Goal: Transaction & Acquisition: Book appointment/travel/reservation

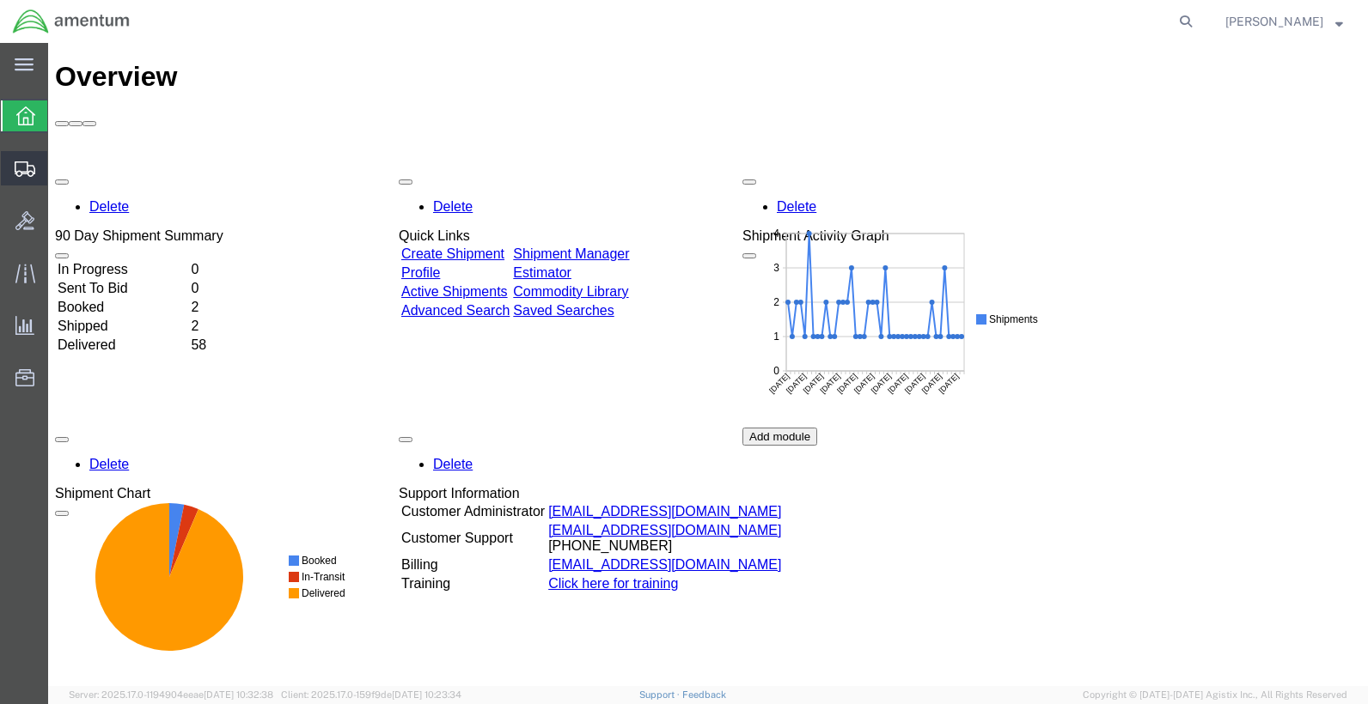
click at [27, 168] on icon at bounding box center [25, 168] width 21 height 15
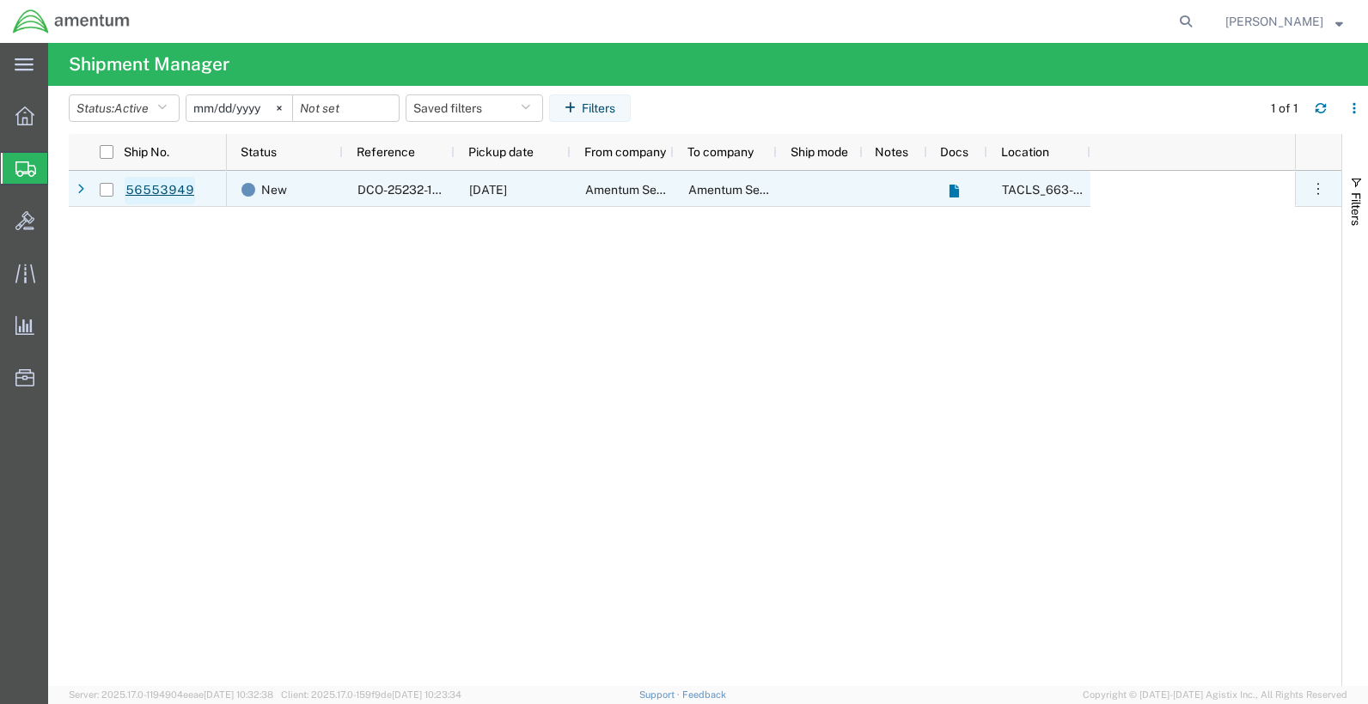
click at [169, 193] on link "56553949" at bounding box center [160, 190] width 70 height 27
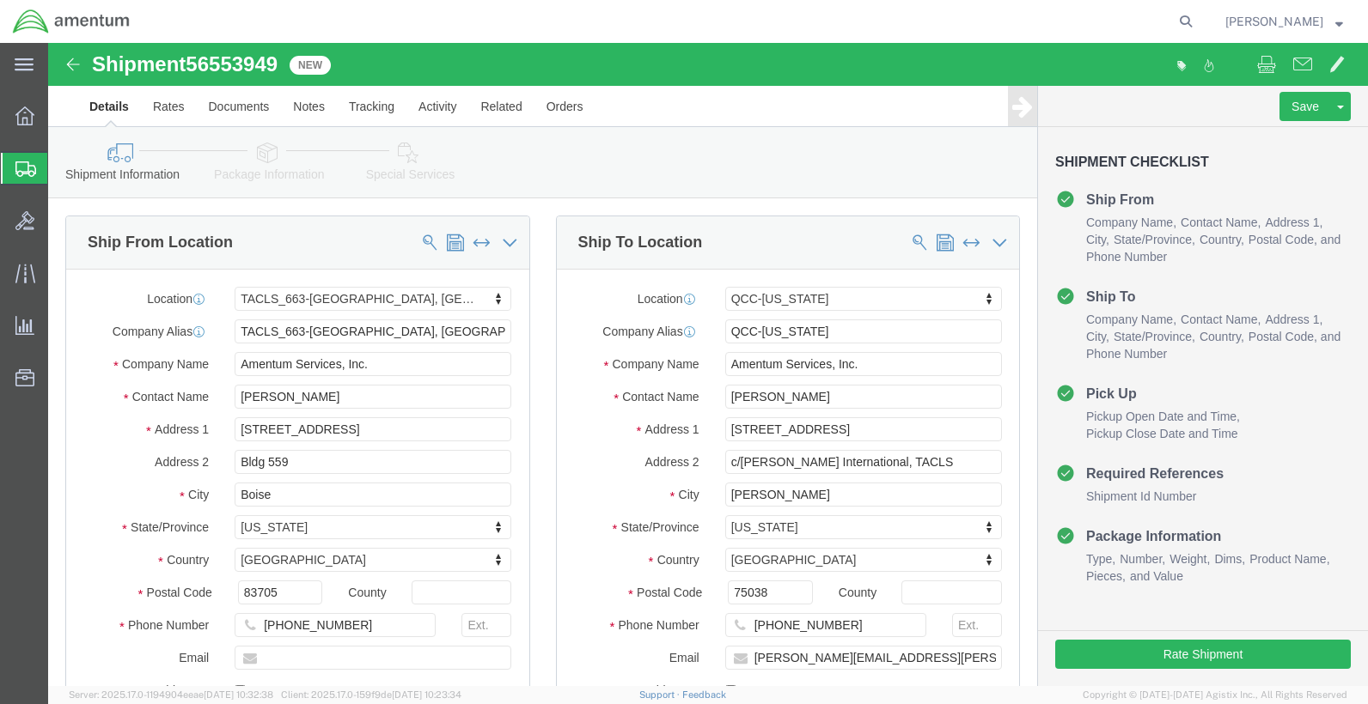
select select "42730"
select select "42668"
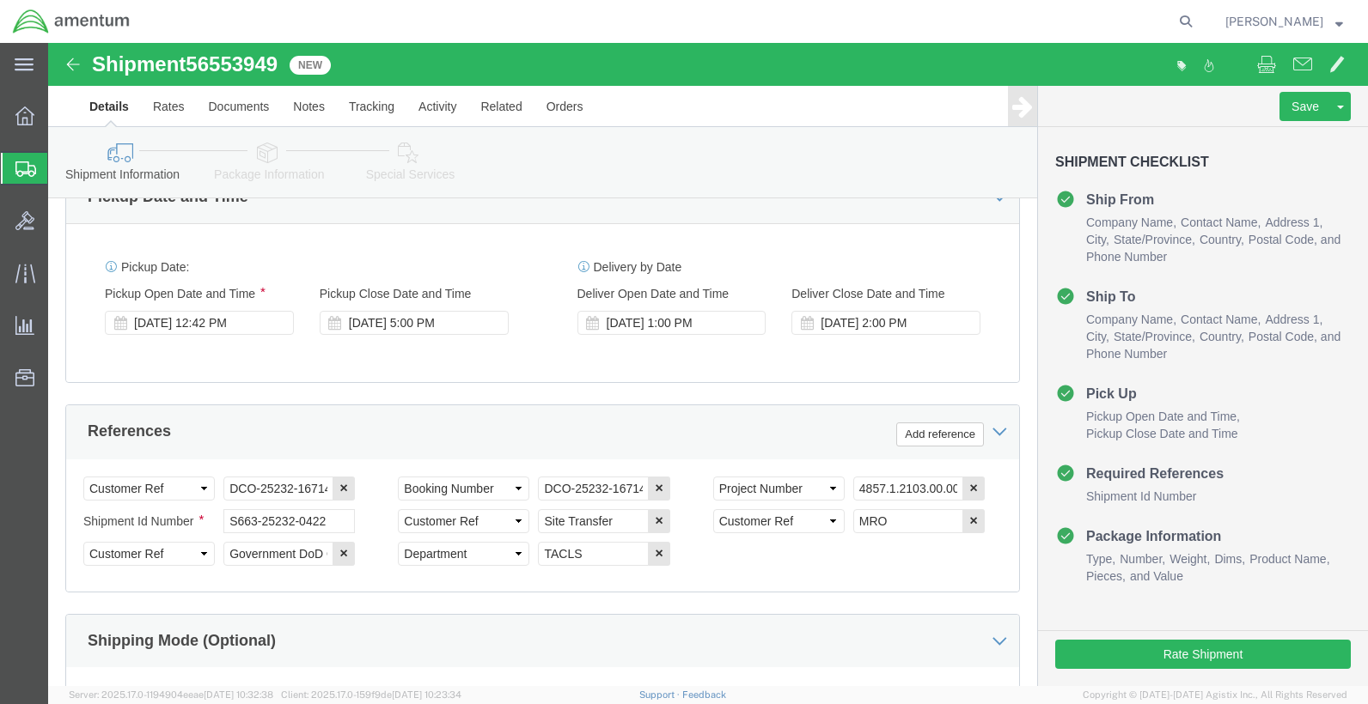
scroll to position [911, 0]
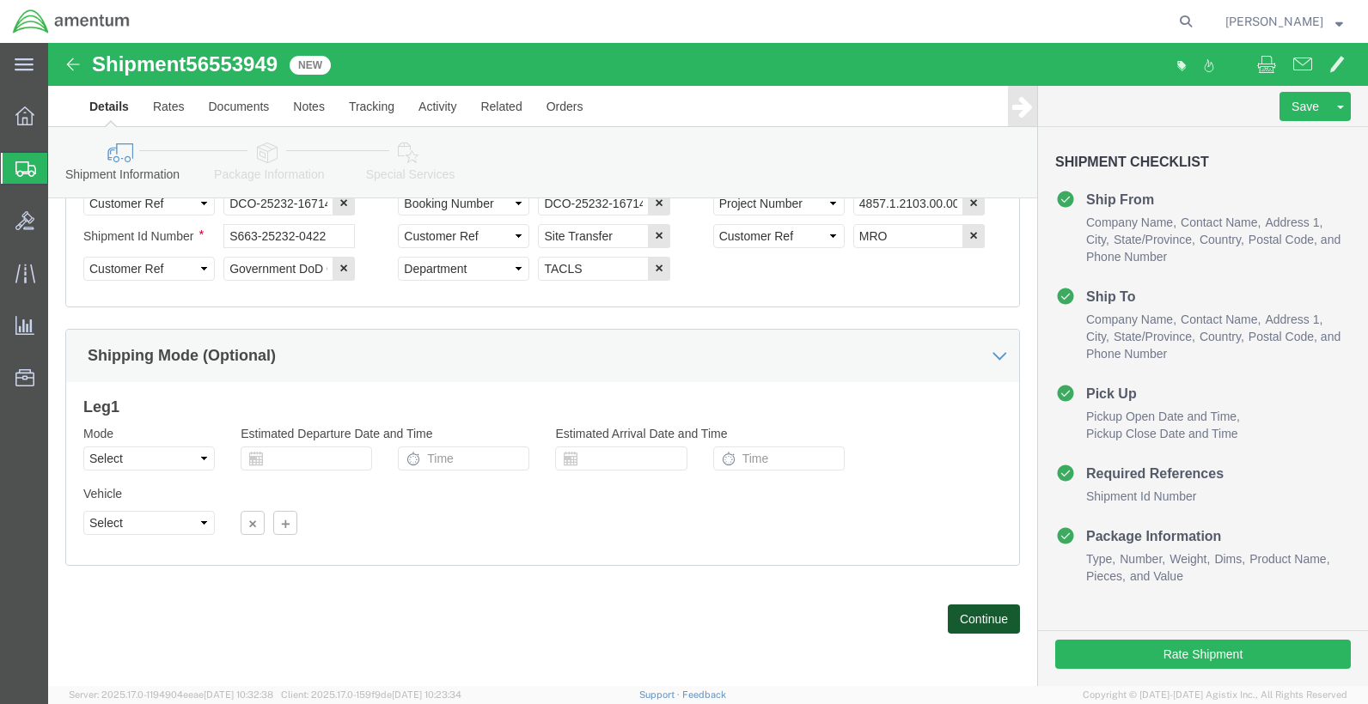
click button "Continue"
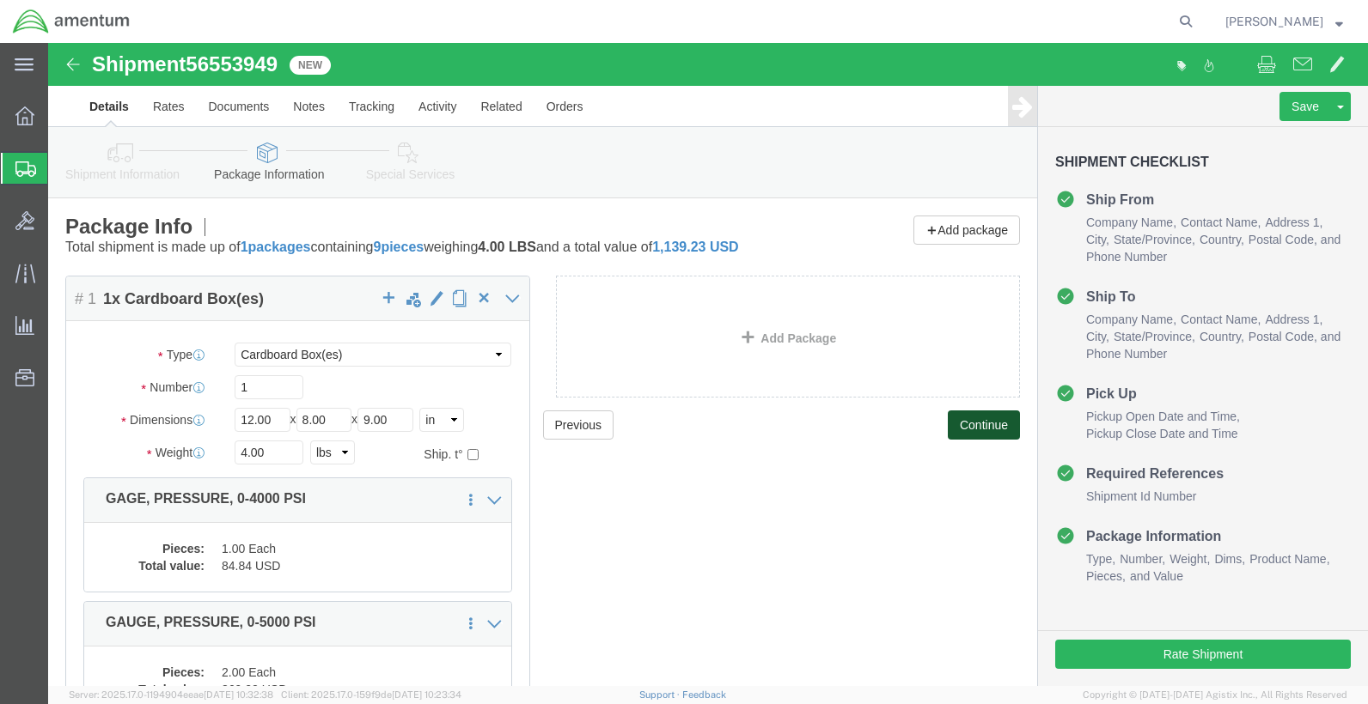
click button "Continue"
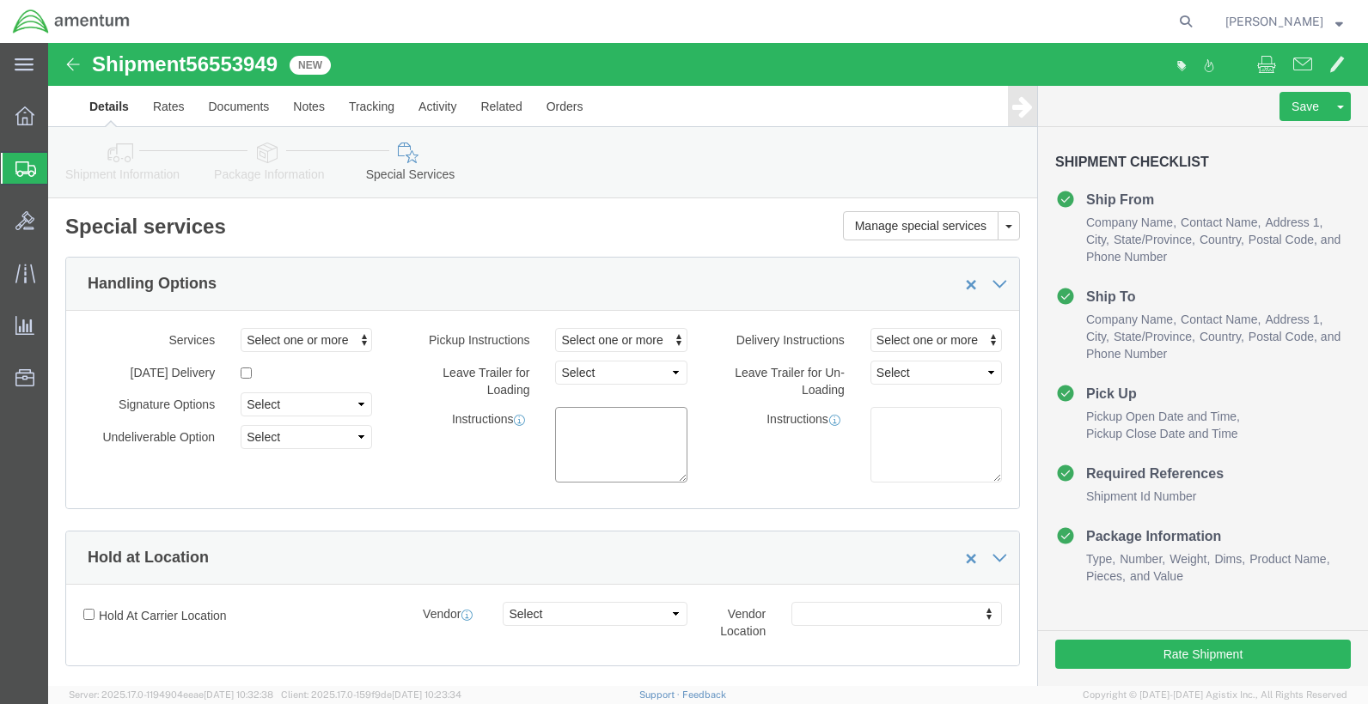
click textarea
type textarea "i"
type textarea "INSIDE HANGER PICKUP, [GEOGRAPHIC_DATA]"
click div "Pickup Instructions Select one or more Crane Required Driver Assisted Loading F…"
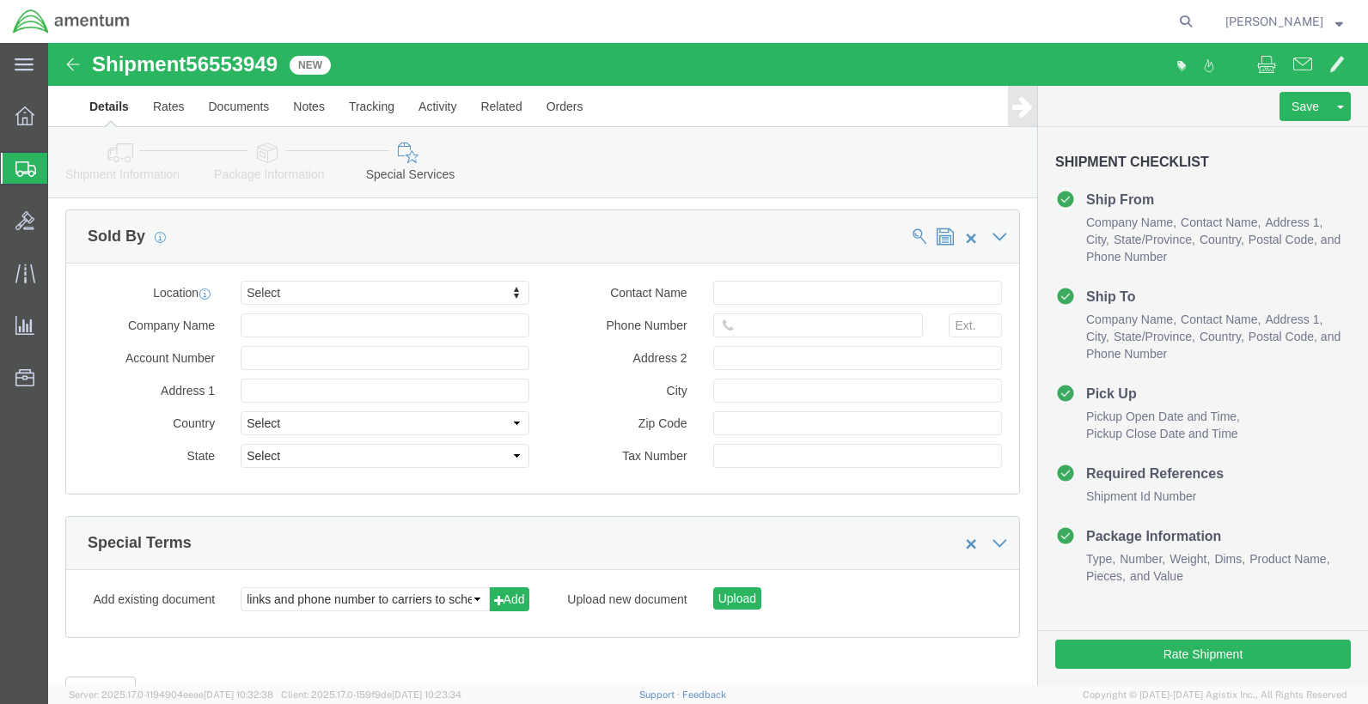
scroll to position [1704, 0]
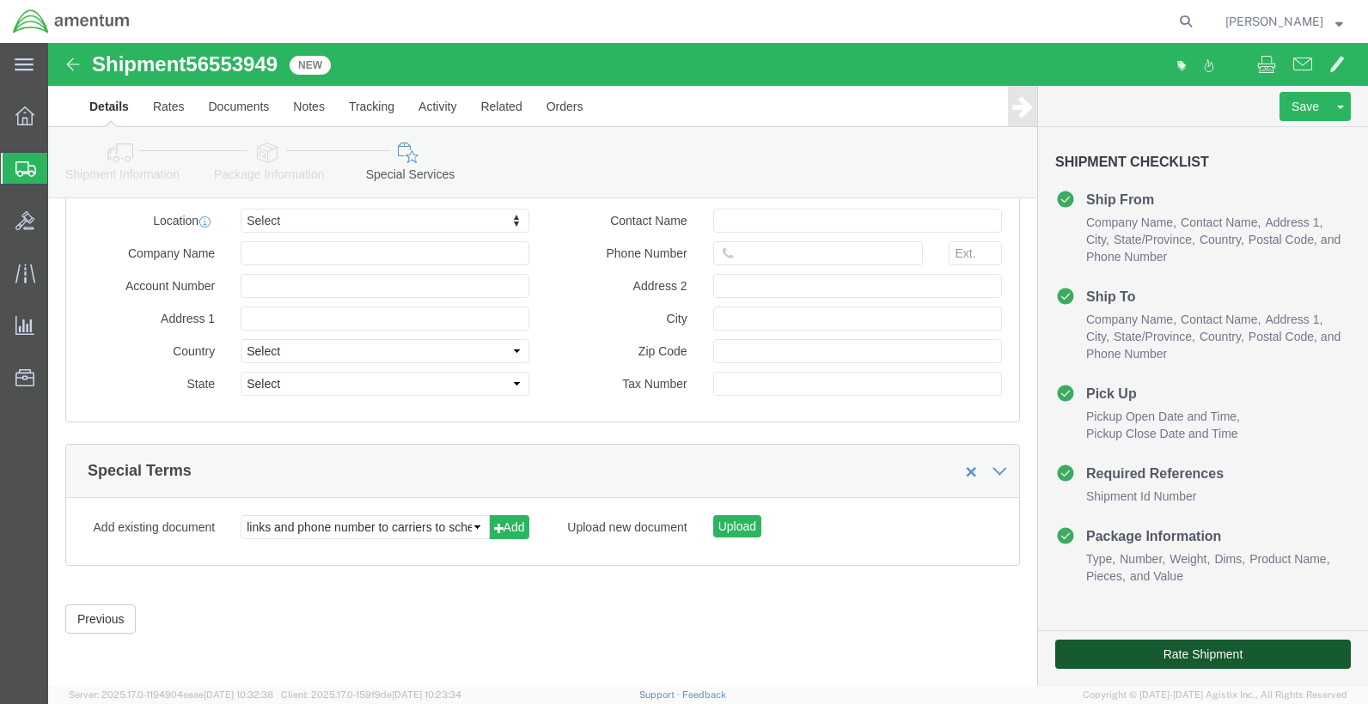
click button "Rate Shipment"
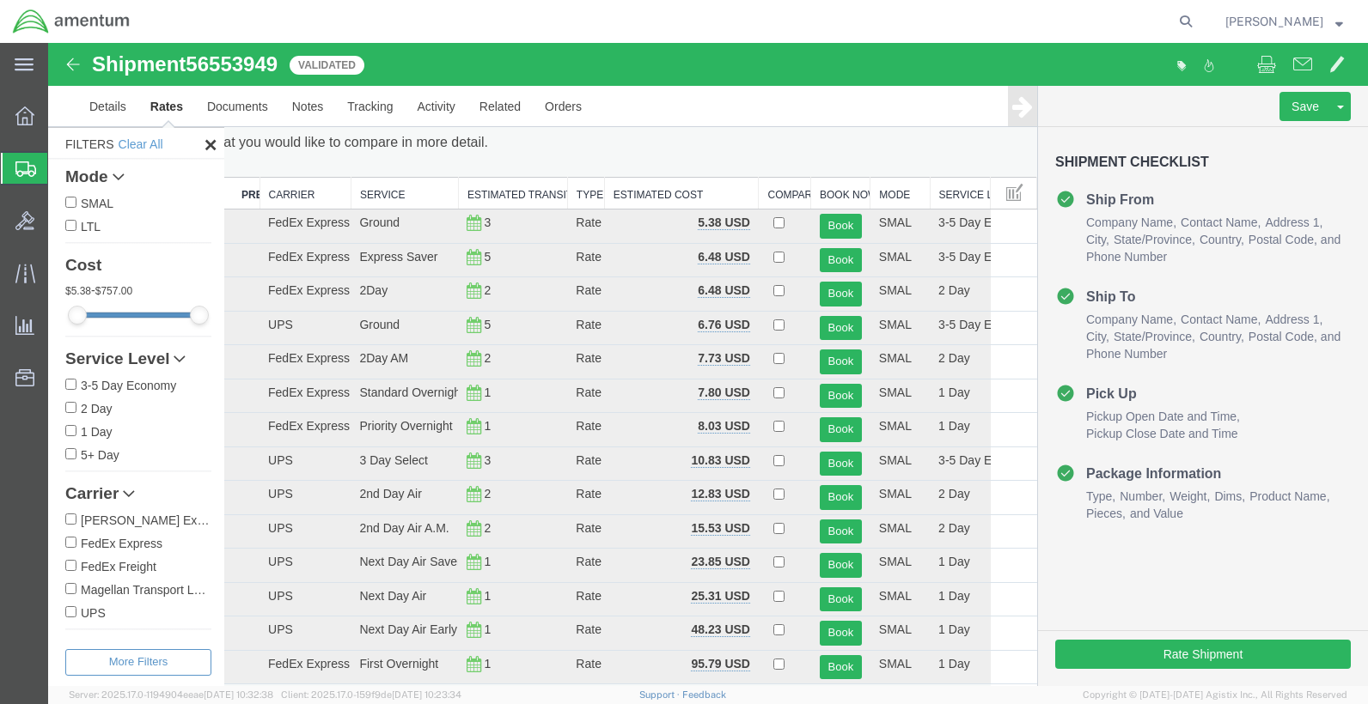
scroll to position [0, 0]
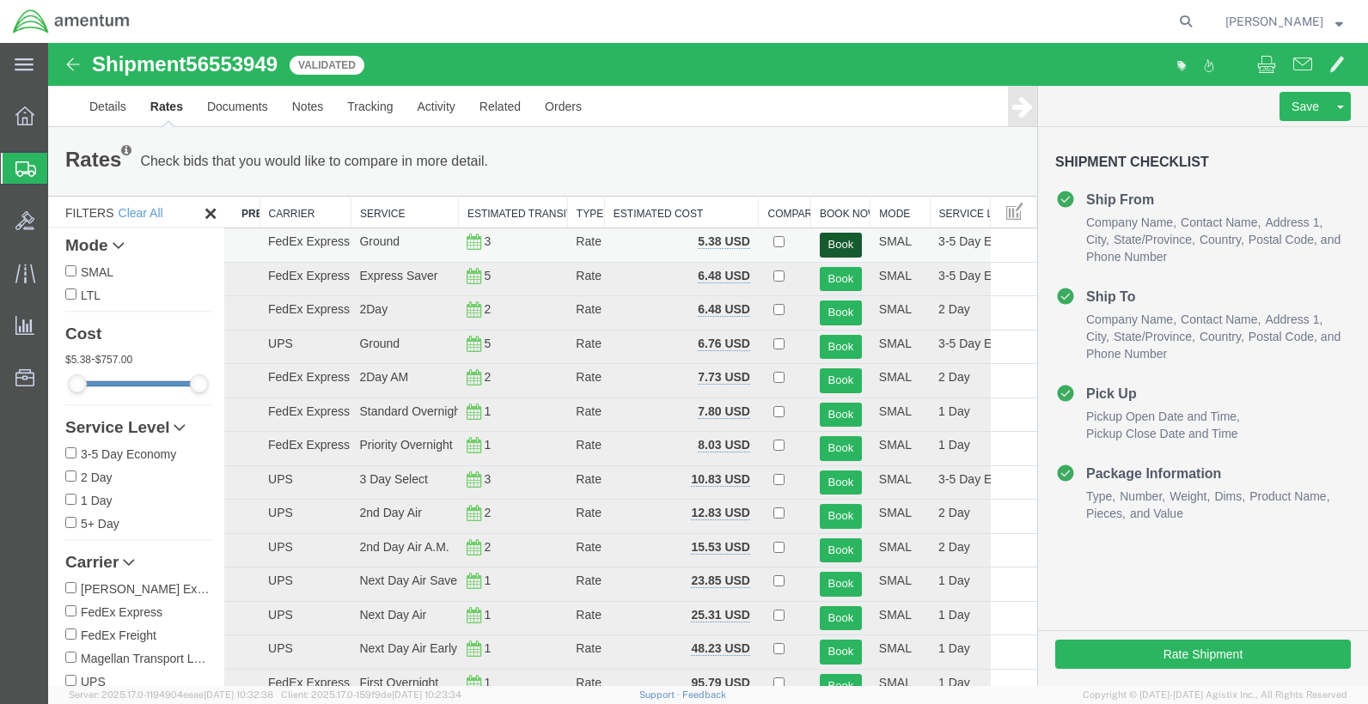
click at [820, 241] on button "Book" at bounding box center [840, 245] width 42 height 25
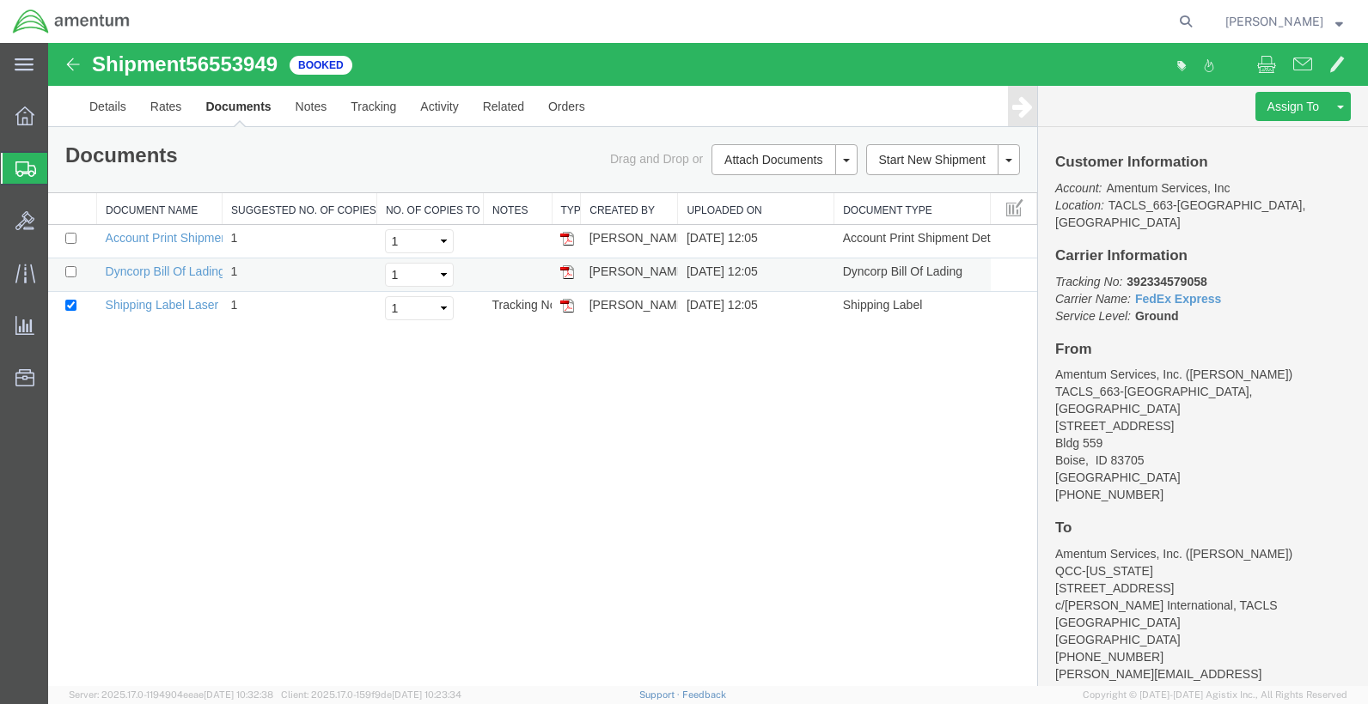
click at [564, 272] on img at bounding box center [567, 272] width 14 height 14
click at [570, 276] on img at bounding box center [567, 272] width 14 height 14
click at [573, 309] on img at bounding box center [567, 306] width 14 height 14
click at [21, 161] on icon at bounding box center [25, 168] width 21 height 15
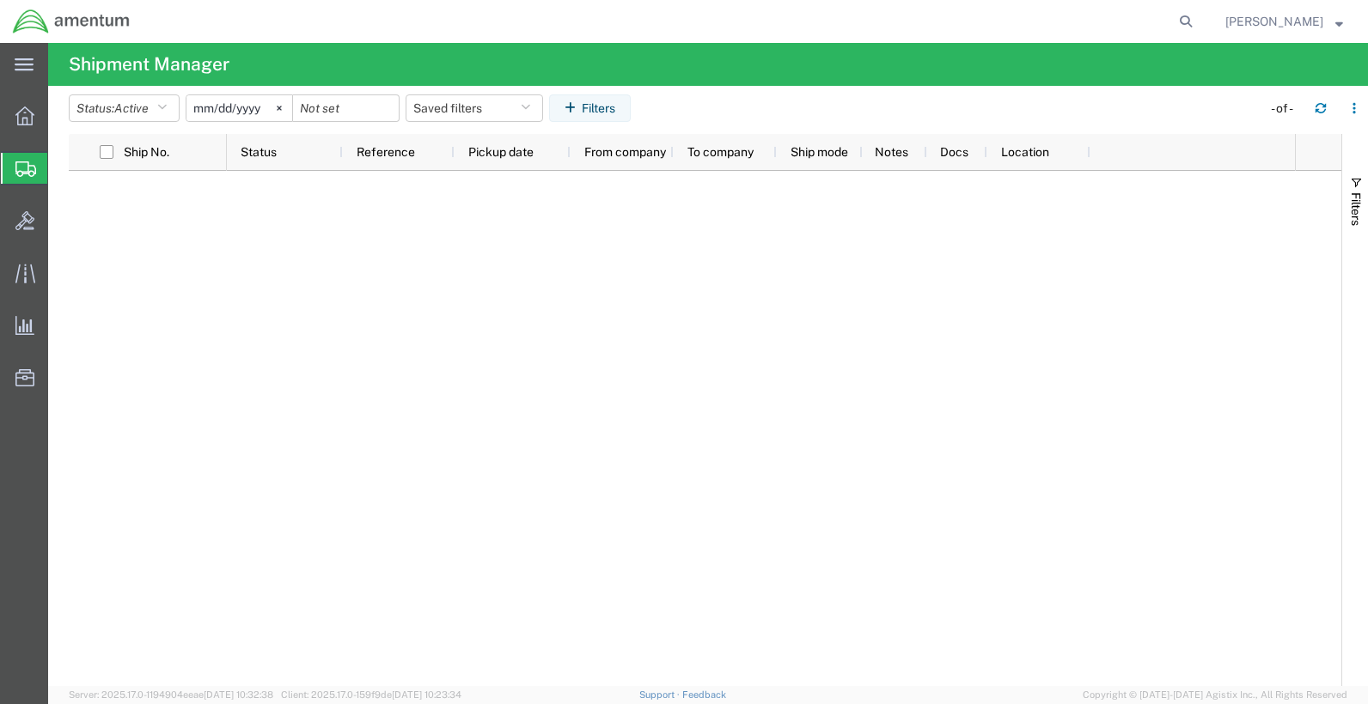
click at [21, 164] on icon at bounding box center [25, 168] width 21 height 15
click at [17, 127] on div at bounding box center [25, 116] width 48 height 34
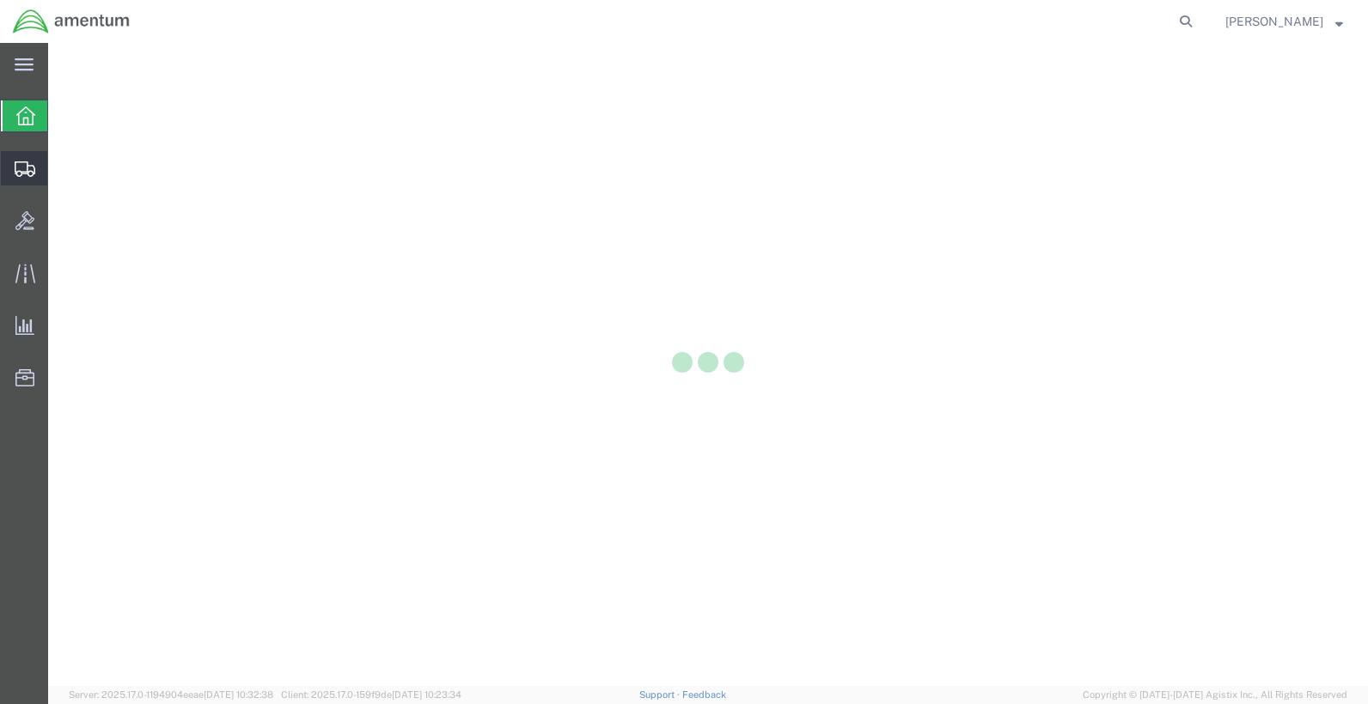
click at [21, 165] on icon at bounding box center [25, 168] width 21 height 15
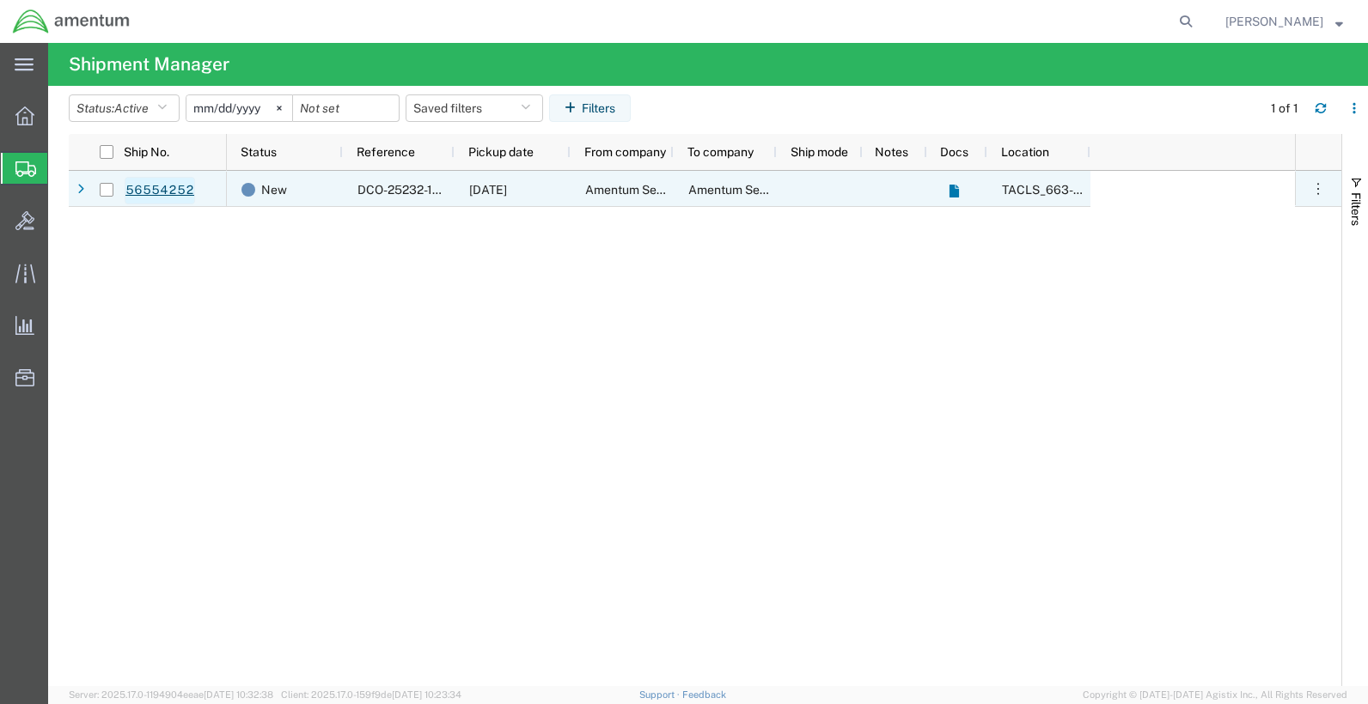
click at [151, 189] on link "56554252" at bounding box center [160, 190] width 70 height 27
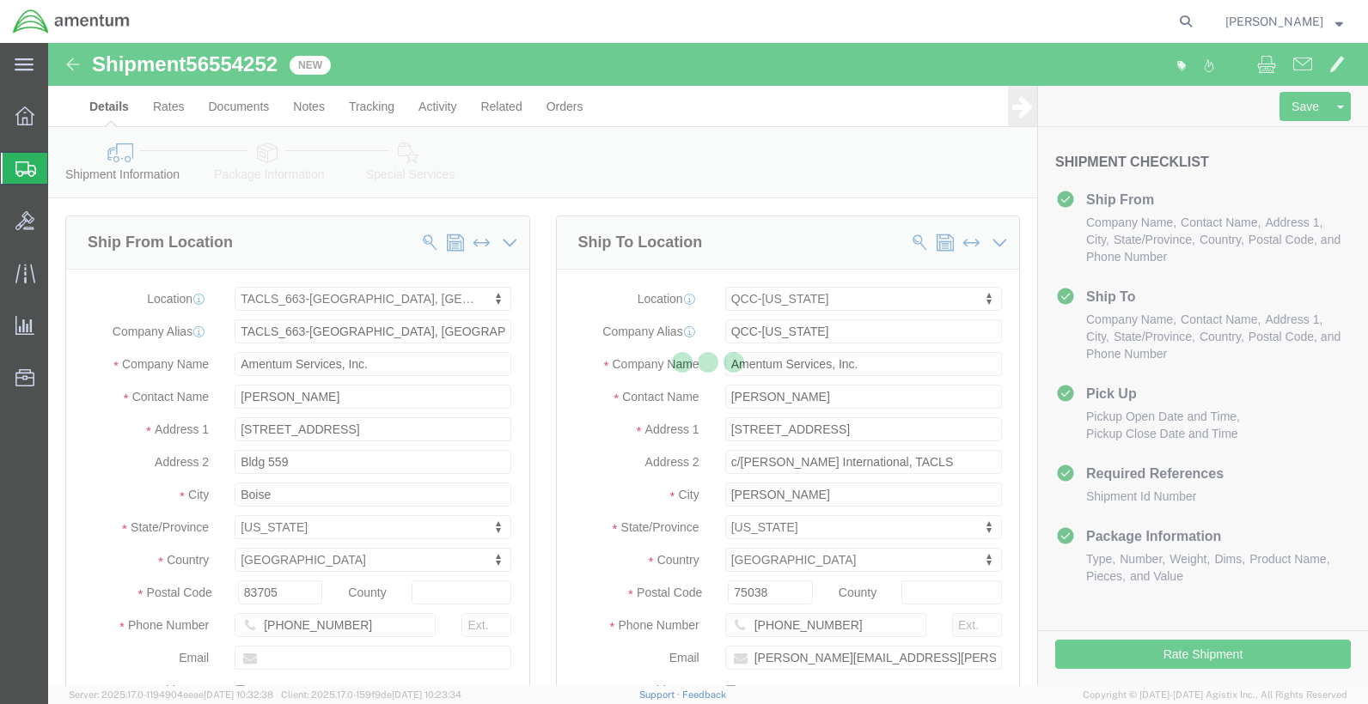
select select "42730"
select select "42668"
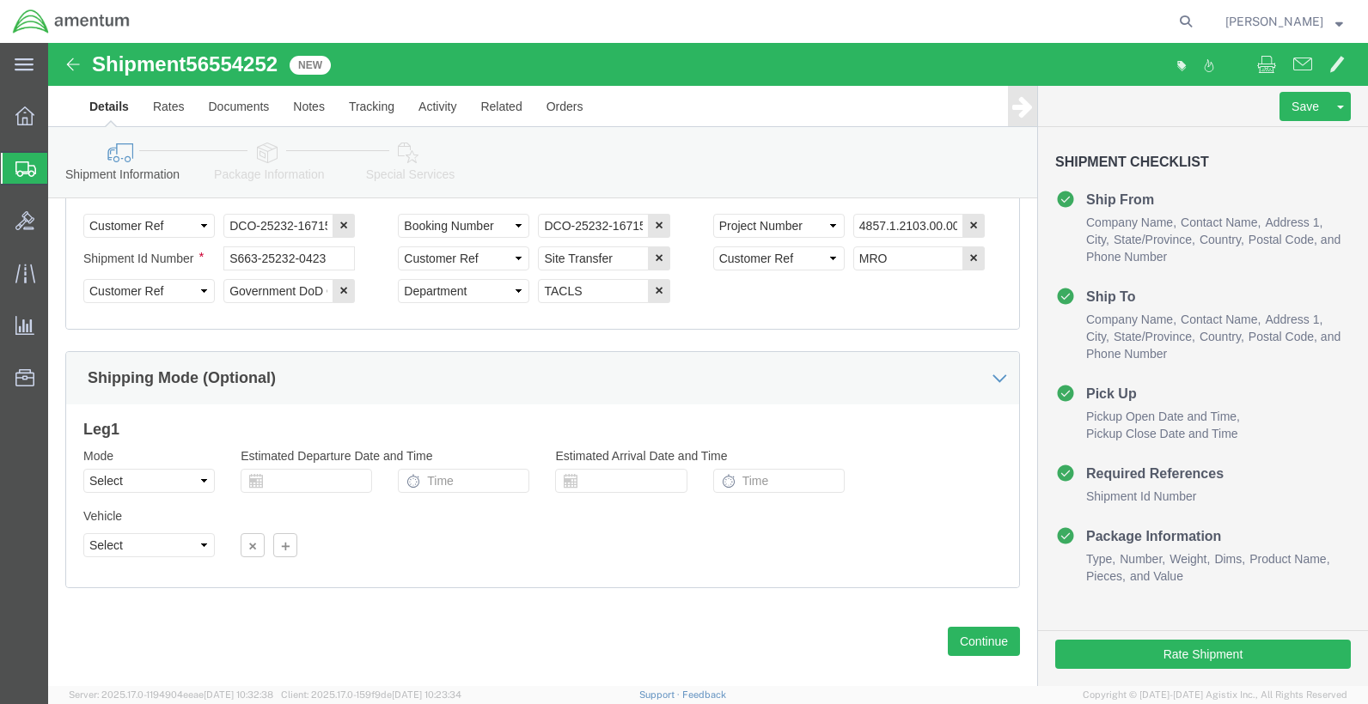
scroll to position [911, 0]
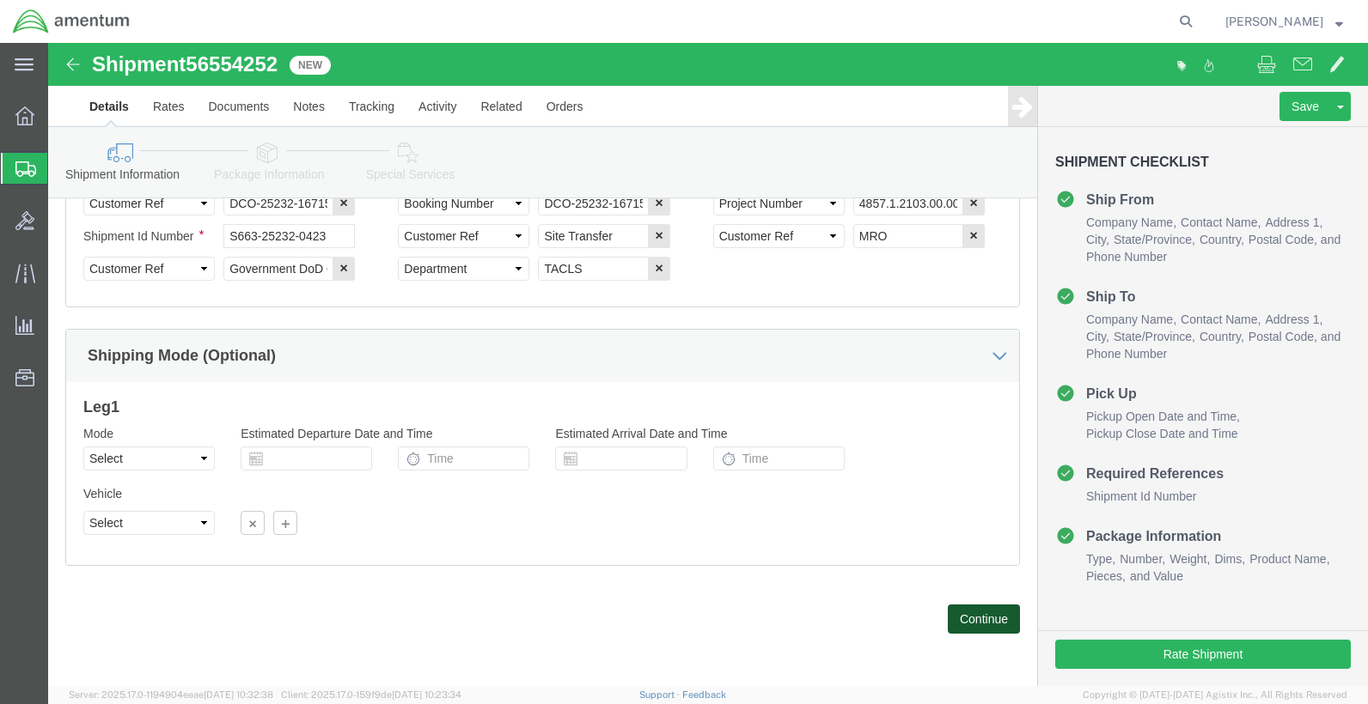
click button "Continue"
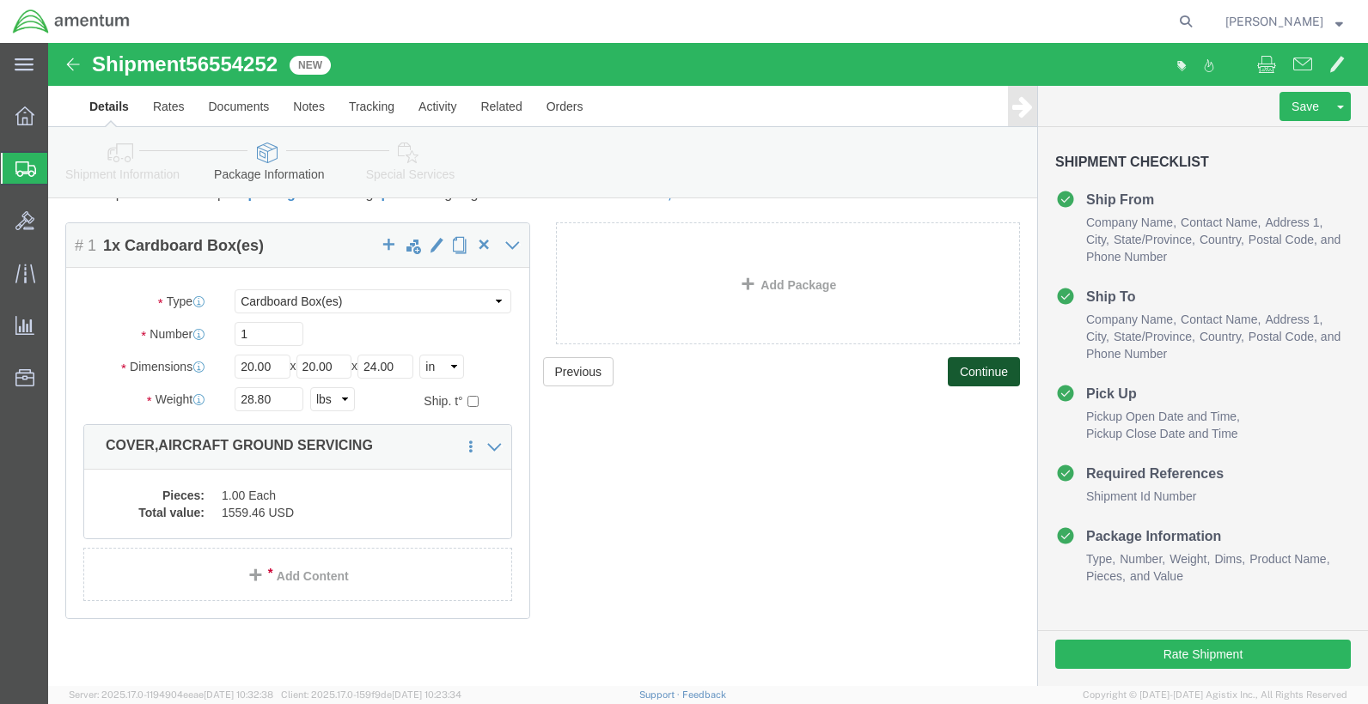
scroll to position [77, 0]
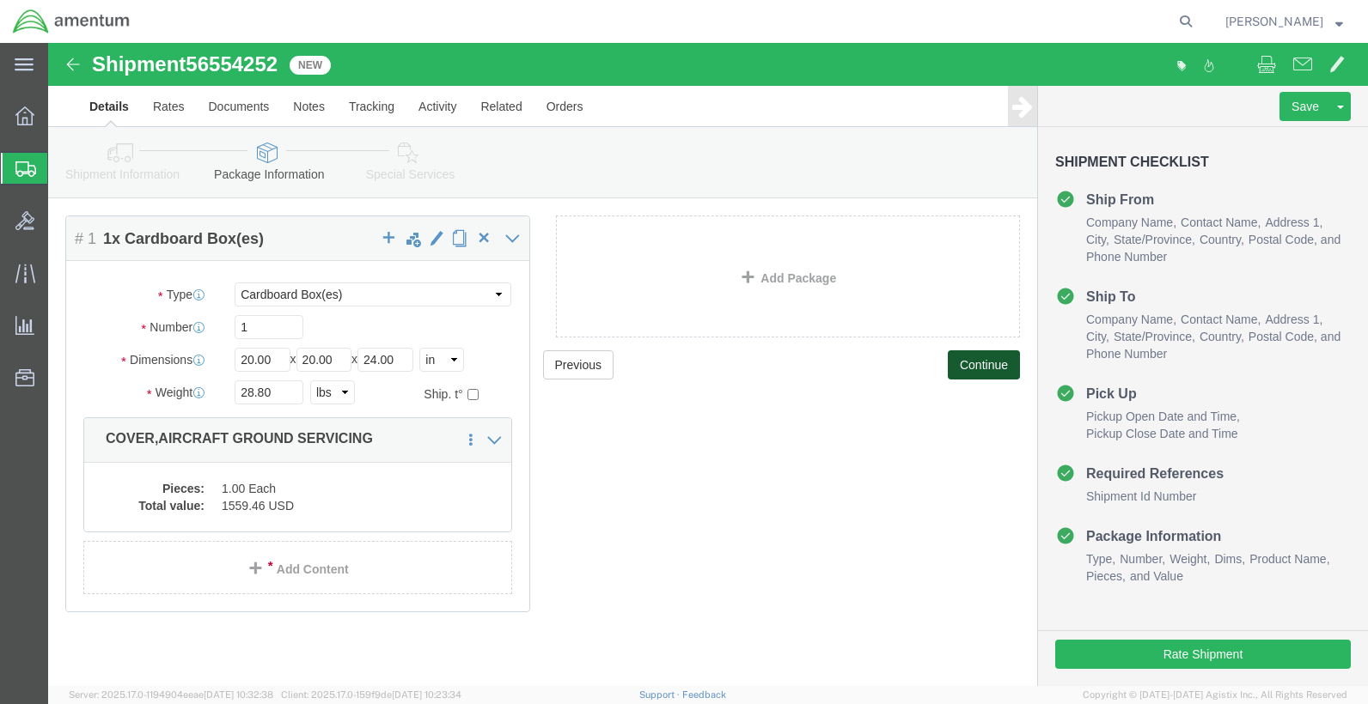
click button "Continue"
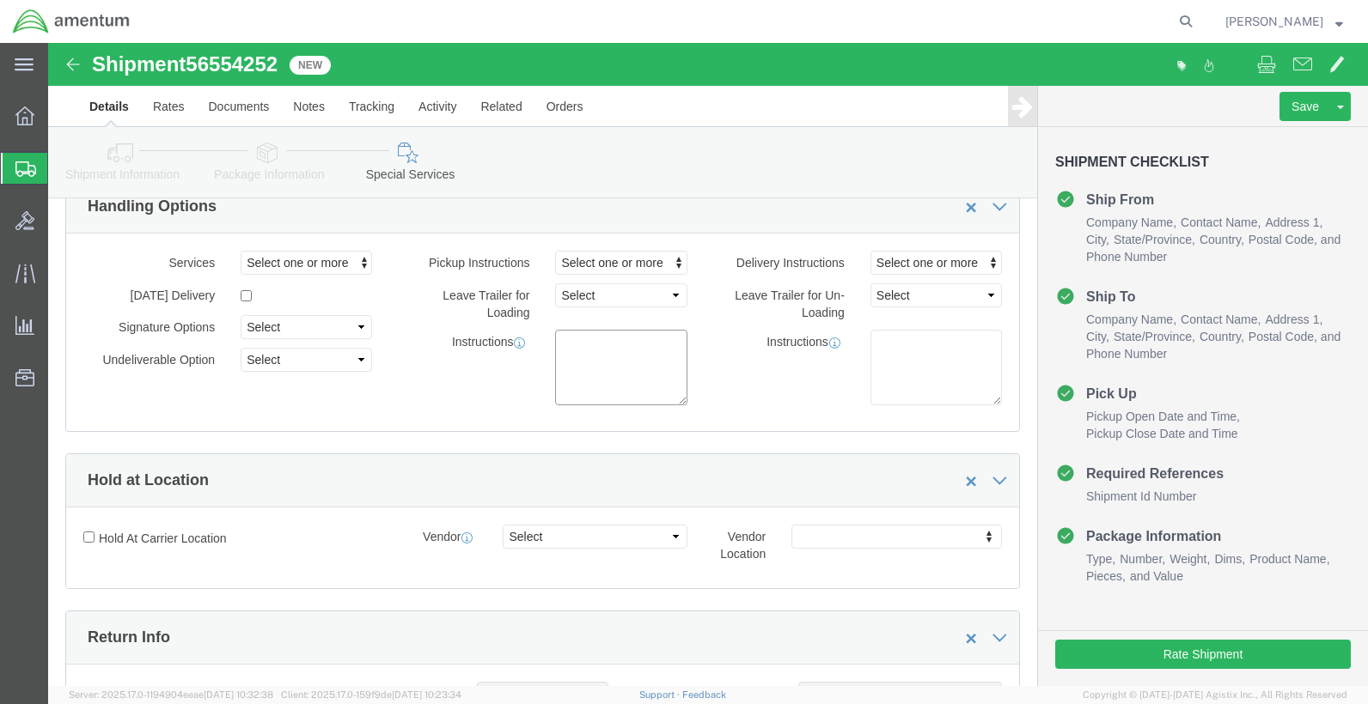
click textarea
type textarea "INSIDE HANGER PICKUP, [GEOGRAPHIC_DATA]"
click div "Instructions"
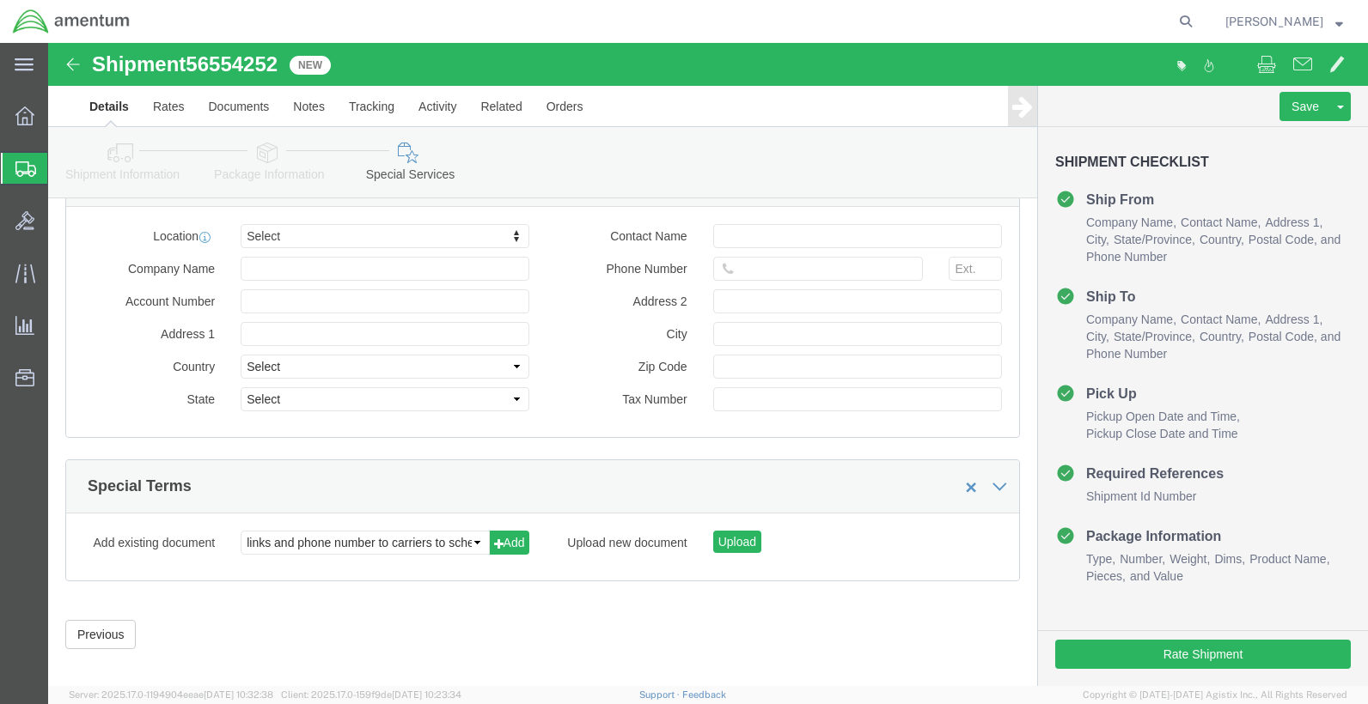
scroll to position [1704, 0]
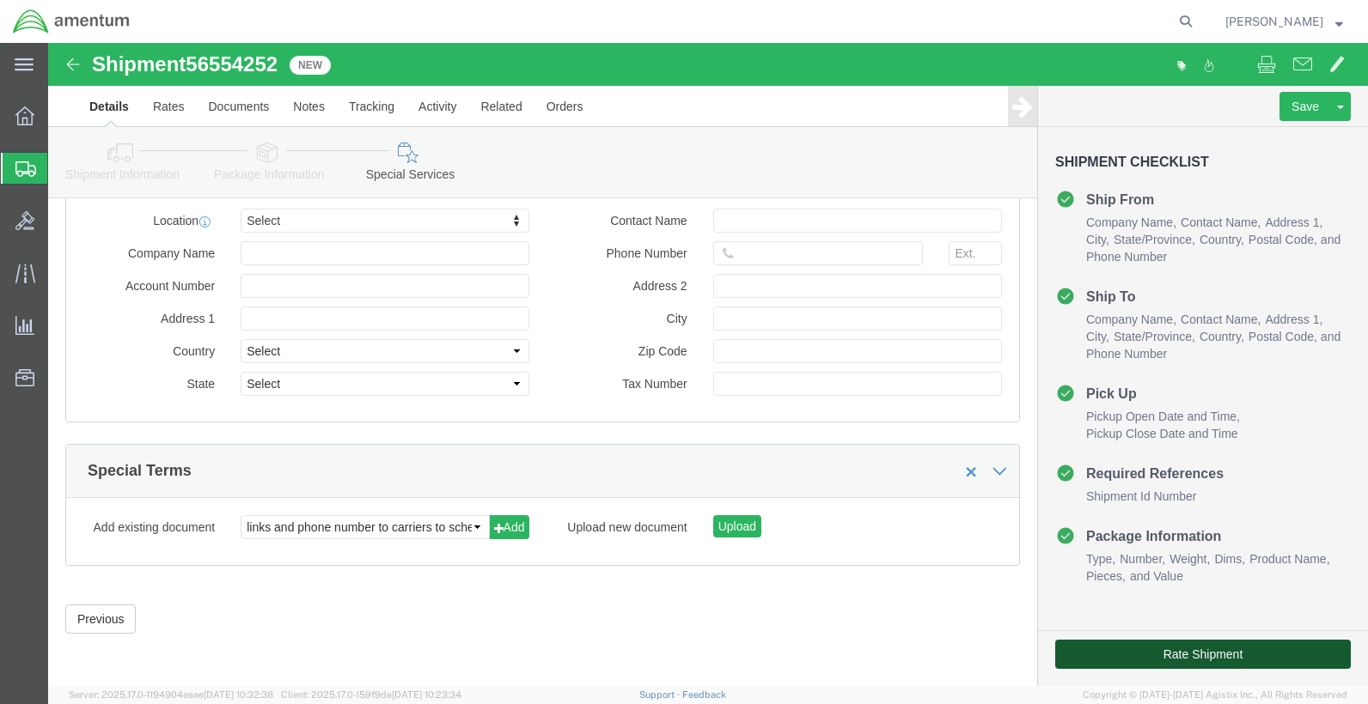
click button "Rate Shipment"
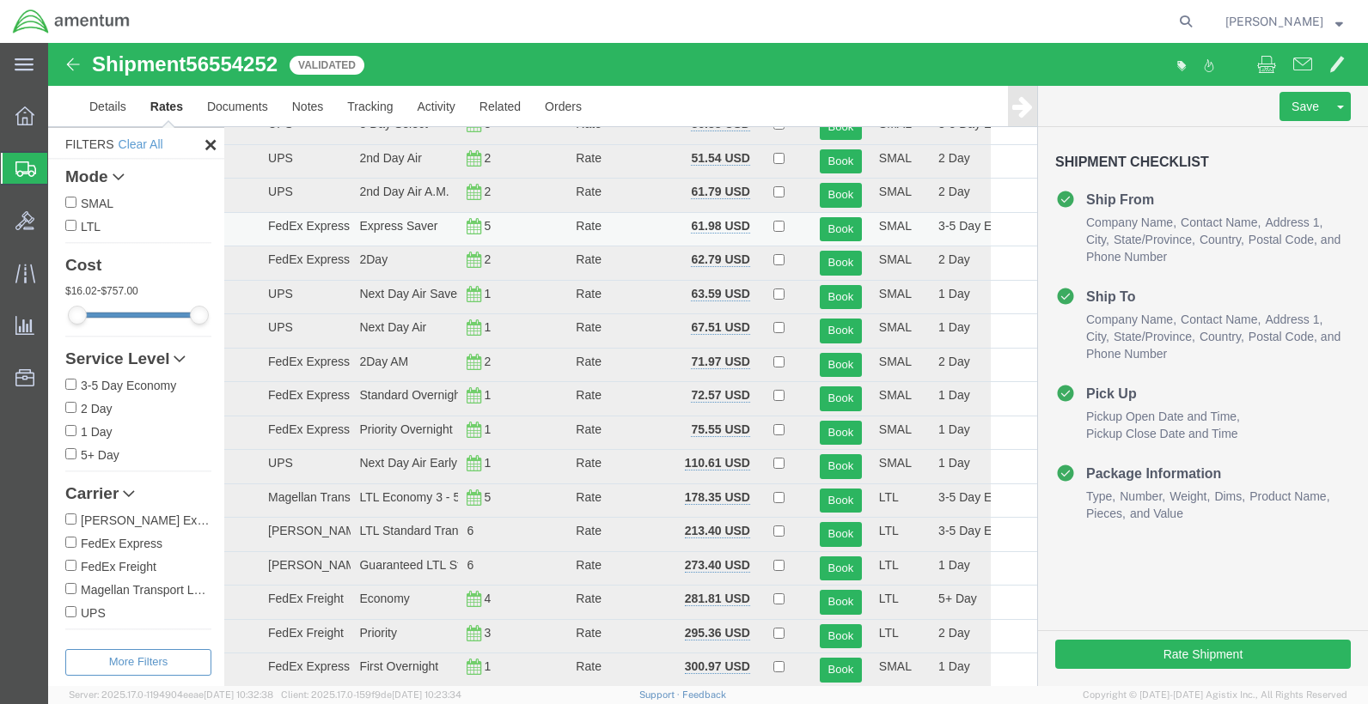
scroll to position [0, 0]
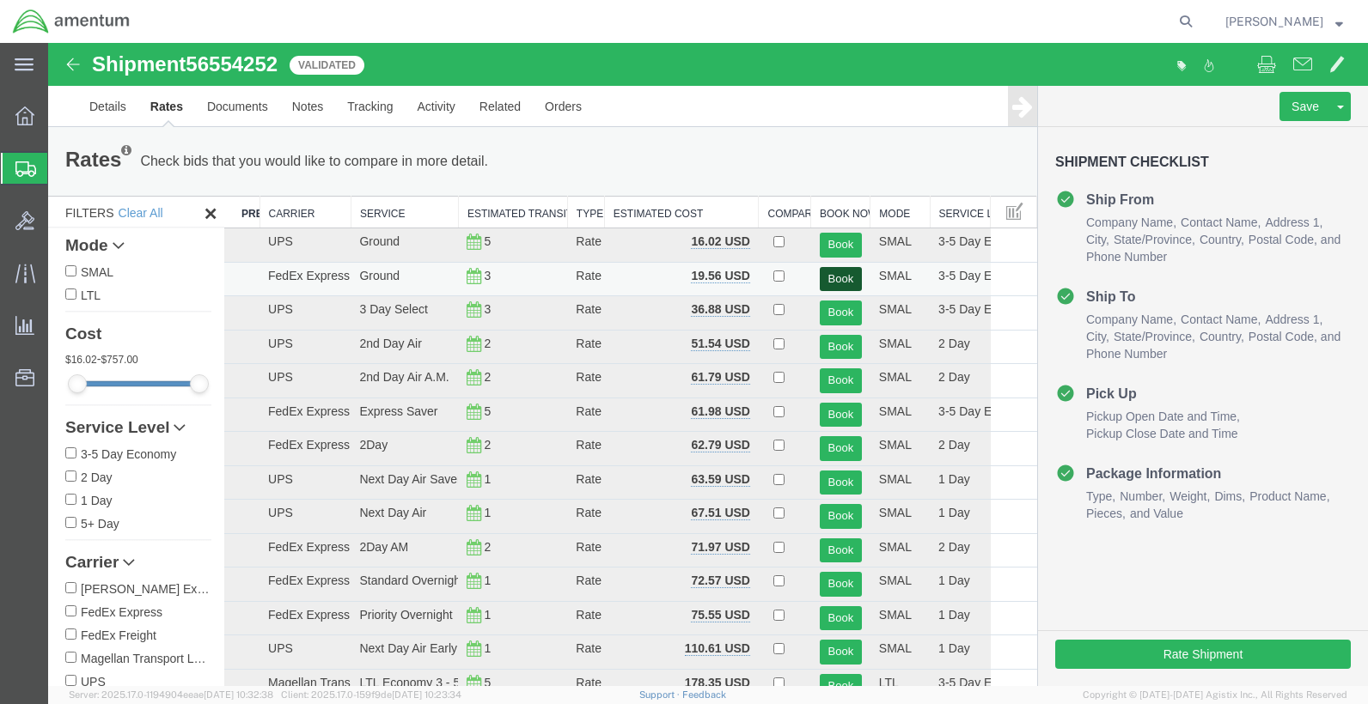
click at [840, 285] on button "Book" at bounding box center [840, 279] width 42 height 25
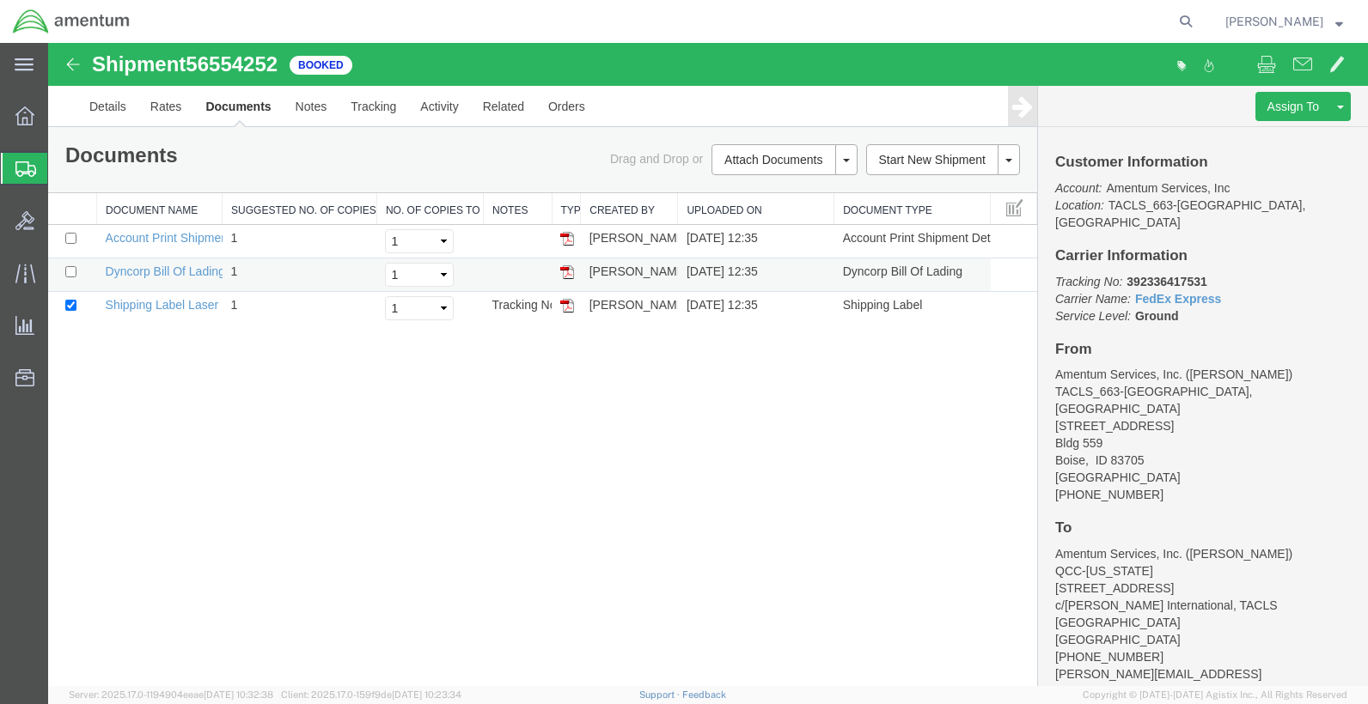
click at [567, 274] on img at bounding box center [567, 272] width 14 height 14
click at [564, 302] on img at bounding box center [567, 306] width 14 height 14
drag, startPoint x: 19, startPoint y: 164, endPoint x: 28, endPoint y: 169, distance: 10.8
click at [19, 164] on icon at bounding box center [25, 168] width 21 height 15
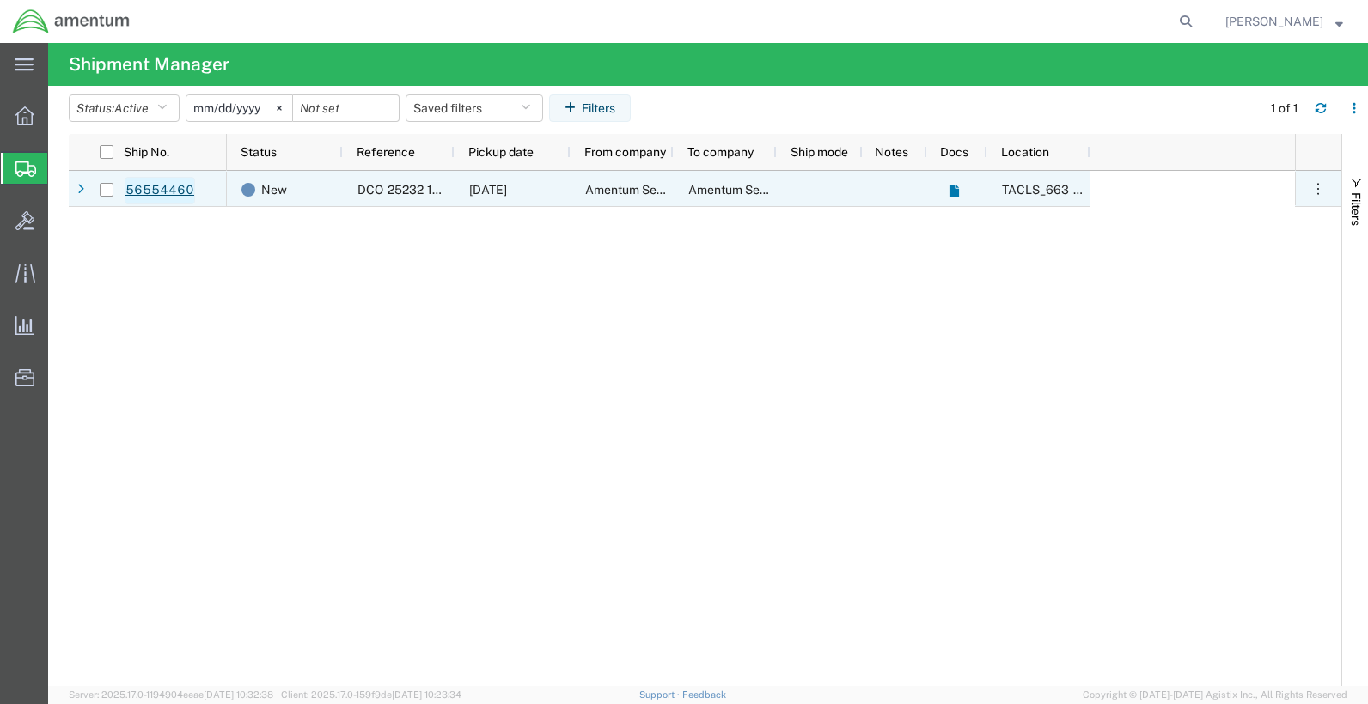
click at [145, 196] on link "56554460" at bounding box center [160, 190] width 70 height 27
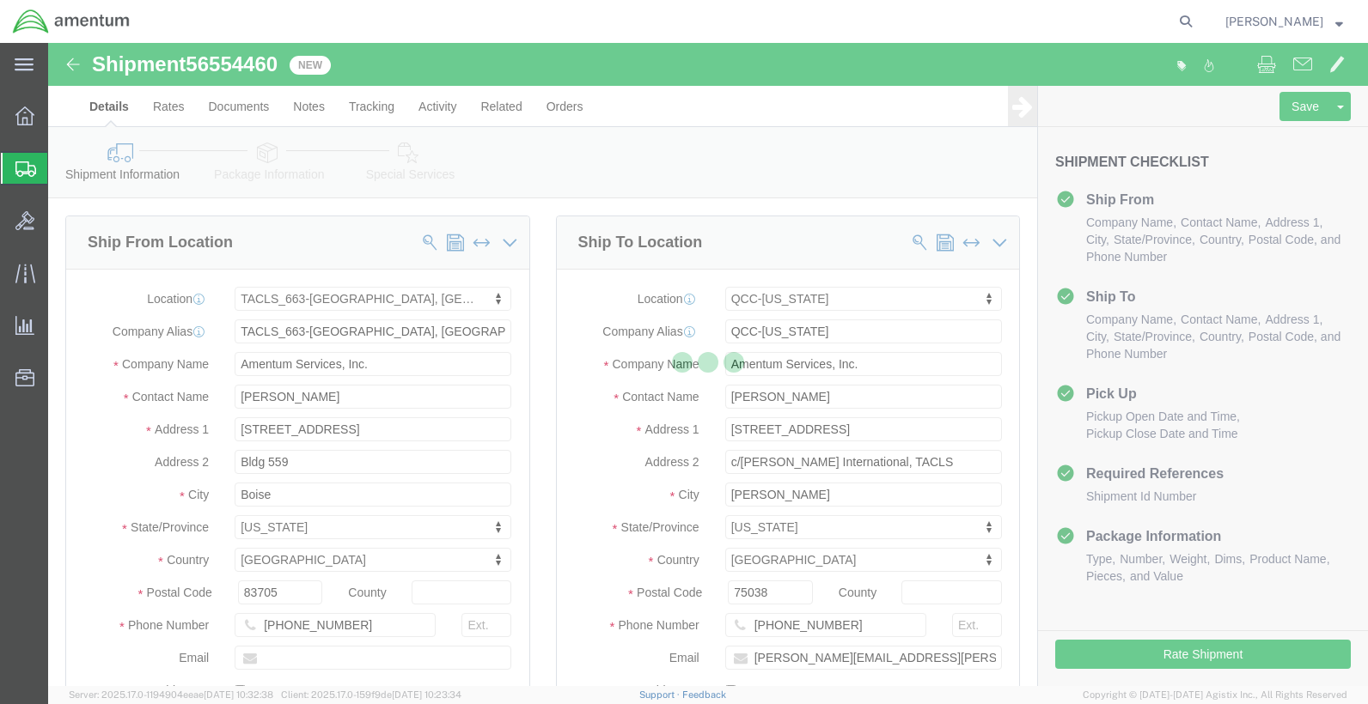
select select "42730"
select select "42668"
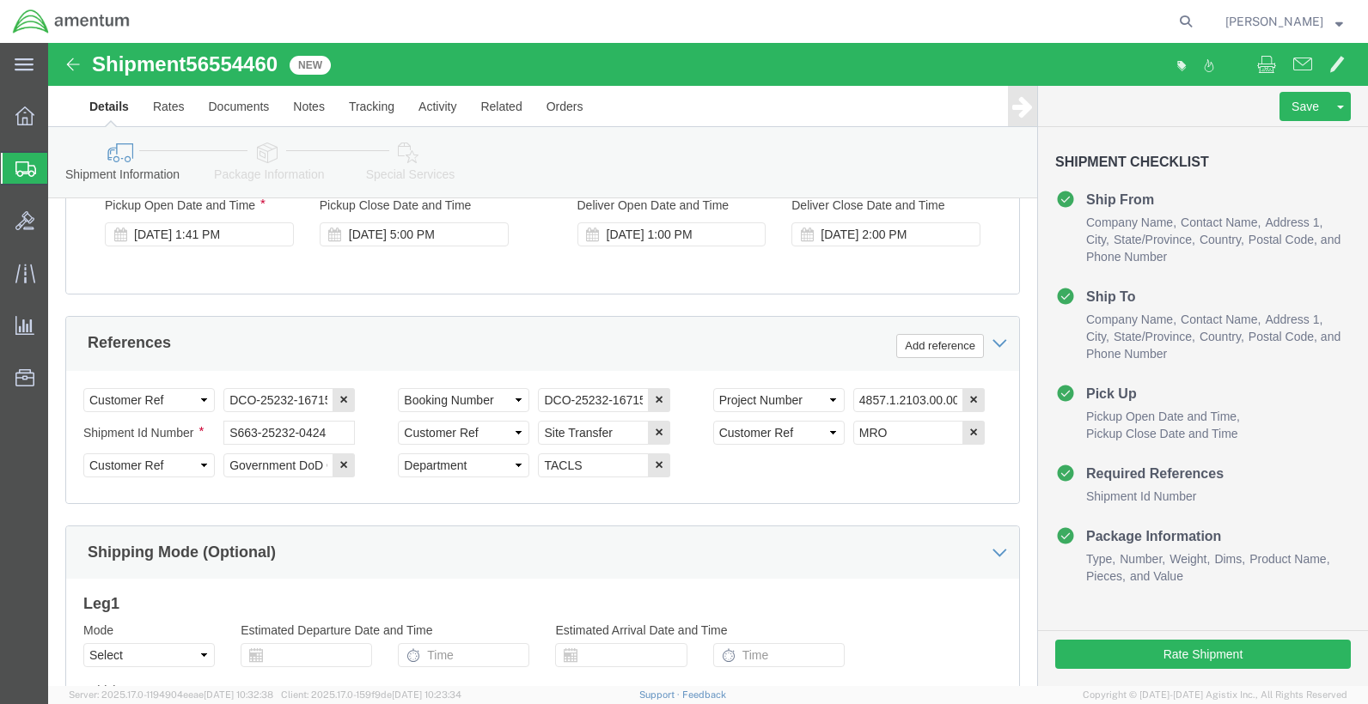
scroll to position [911, 0]
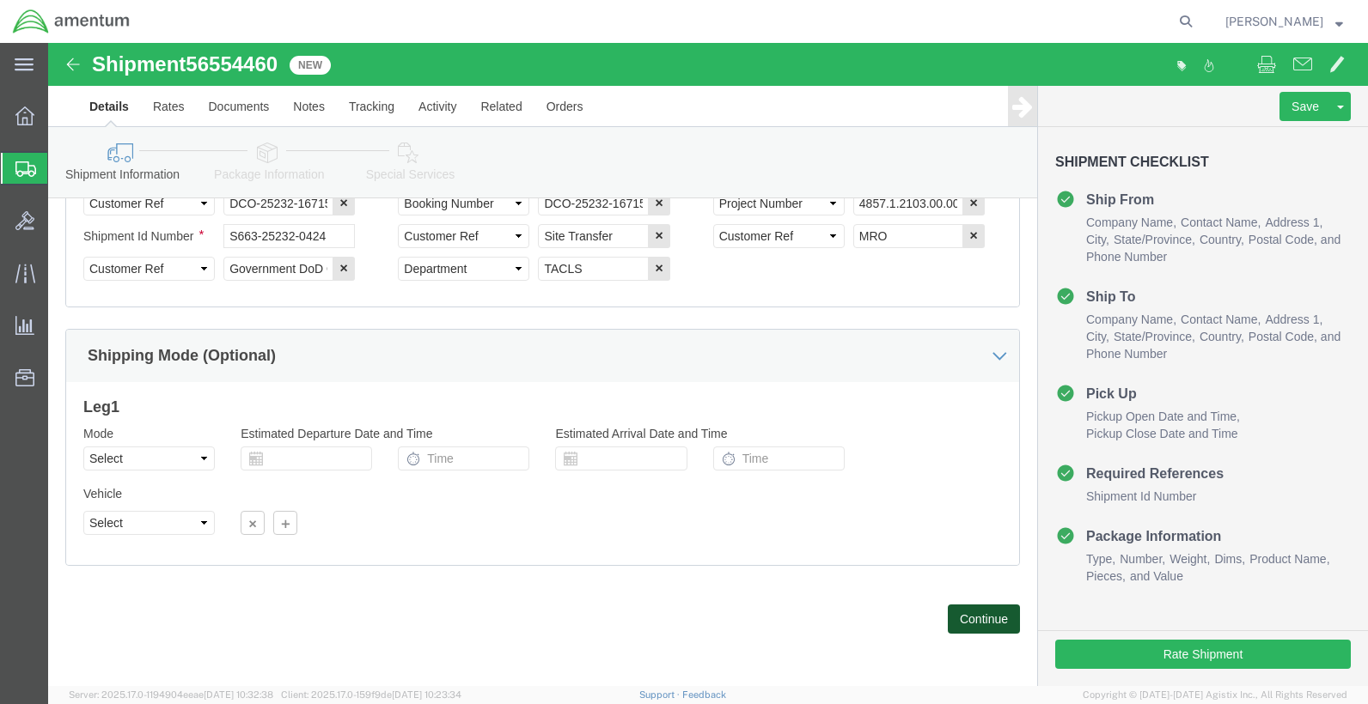
click button "Continue"
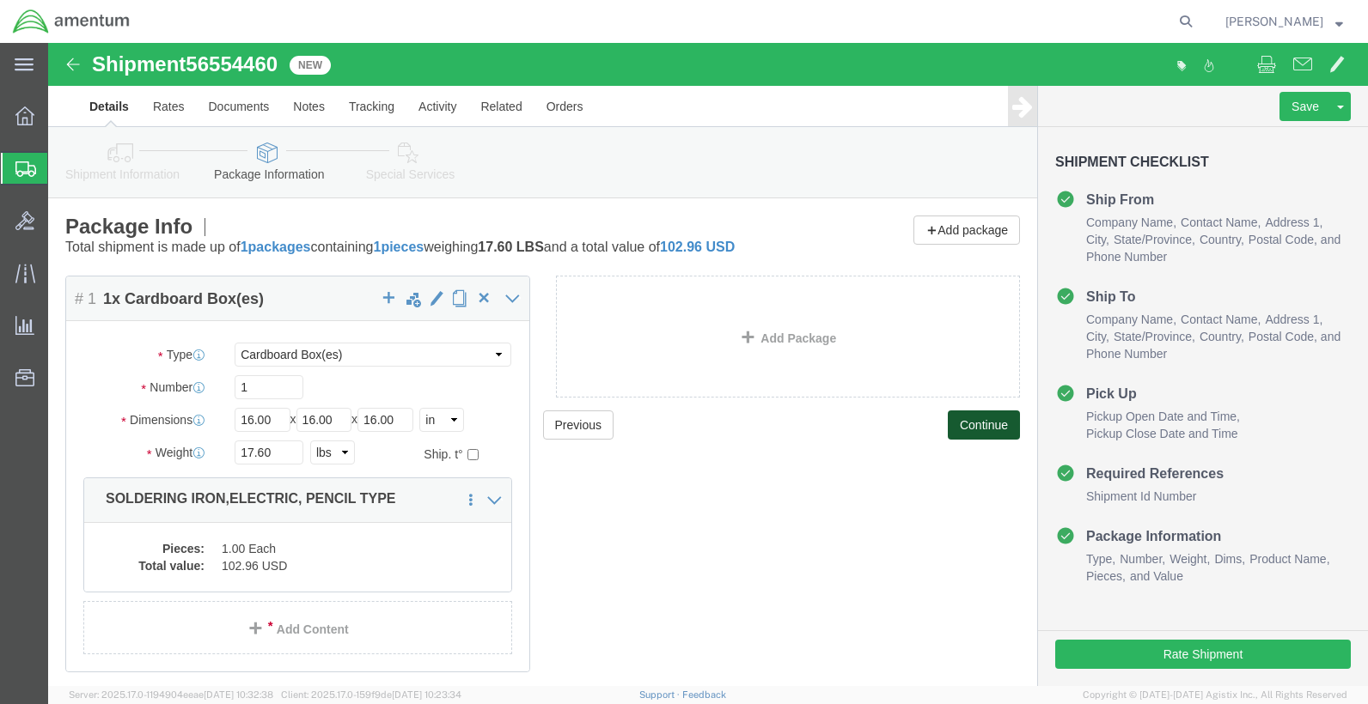
scroll to position [77, 0]
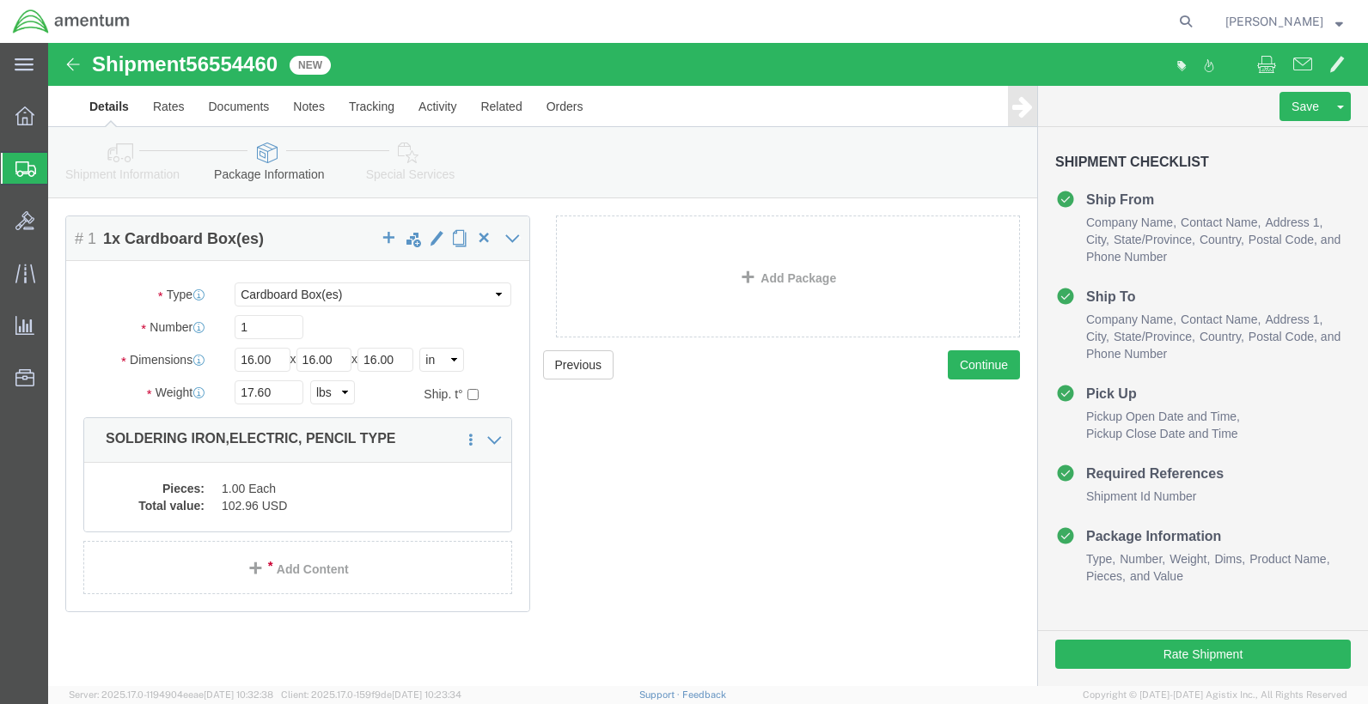
click div "Add Package"
click button "Continue"
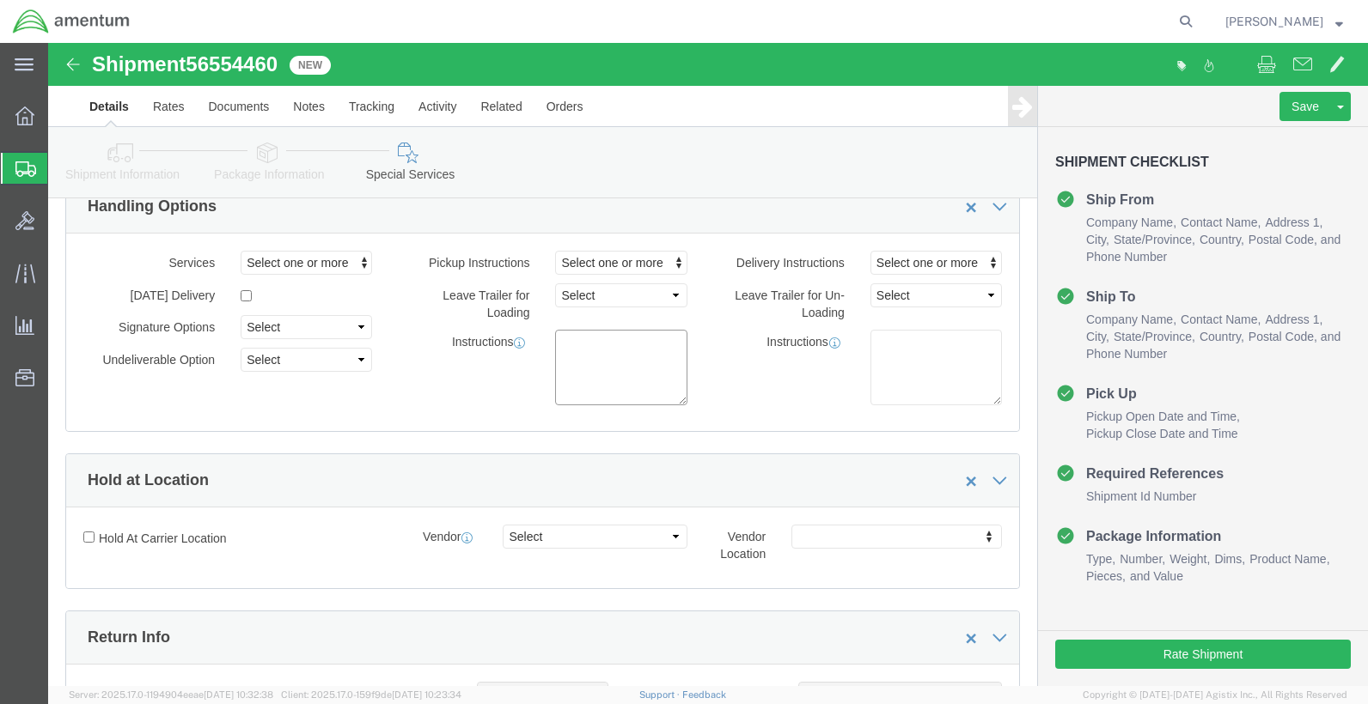
click textarea
type textarea "INSIDE HANGER PICKUP, [GEOGRAPHIC_DATA]"
click div "Hold at Location"
click div "Services Select one or more Air Ride Truck Blanket Wrap Carnet Consolidated Shi…"
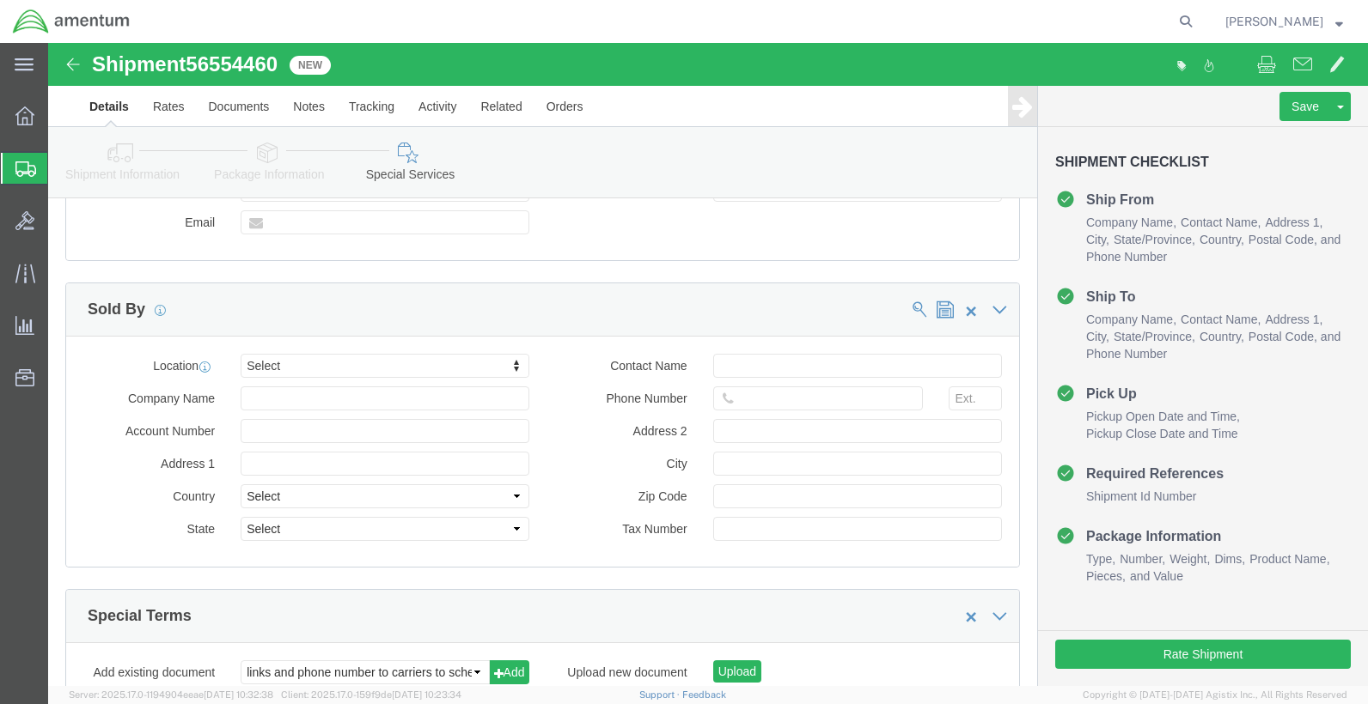
scroll to position [1704, 0]
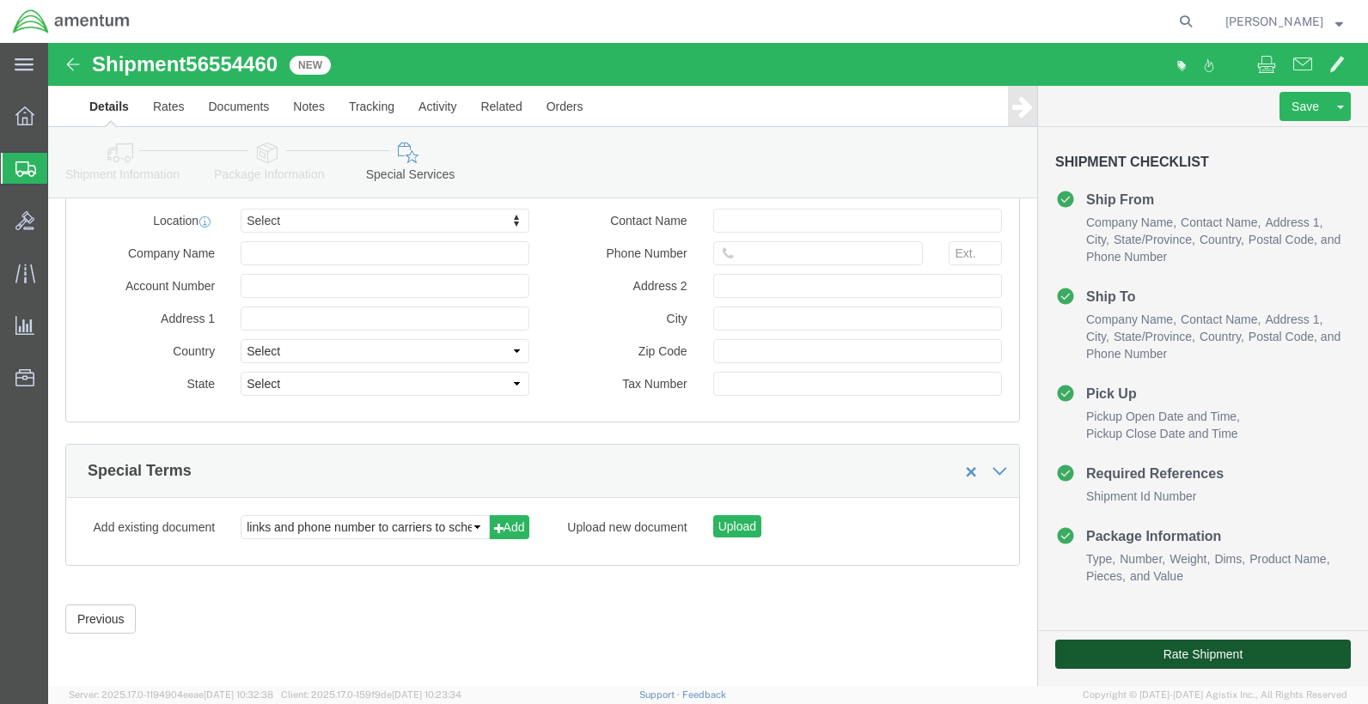
click button "Rate Shipment"
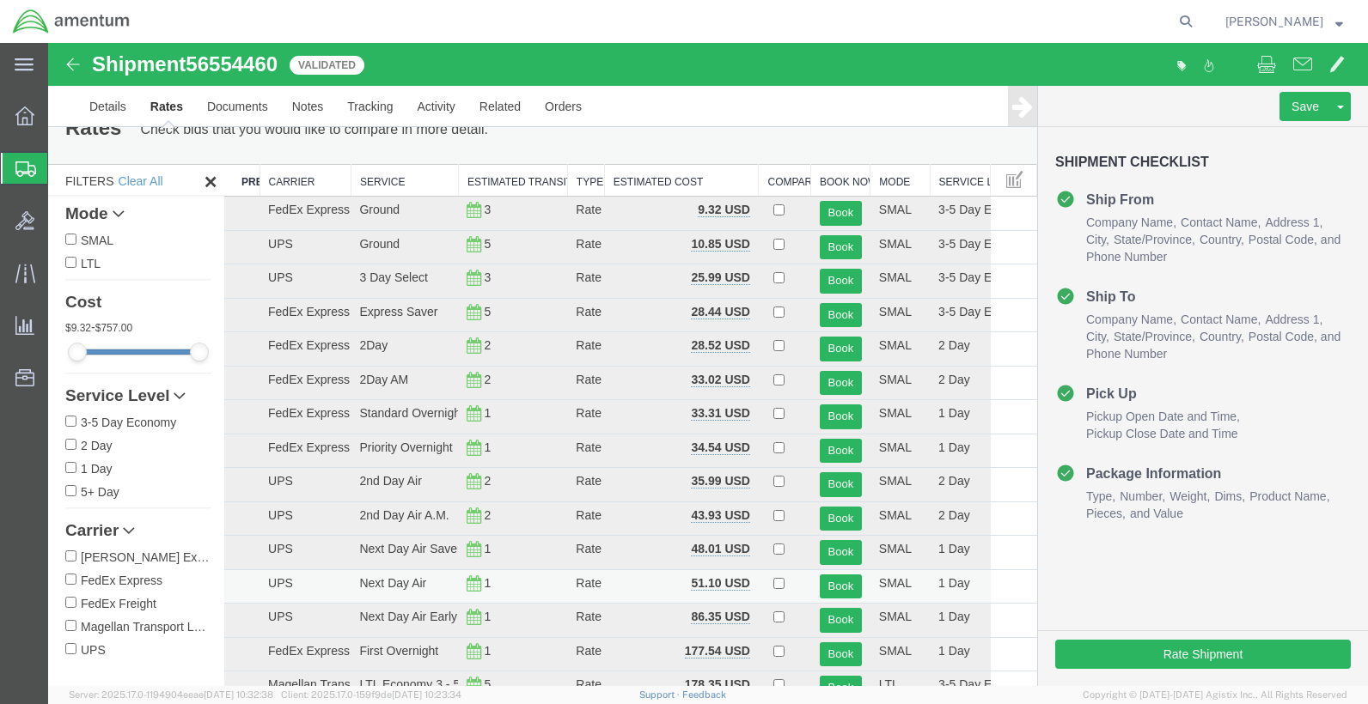
scroll to position [0, 0]
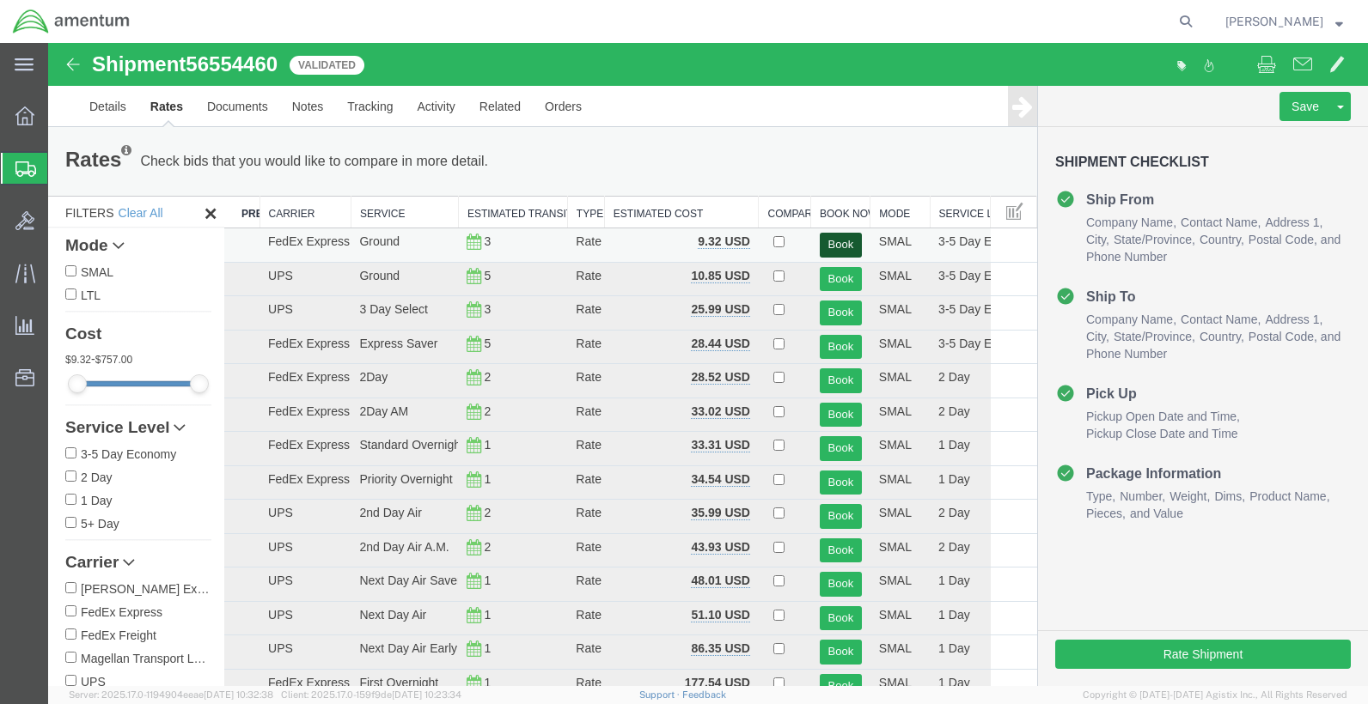
click at [842, 235] on button "Book" at bounding box center [840, 245] width 42 height 25
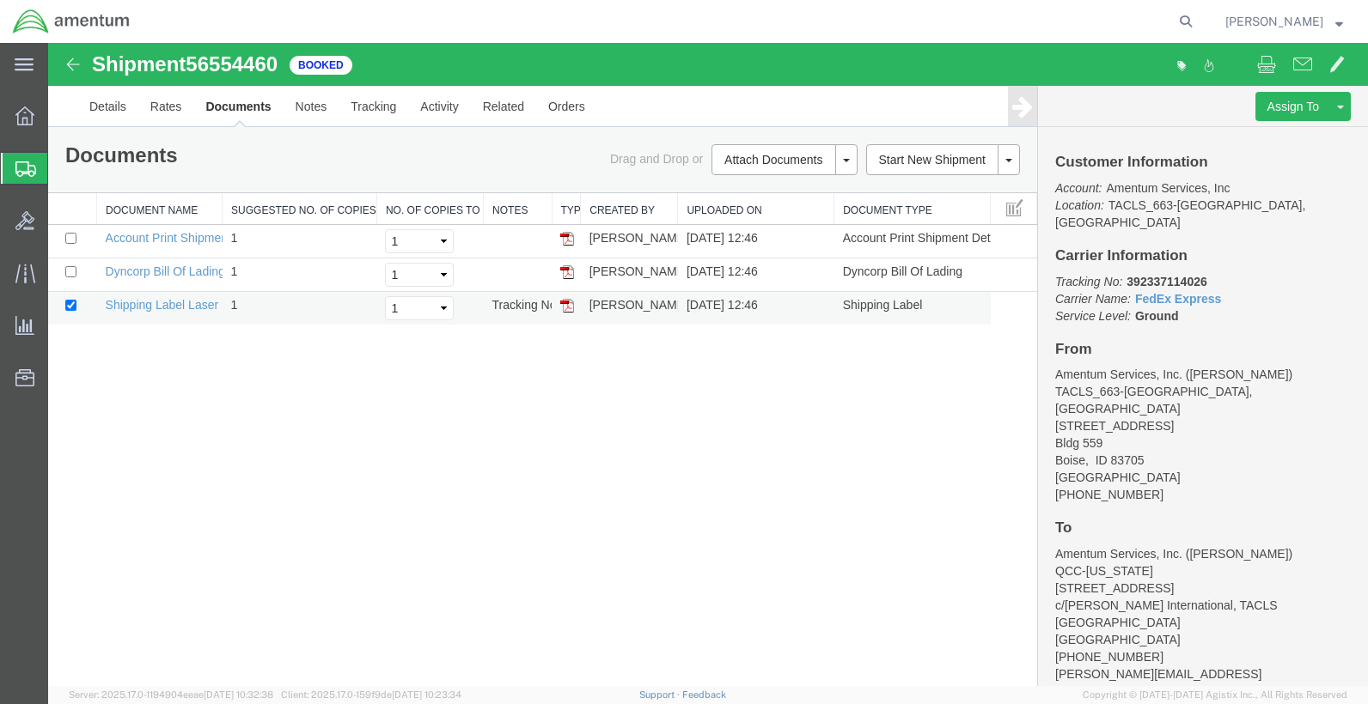
click at [563, 311] on img at bounding box center [567, 306] width 14 height 14
drag, startPoint x: 565, startPoint y: 277, endPoint x: 624, endPoint y: 218, distance: 83.2
click at [565, 277] on img at bounding box center [567, 272] width 14 height 14
click at [59, 105] on span "Overview" at bounding box center [53, 116] width 12 height 34
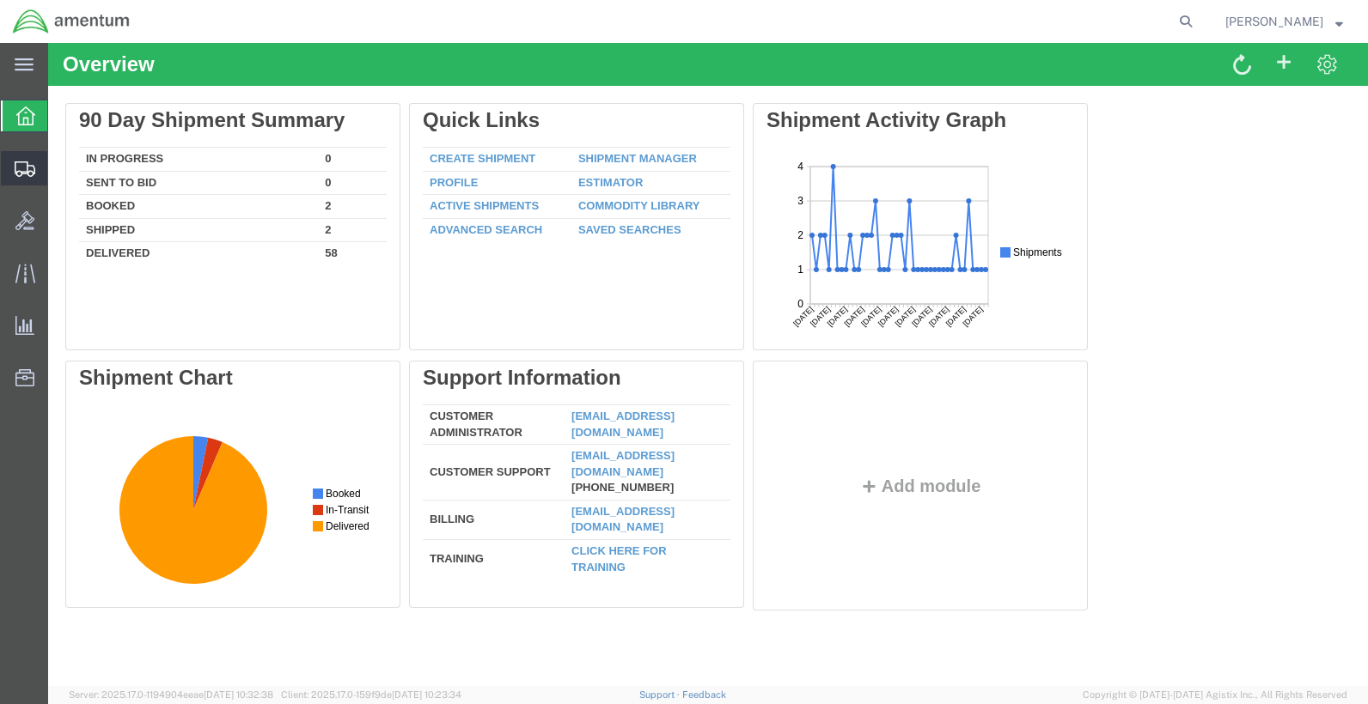
click at [21, 160] on svg-icon at bounding box center [25, 168] width 21 height 17
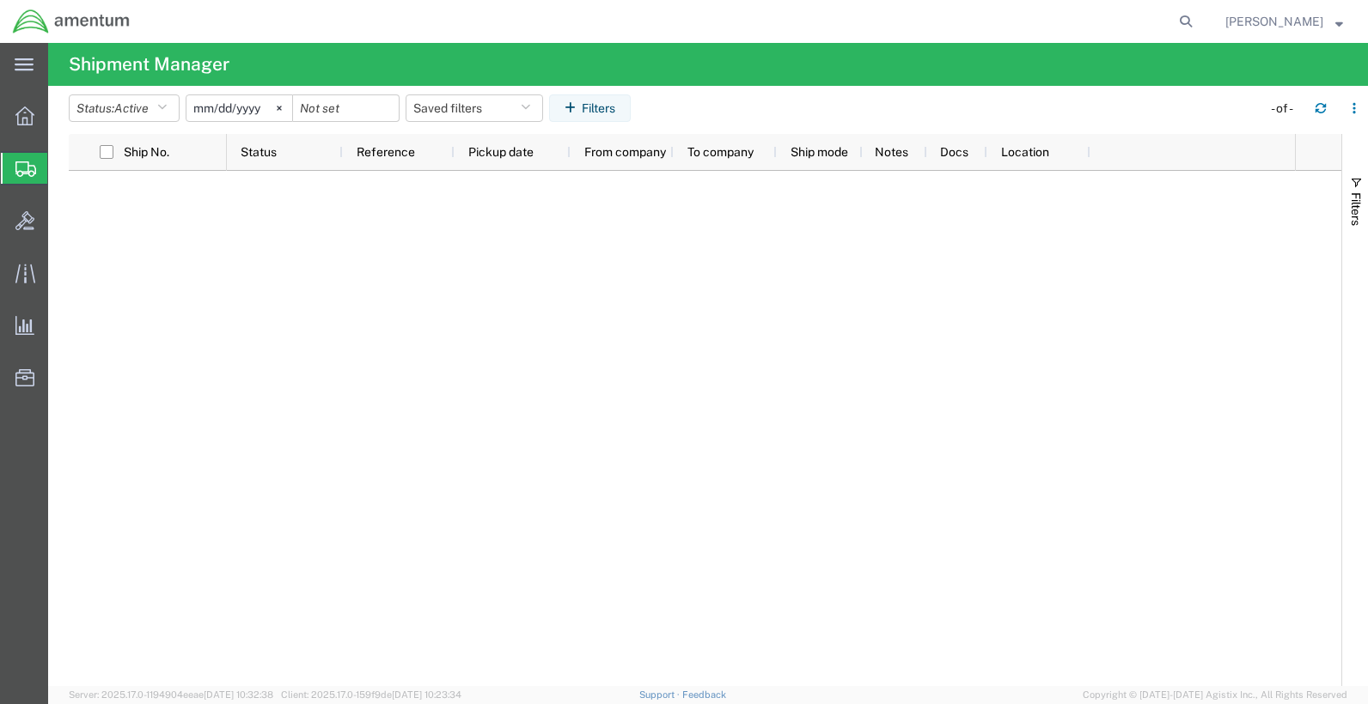
click at [237, 111] on input "[DATE]" at bounding box center [239, 108] width 106 height 26
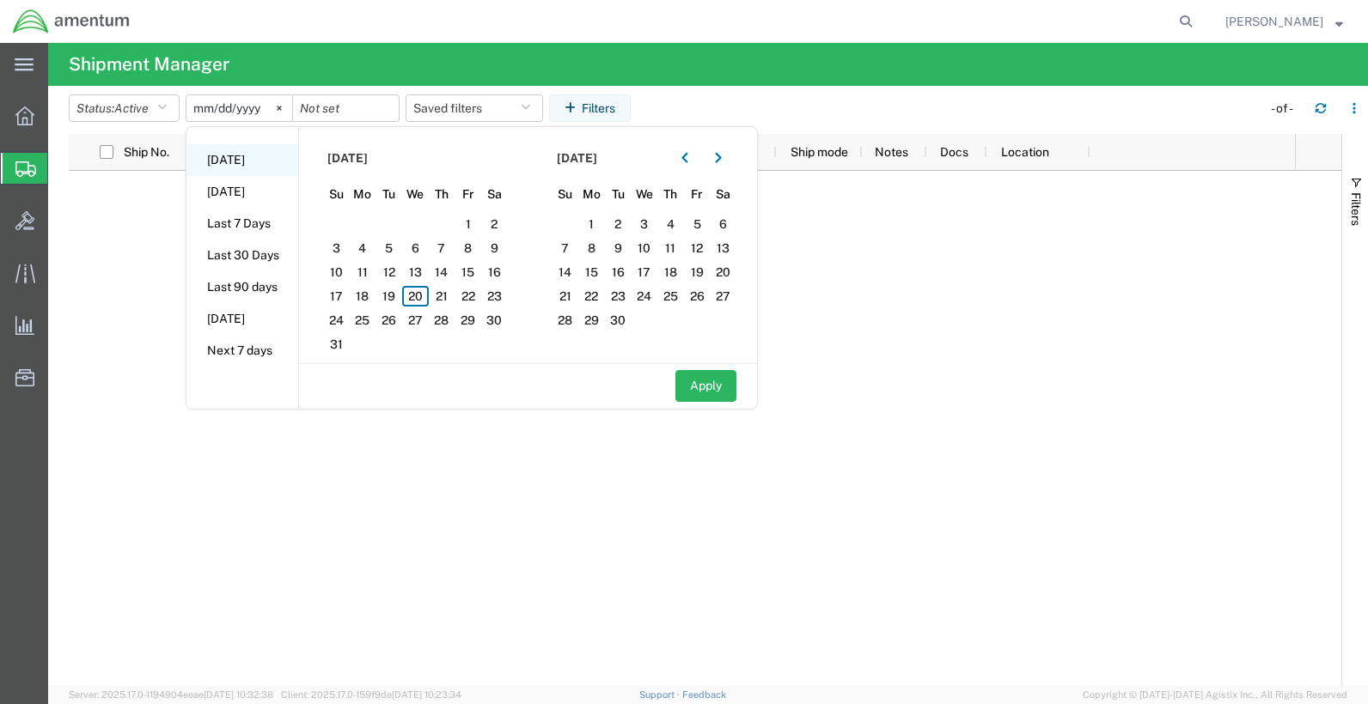
click at [242, 157] on li "[DATE]" at bounding box center [242, 160] width 112 height 32
type input "[DATE]"
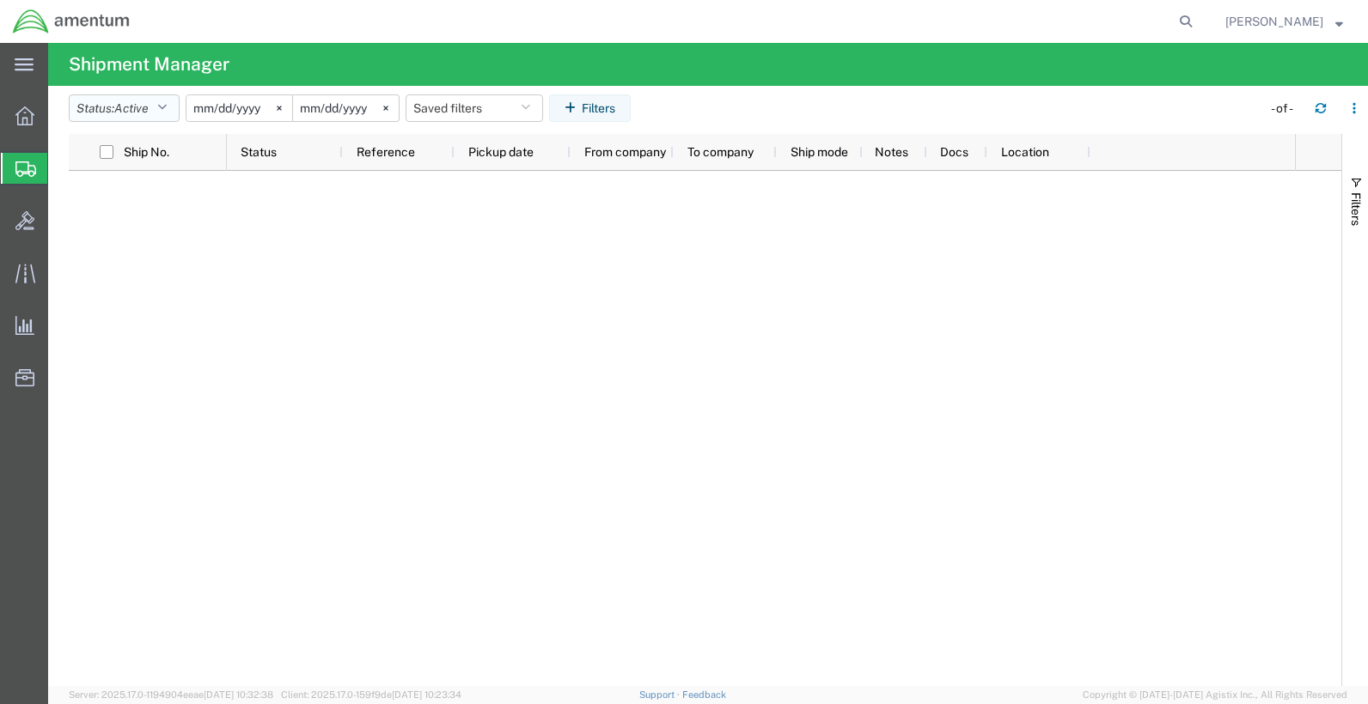
click at [165, 107] on icon "button" at bounding box center [161, 108] width 9 height 12
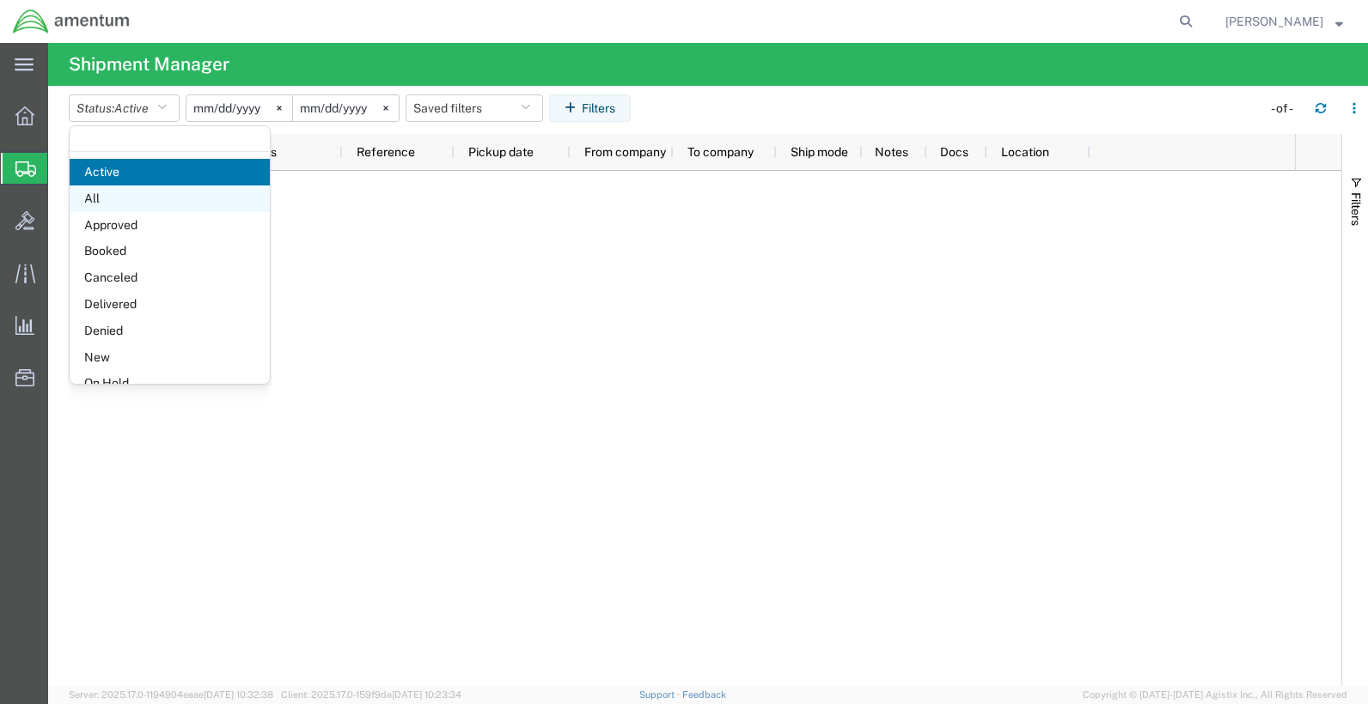
click at [116, 196] on span "All" at bounding box center [170, 199] width 200 height 27
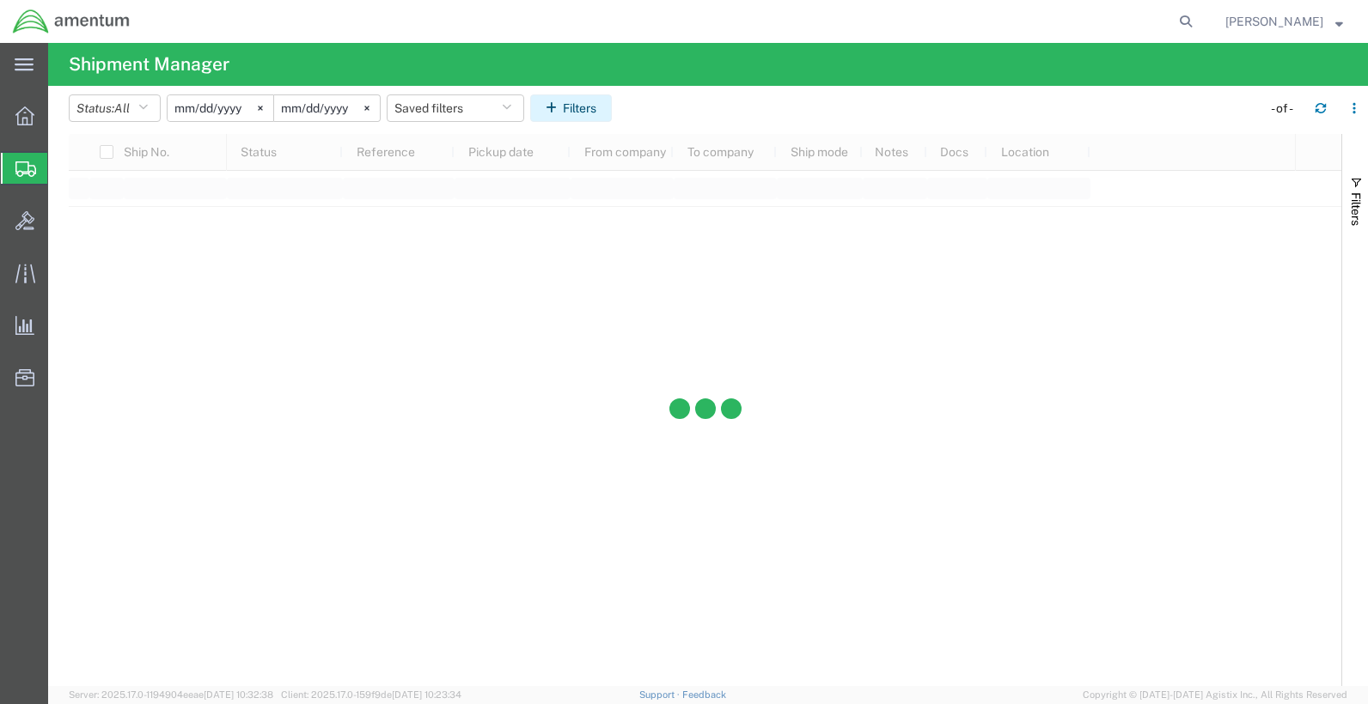
click at [610, 103] on button "Filters" at bounding box center [571, 107] width 82 height 27
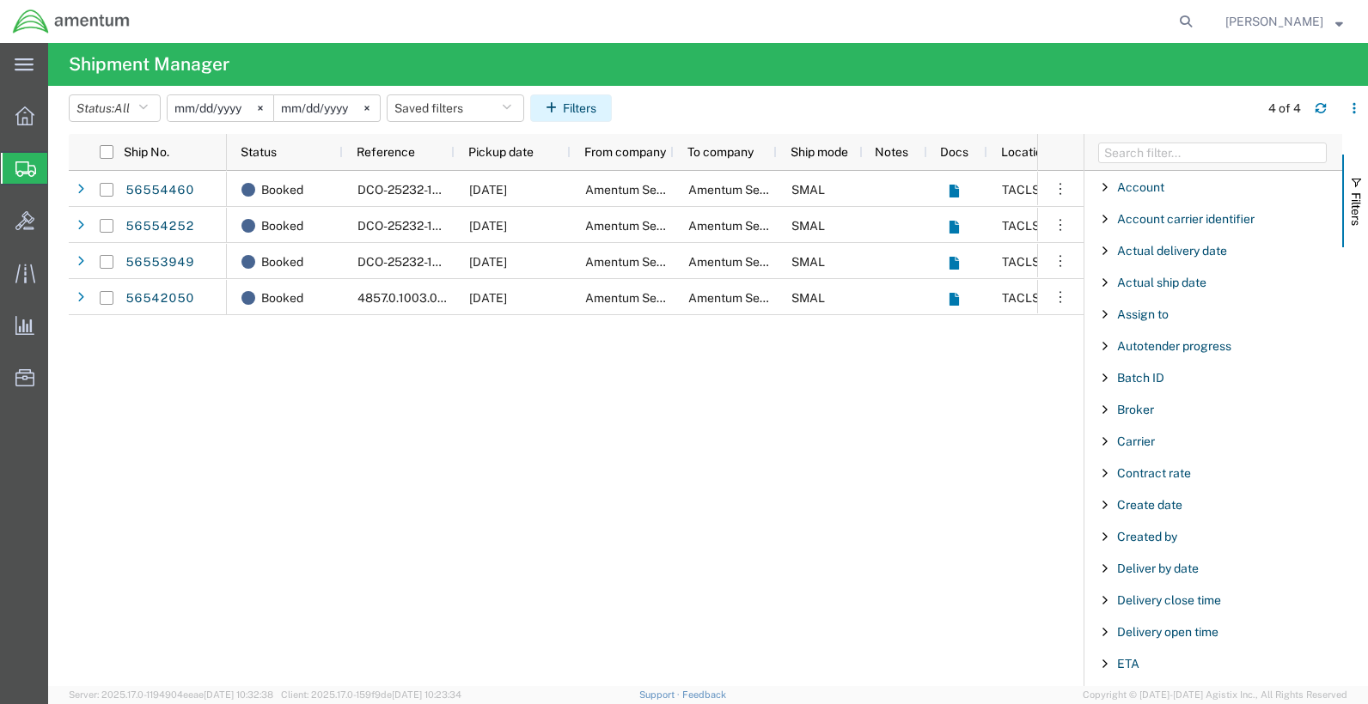
click at [610, 103] on button "Filters" at bounding box center [571, 107] width 82 height 27
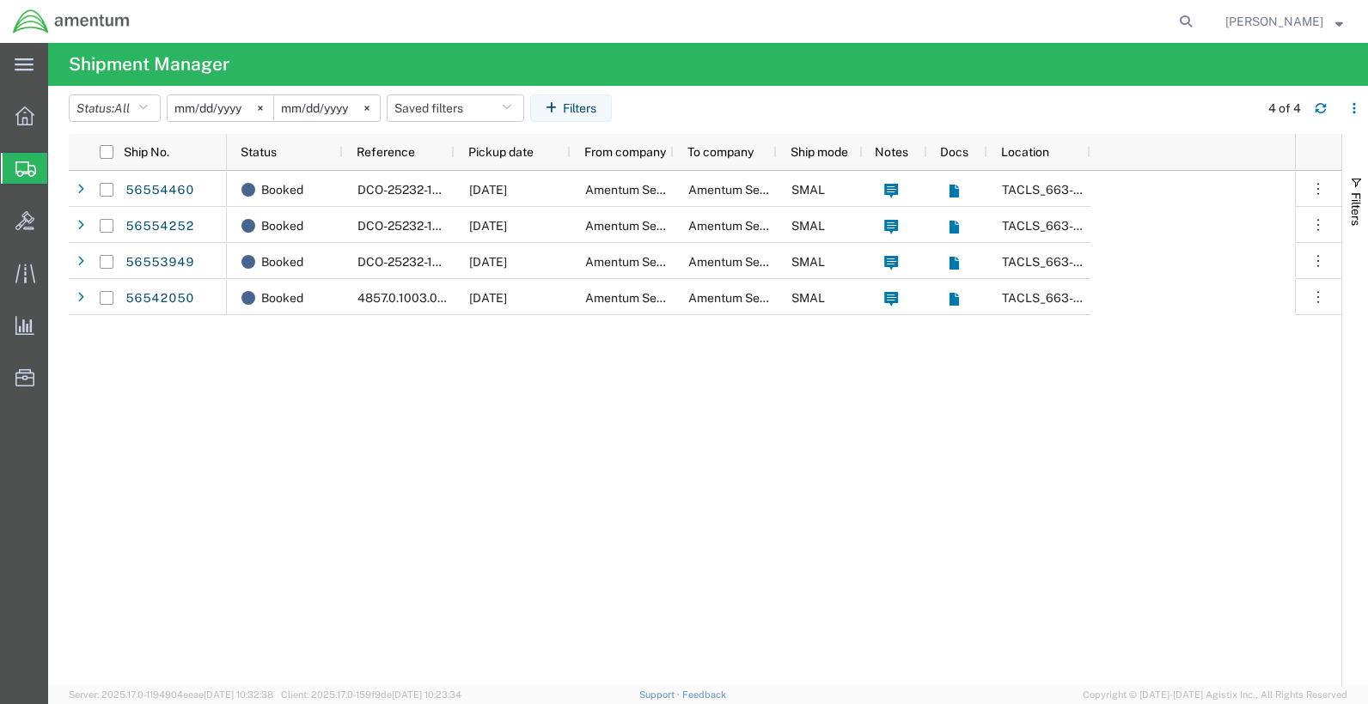
click at [206, 373] on div "56554460 56554252 56553949 56542050 Booked DCO-25232-167153 [DATE] Amentum Serv…" at bounding box center [705, 428] width 1272 height 515
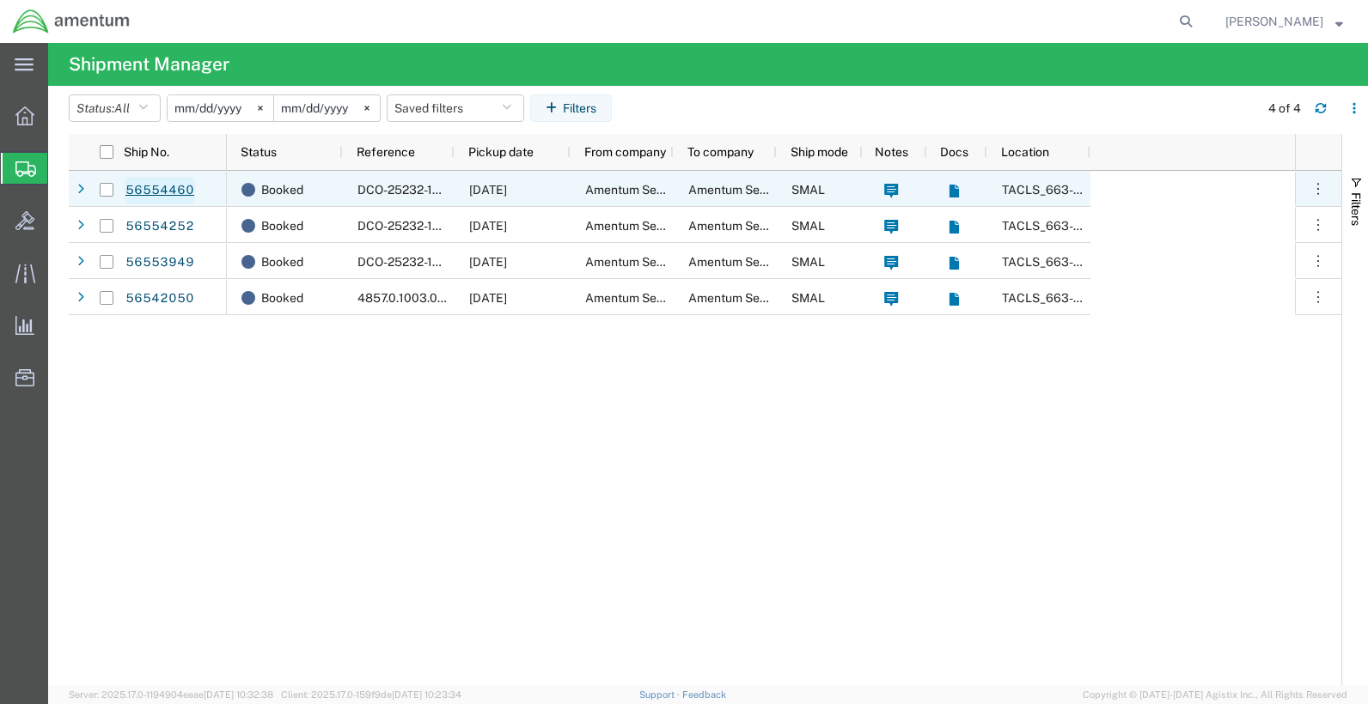
click at [163, 190] on link "56554460" at bounding box center [160, 190] width 70 height 27
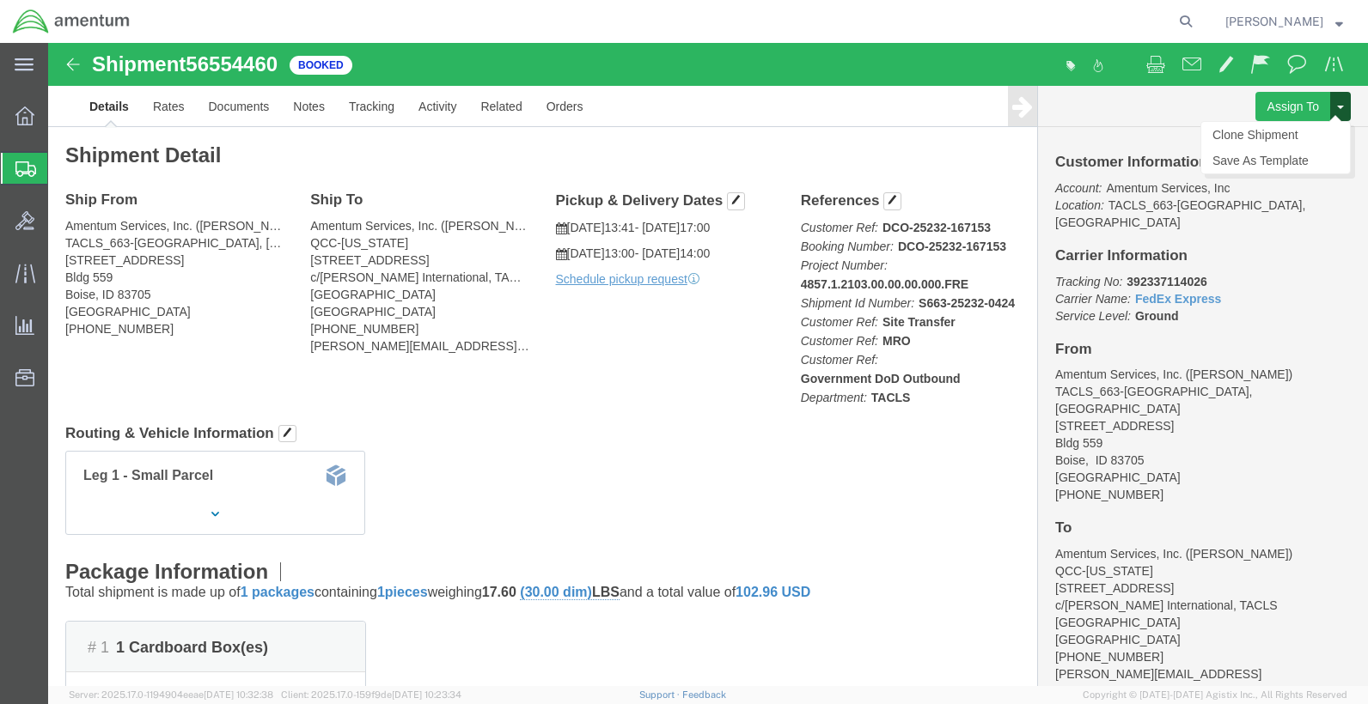
click button
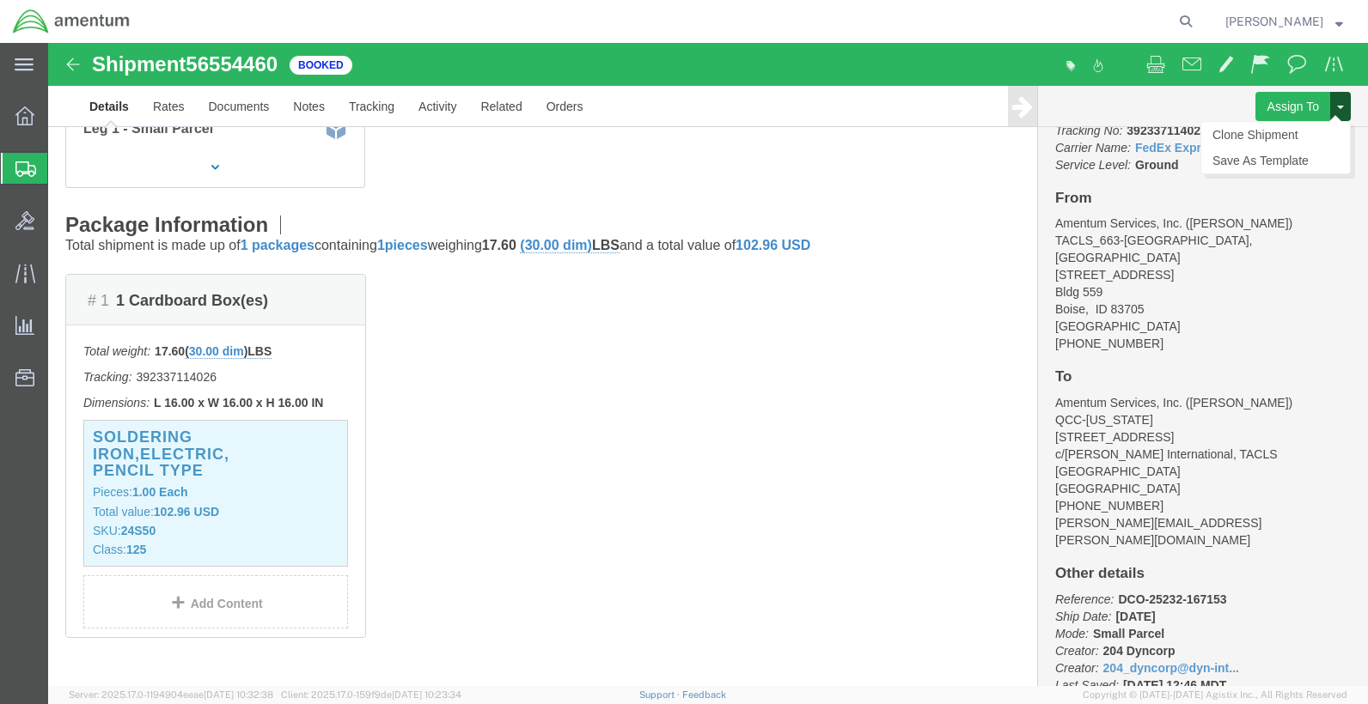
scroll to position [108, 0]
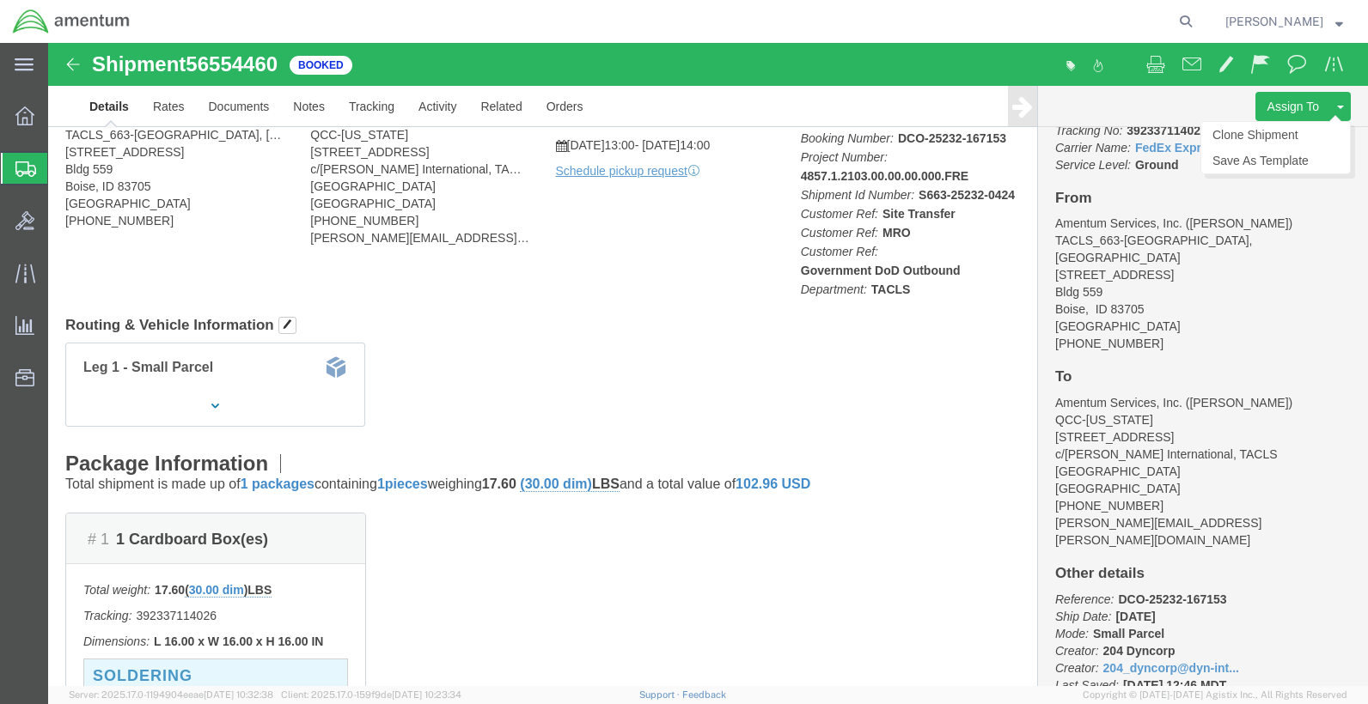
click at [21, 175] on icon at bounding box center [25, 168] width 21 height 15
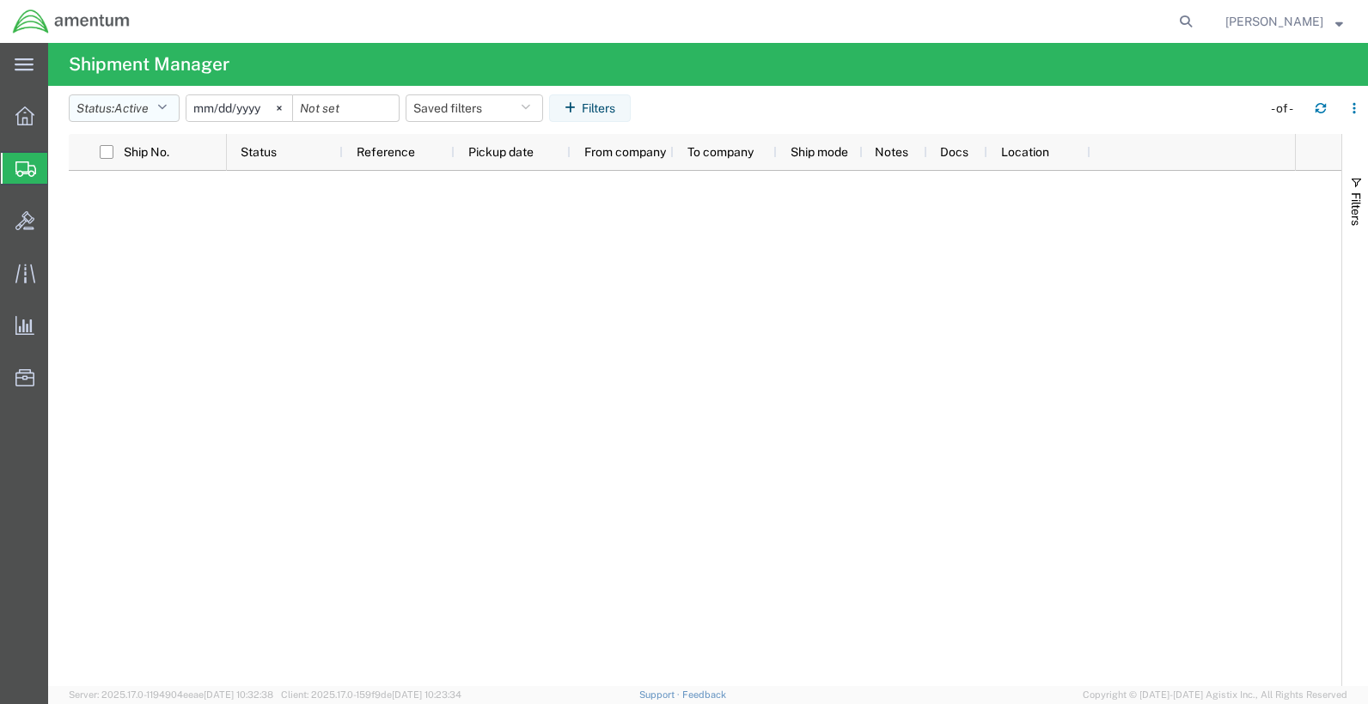
click at [142, 96] on button "Status: Active" at bounding box center [124, 107] width 111 height 27
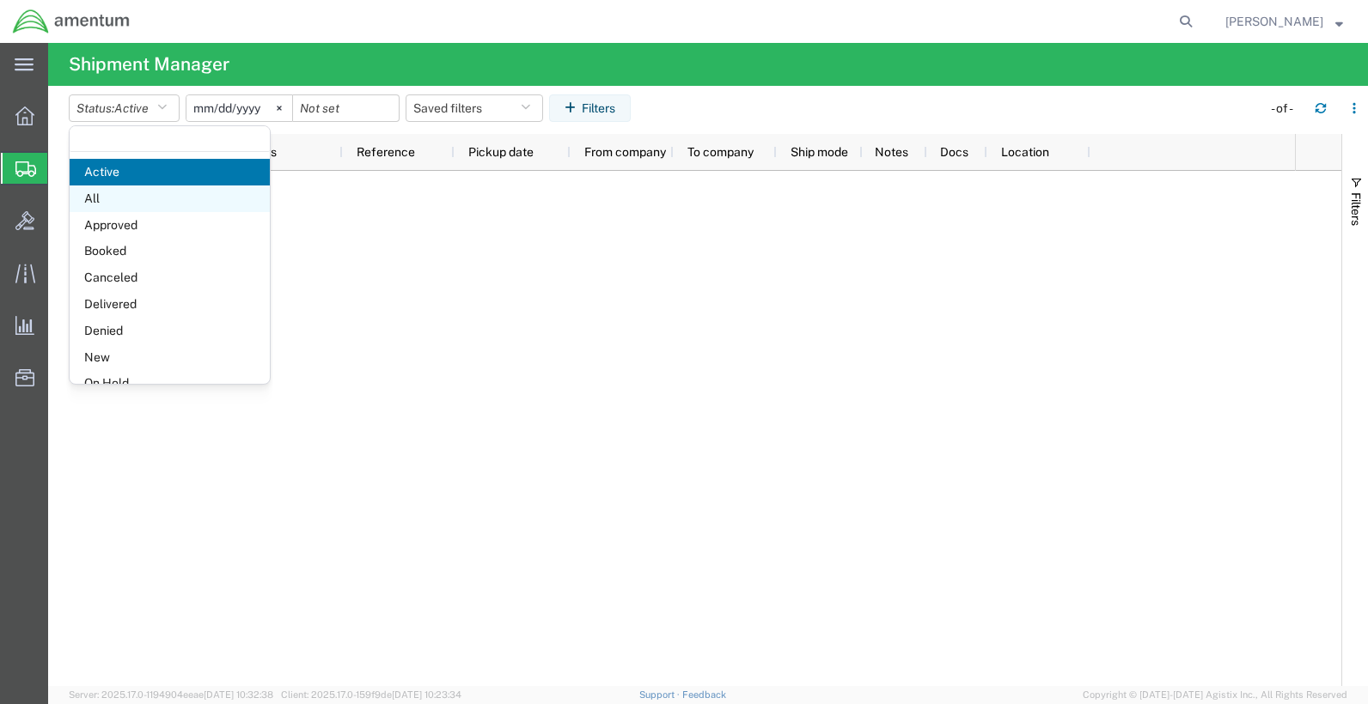
click at [131, 194] on span "All" at bounding box center [170, 199] width 200 height 27
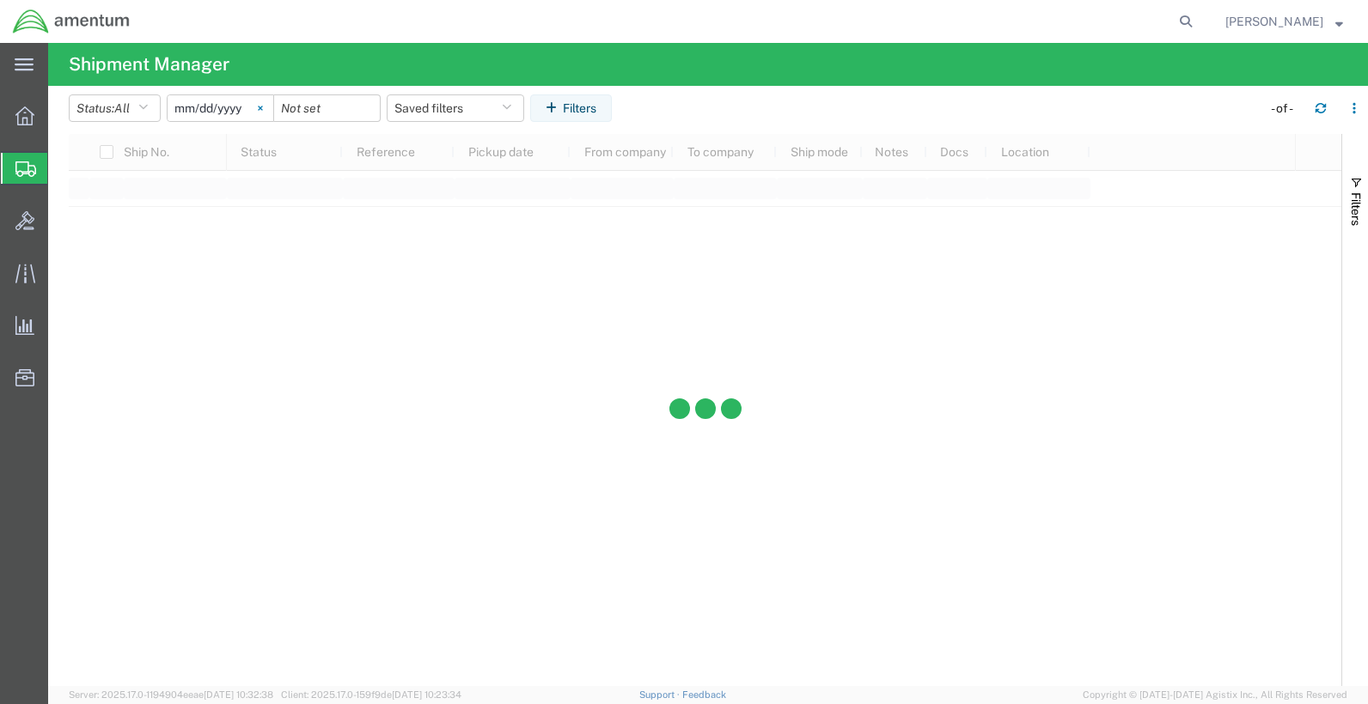
click at [270, 107] on svg-icon at bounding box center [260, 108] width 26 height 26
click at [241, 113] on input "date" at bounding box center [221, 108] width 106 height 26
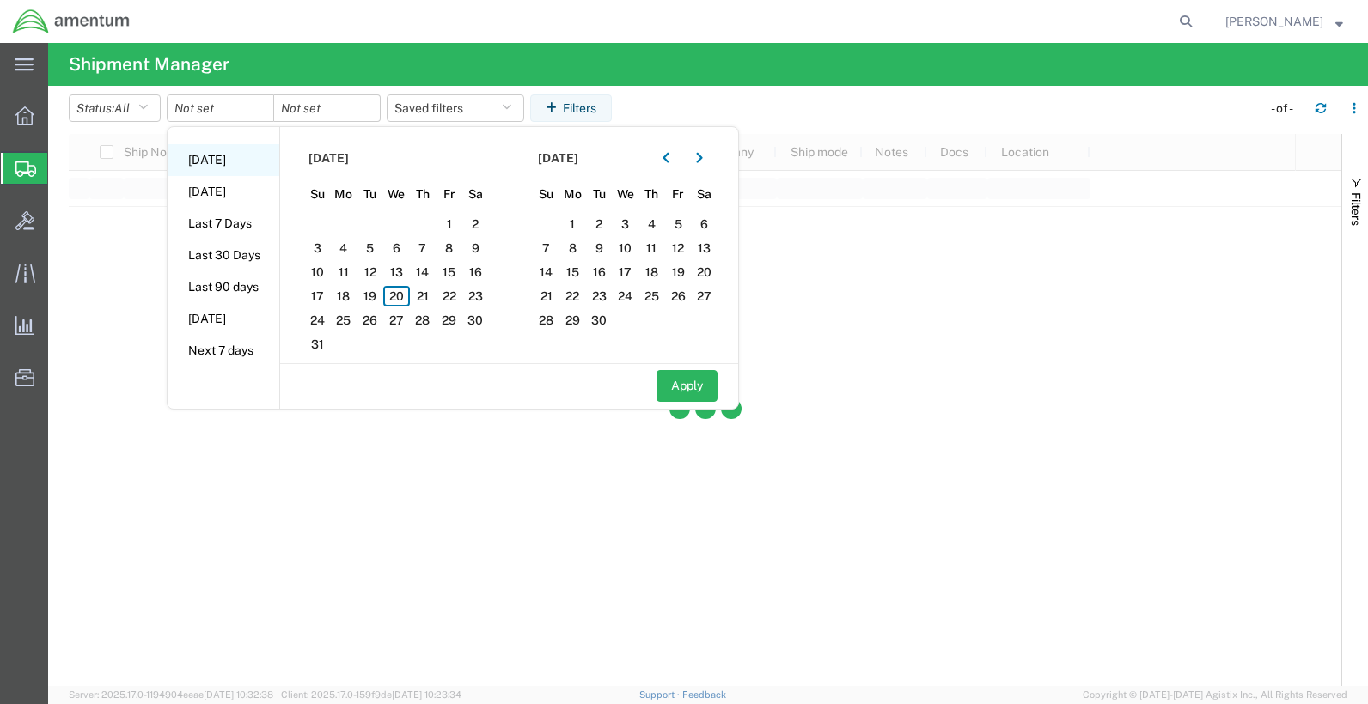
click at [216, 159] on li "[DATE]" at bounding box center [224, 160] width 112 height 32
type input "[DATE]"
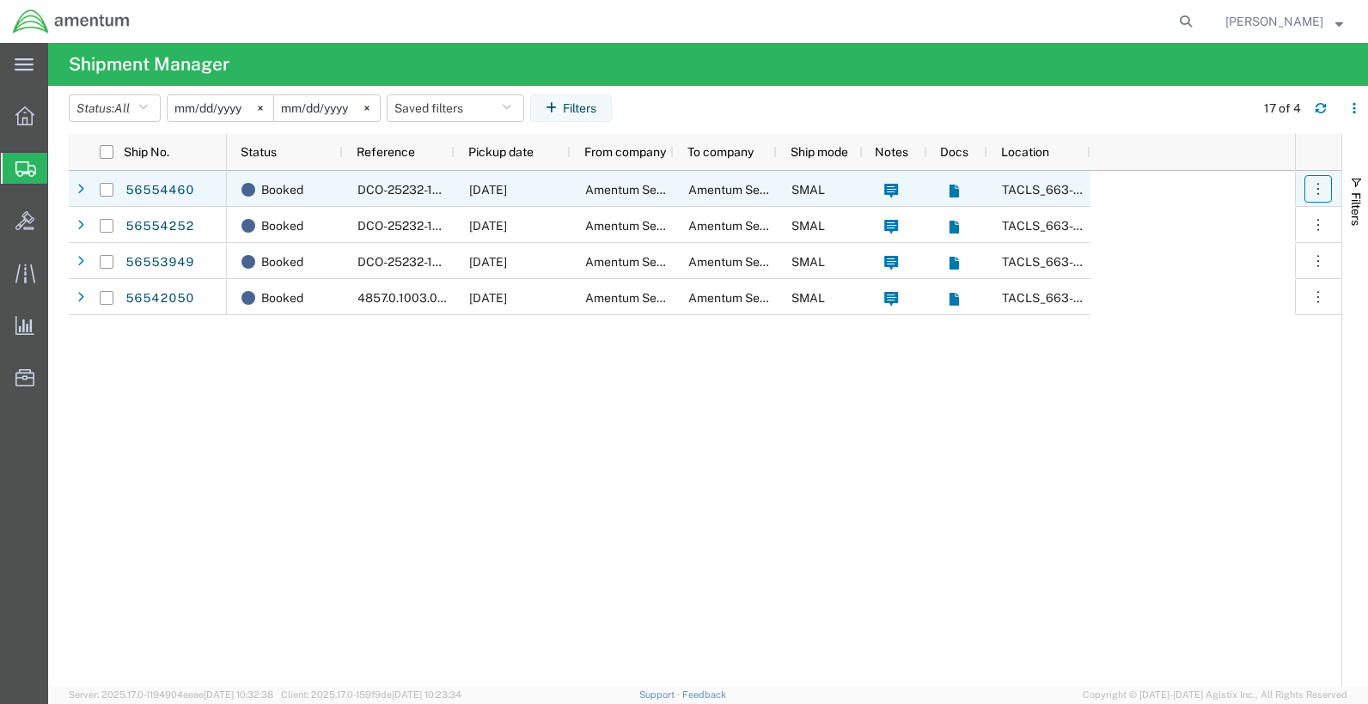
click at [1307, 187] on button "button" at bounding box center [1317, 188] width 27 height 27
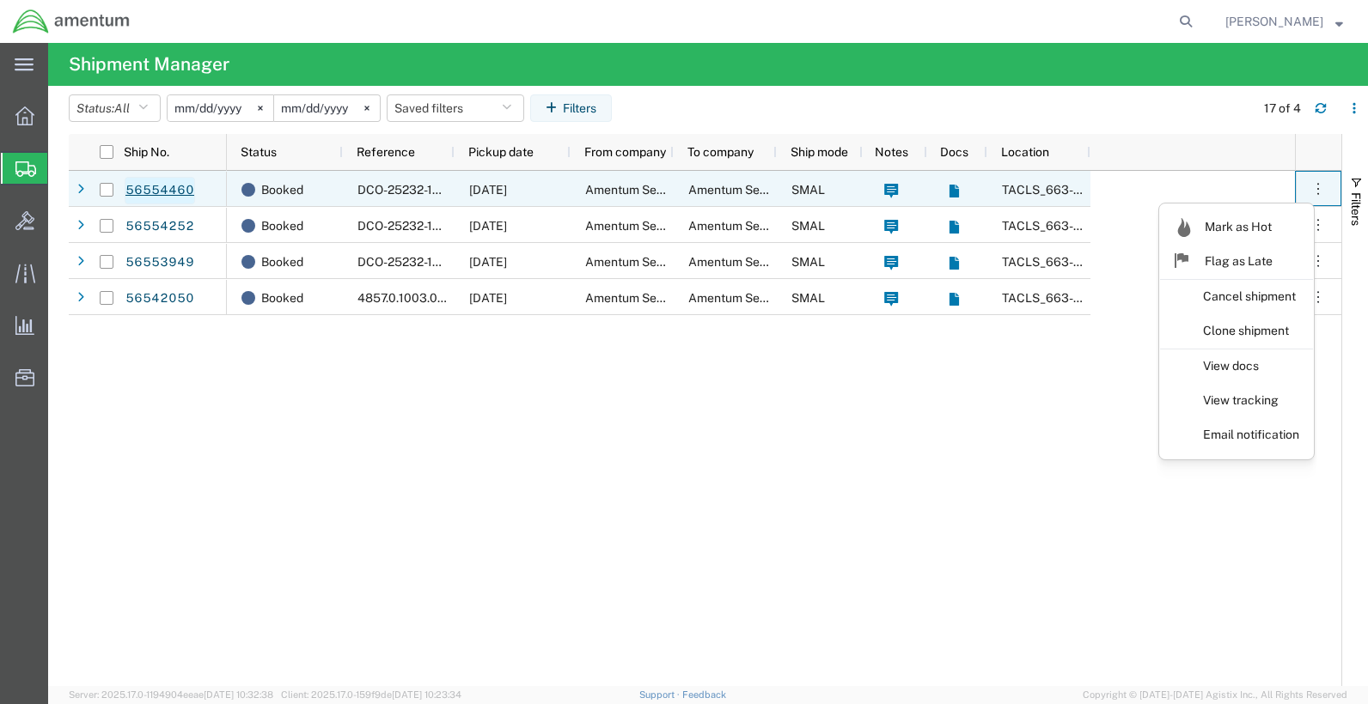
click at [162, 192] on link "56554460" at bounding box center [160, 190] width 70 height 27
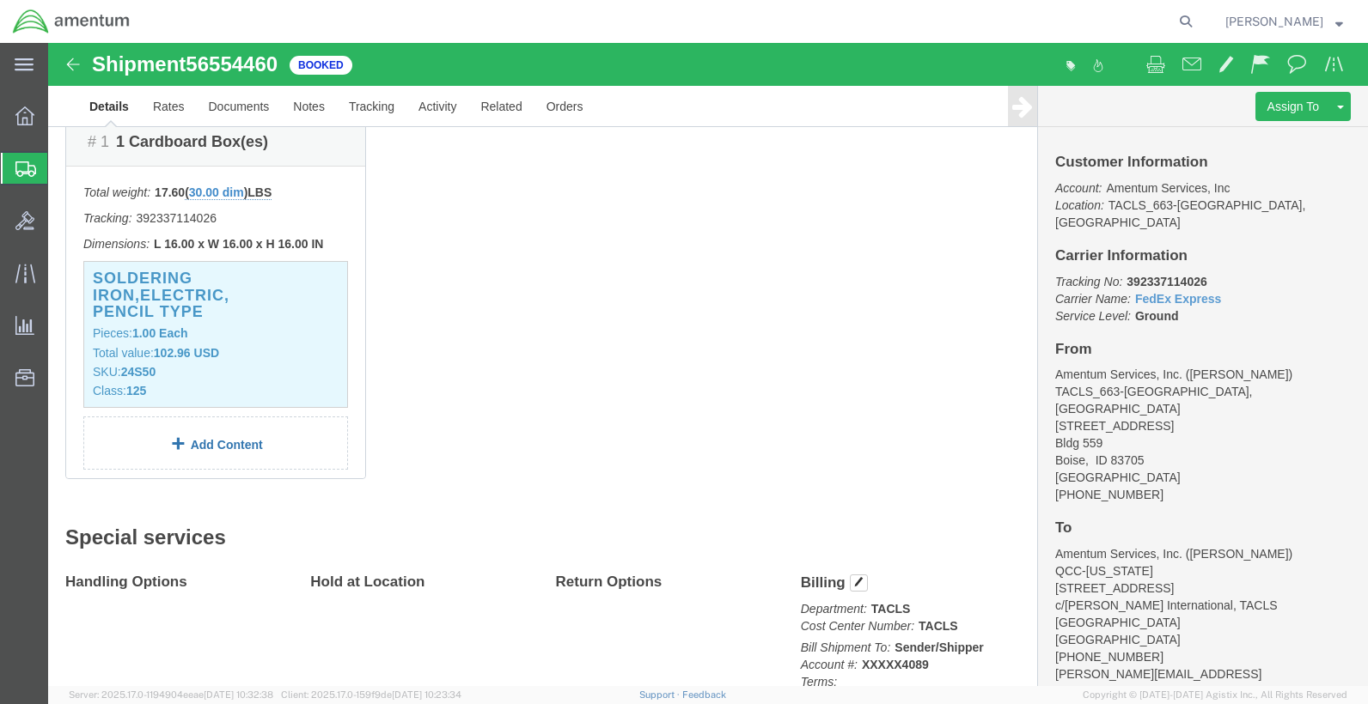
scroll to position [515, 0]
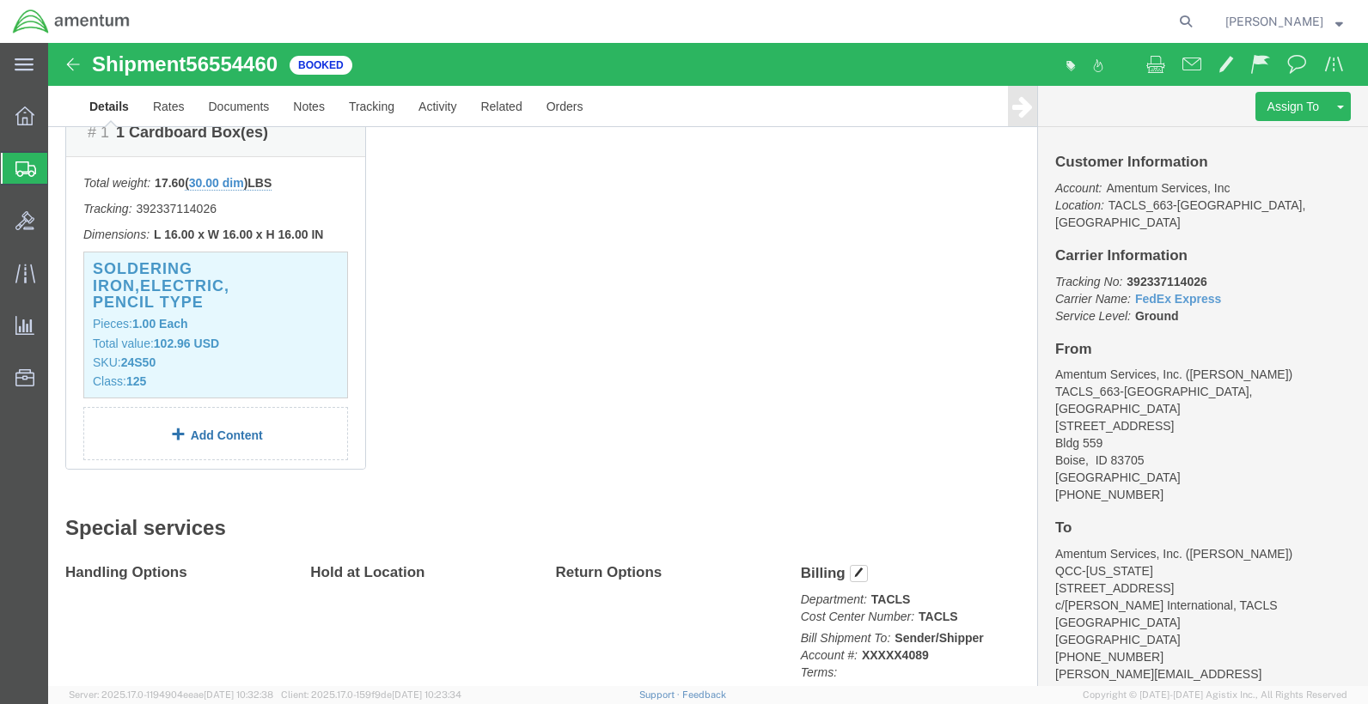
click link "Add Content"
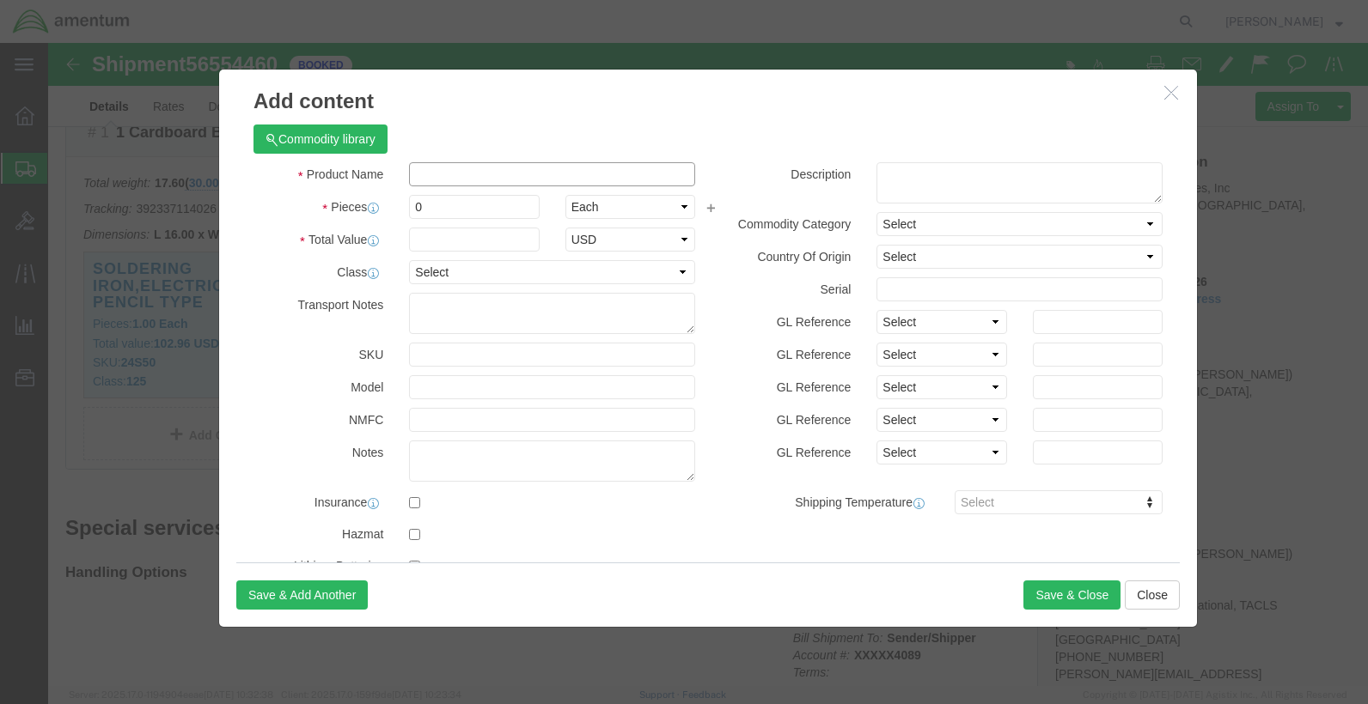
click input "text"
type input "STRUT LIMITER, EXTENSION"
drag, startPoint x: 375, startPoint y: 167, endPoint x: 303, endPoint y: 161, distance: 71.6
click div "Pieces 0 Select Bag Barrels 100Board Feet Bottle Box Blister Pack Carats Can Ca…"
click input "text"
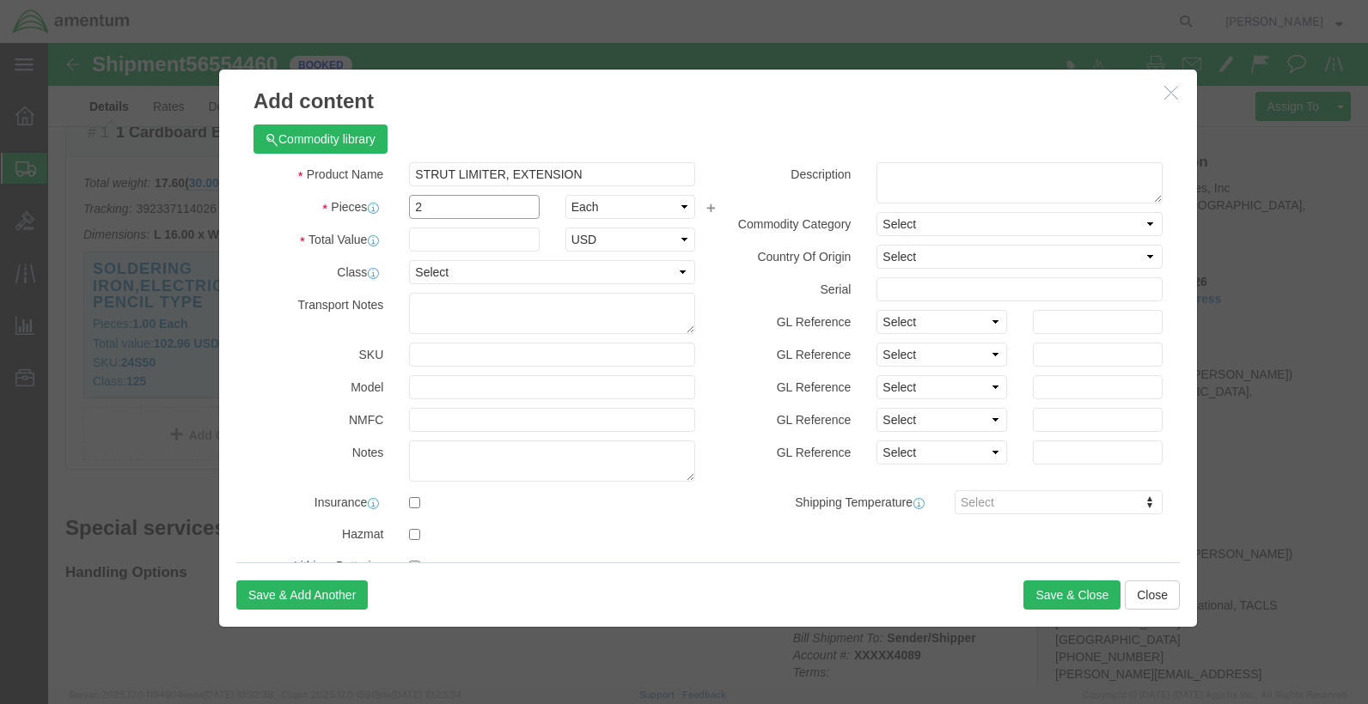
drag, startPoint x: 373, startPoint y: 164, endPoint x: 335, endPoint y: 162, distance: 37.8
click input "2"
type input "1"
click input "text"
click textarea
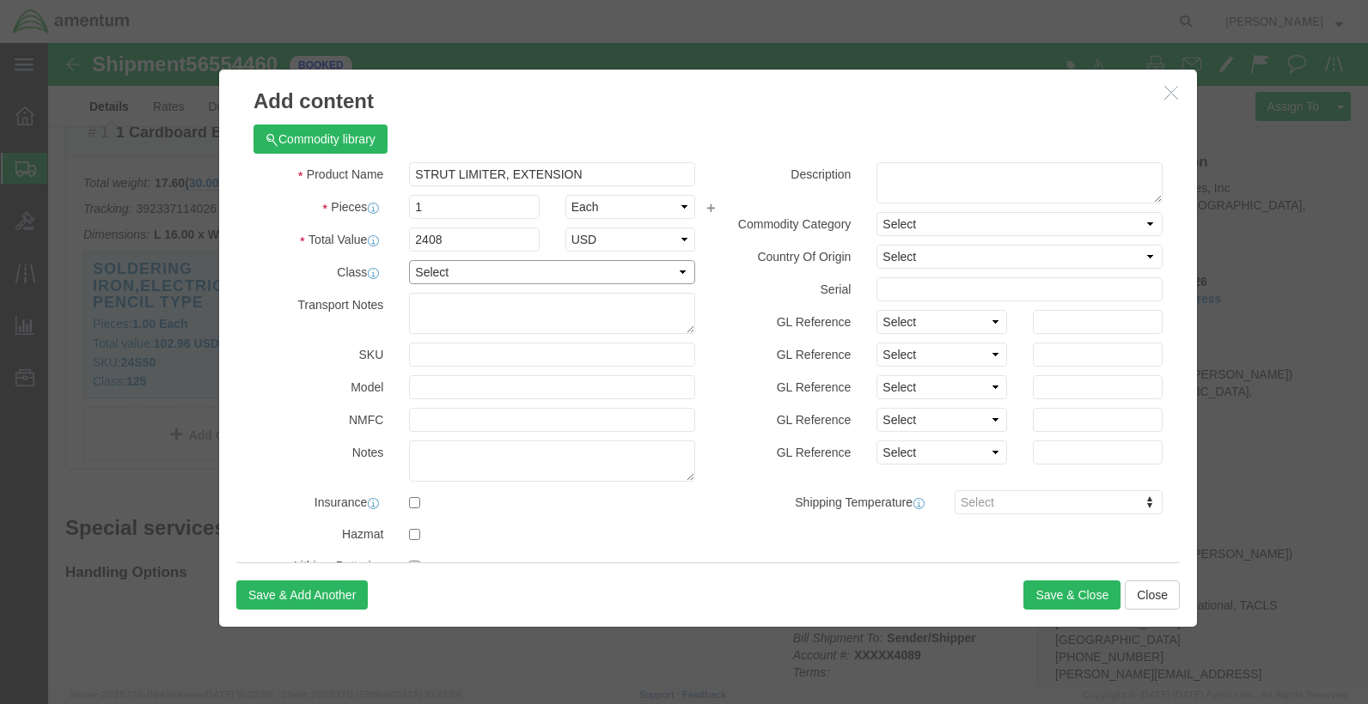
click select "Select 50 55 60 65 70 85 92.5 100 125 175 250 300 400"
click label "NMFC"
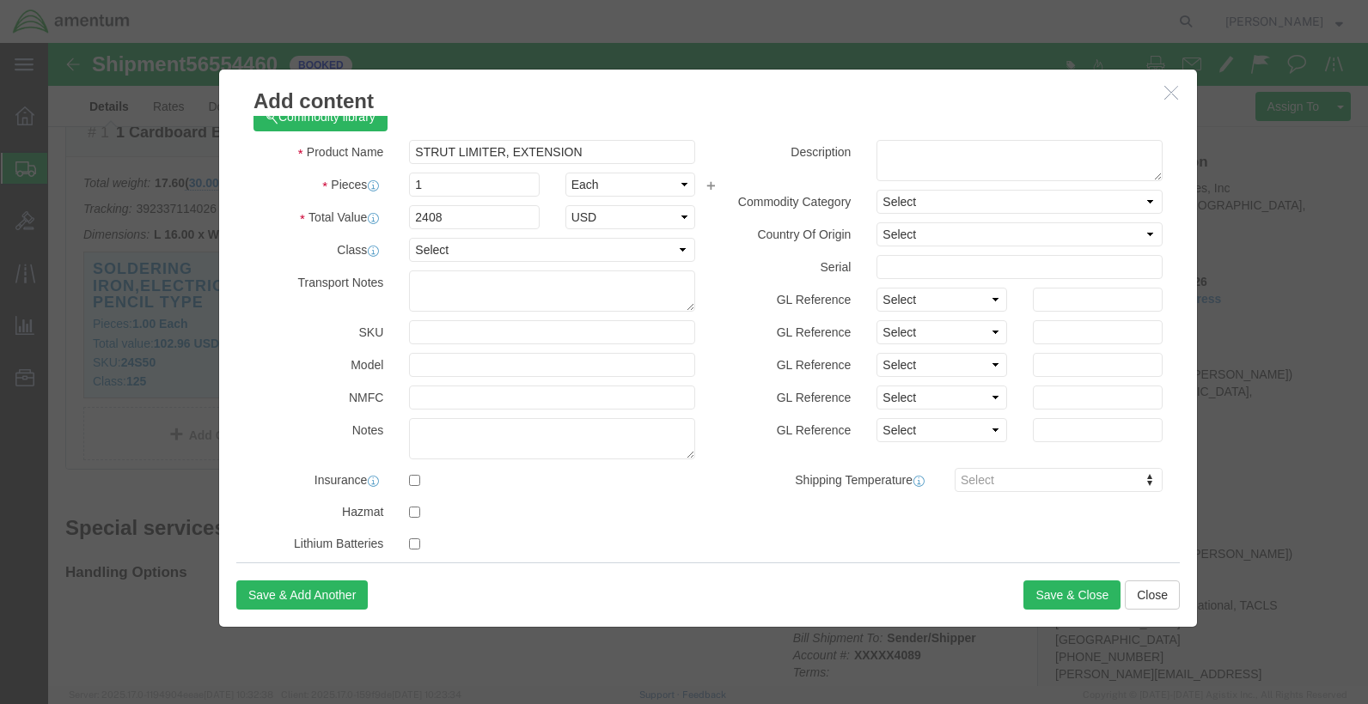
scroll to position [0, 0]
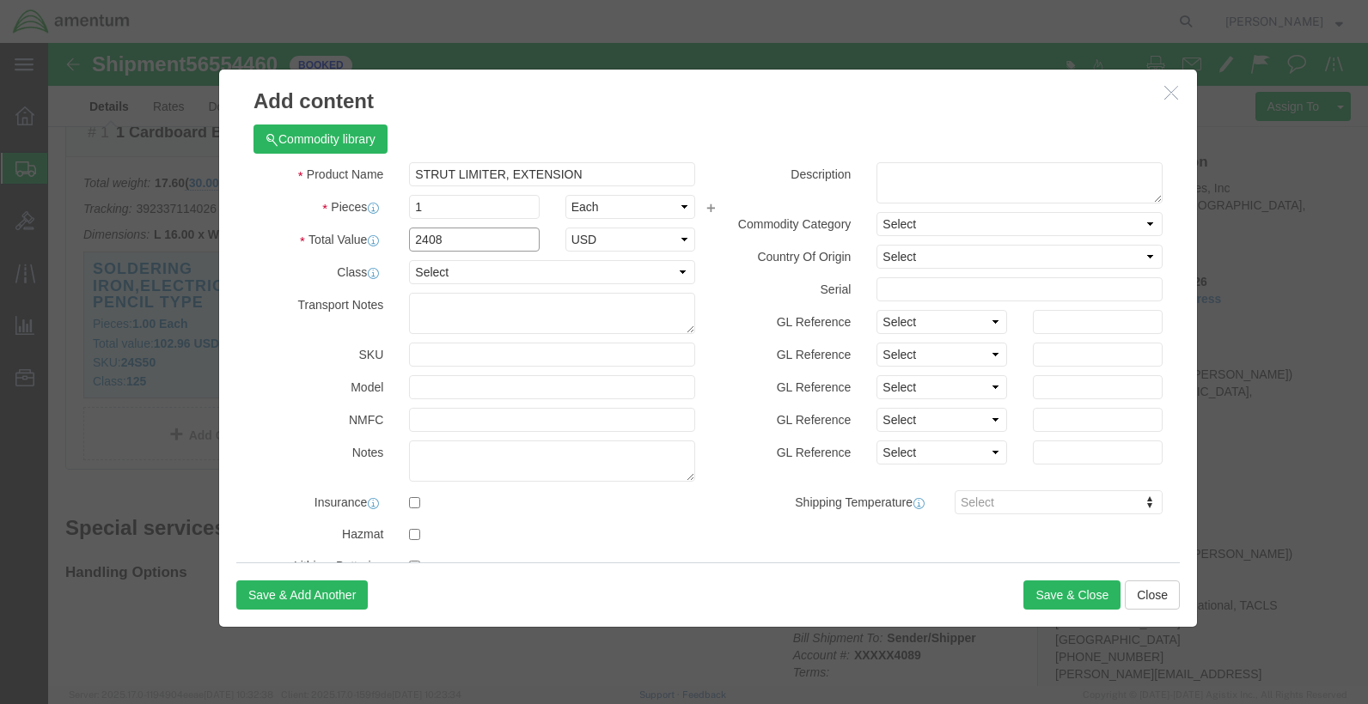
click input "2408"
type input "2408.1800"
click button "Save & Close"
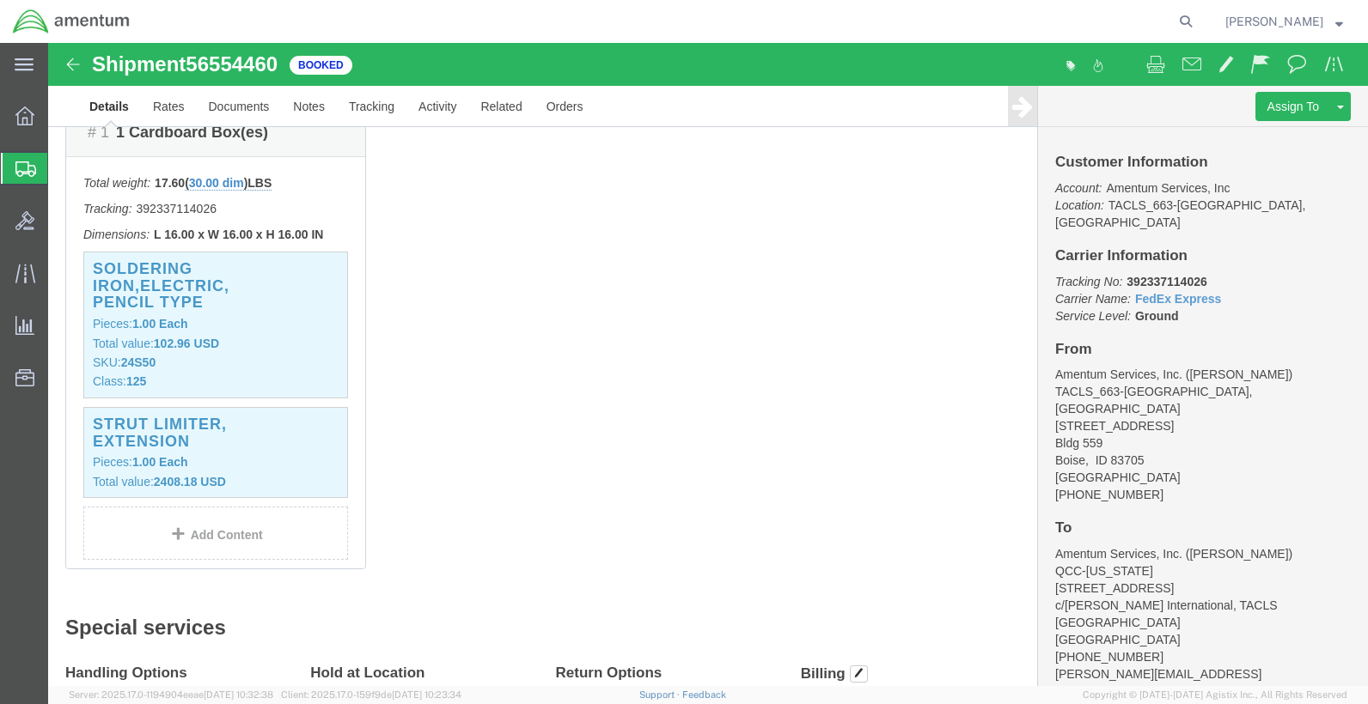
scroll to position [601, 0]
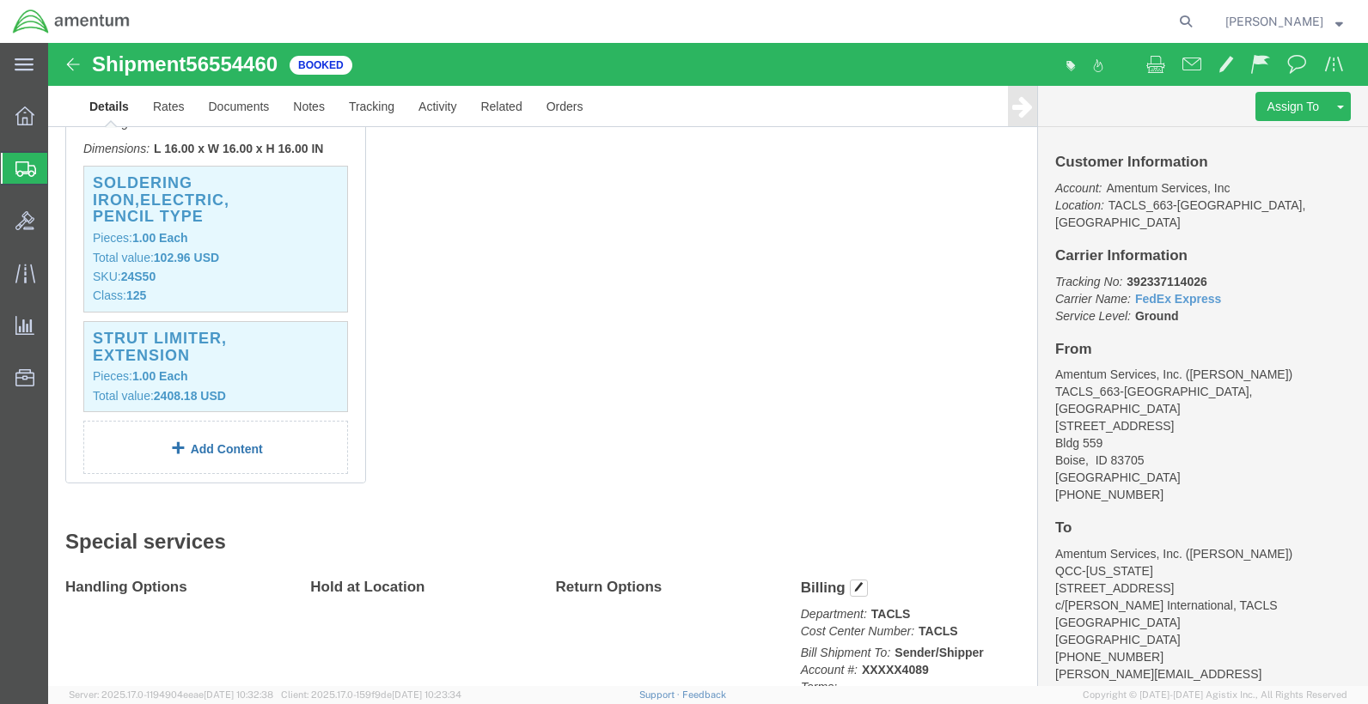
click link "Add Content"
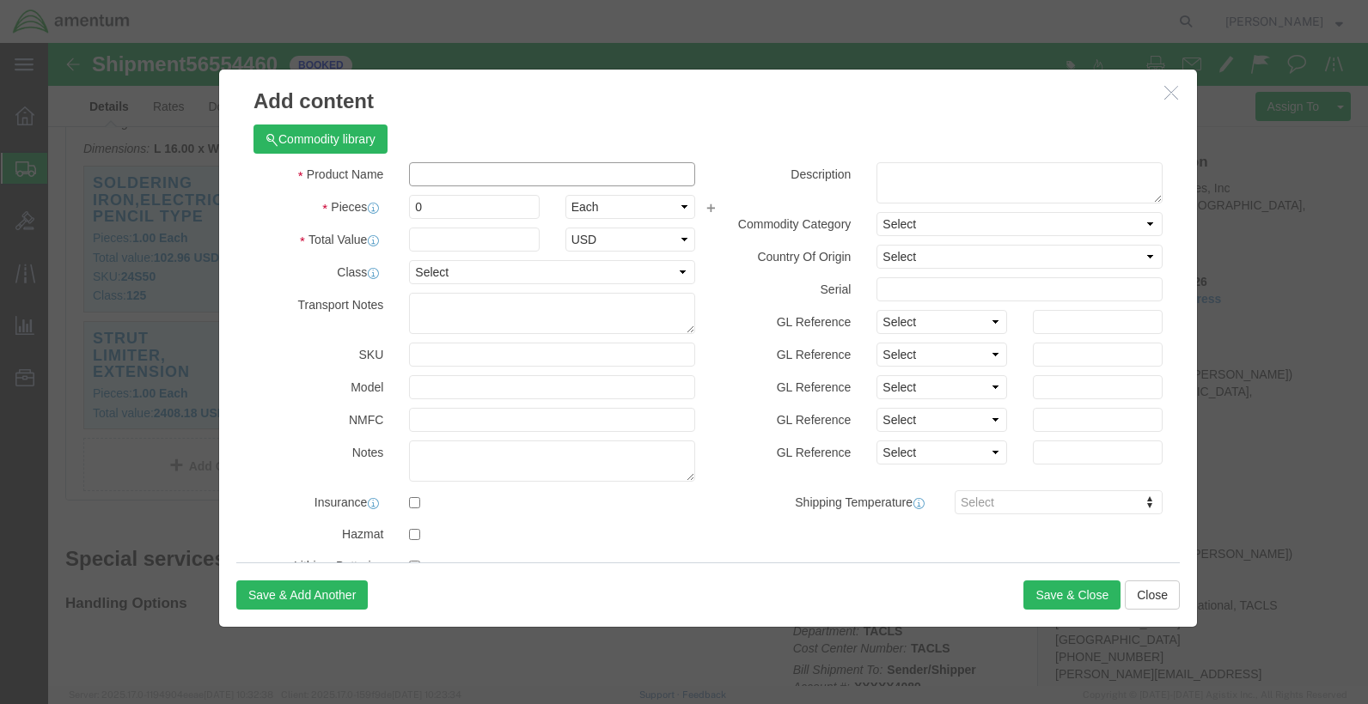
click input "text"
type input "SLING, POWER SECTION"
click input "0"
type input "1"
click input "text"
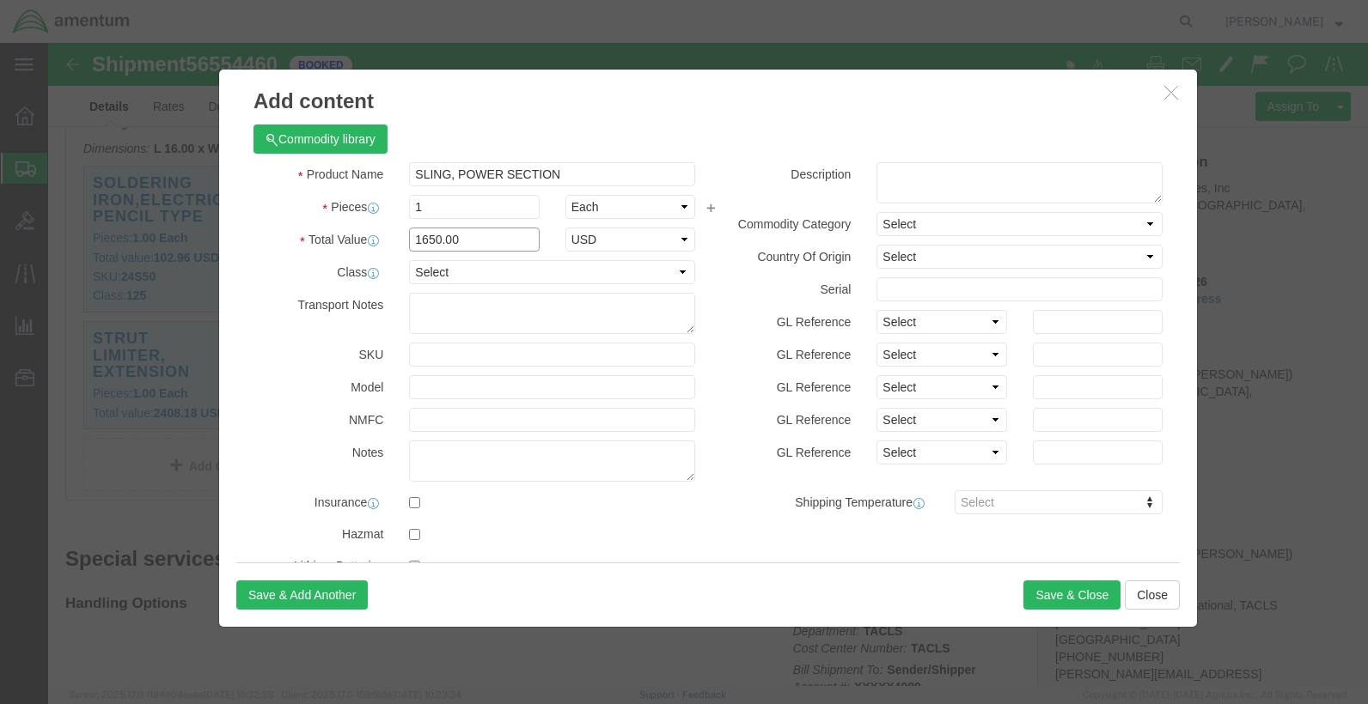
type input "1650.00"
click div "Product Name SLING, POWER SECTION SLING, Pieces 1 Select Bag Barrels 100Board F…"
click button "Save & Close"
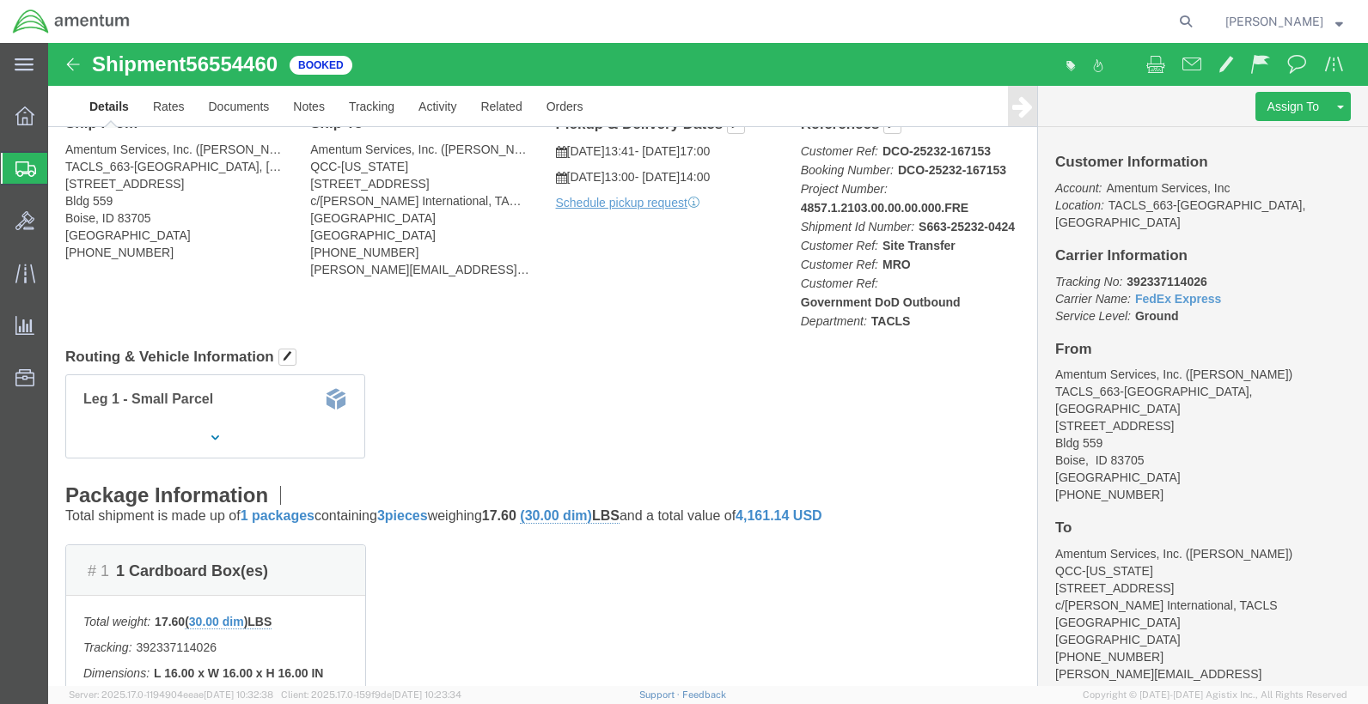
scroll to position [0, 0]
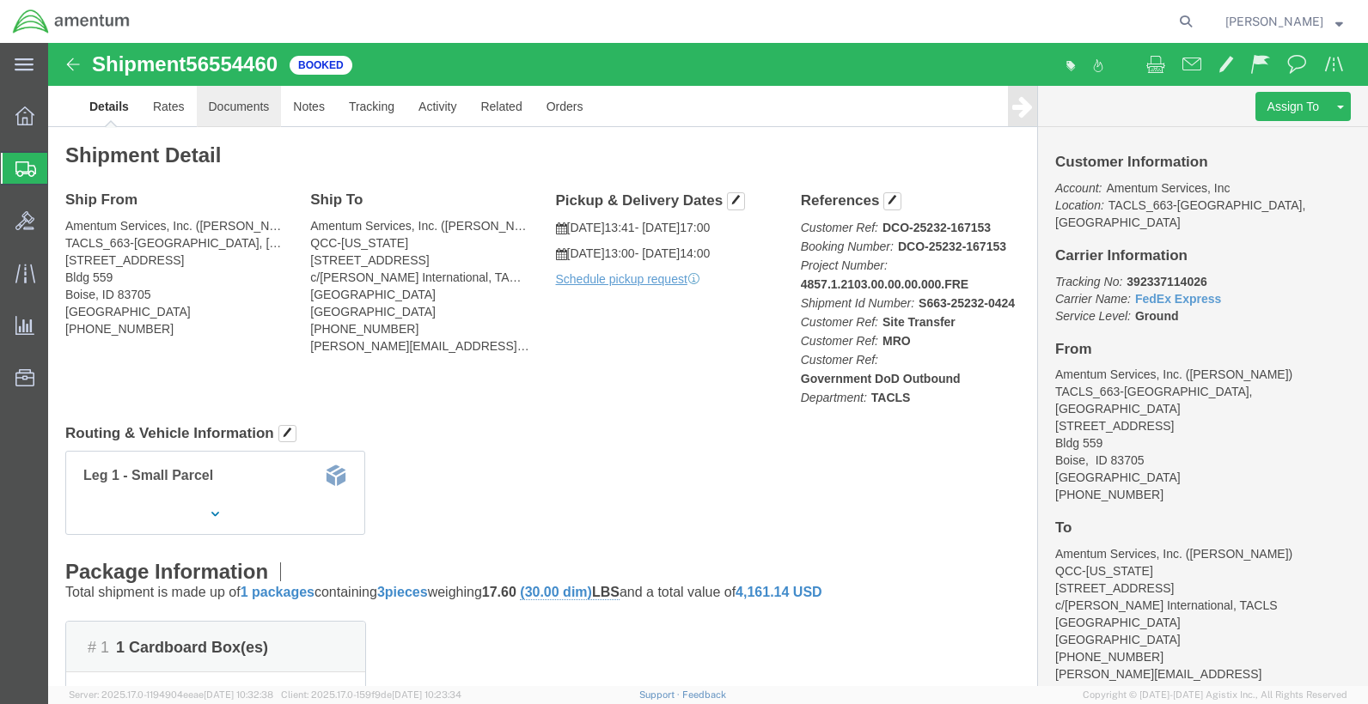
click link "Documents"
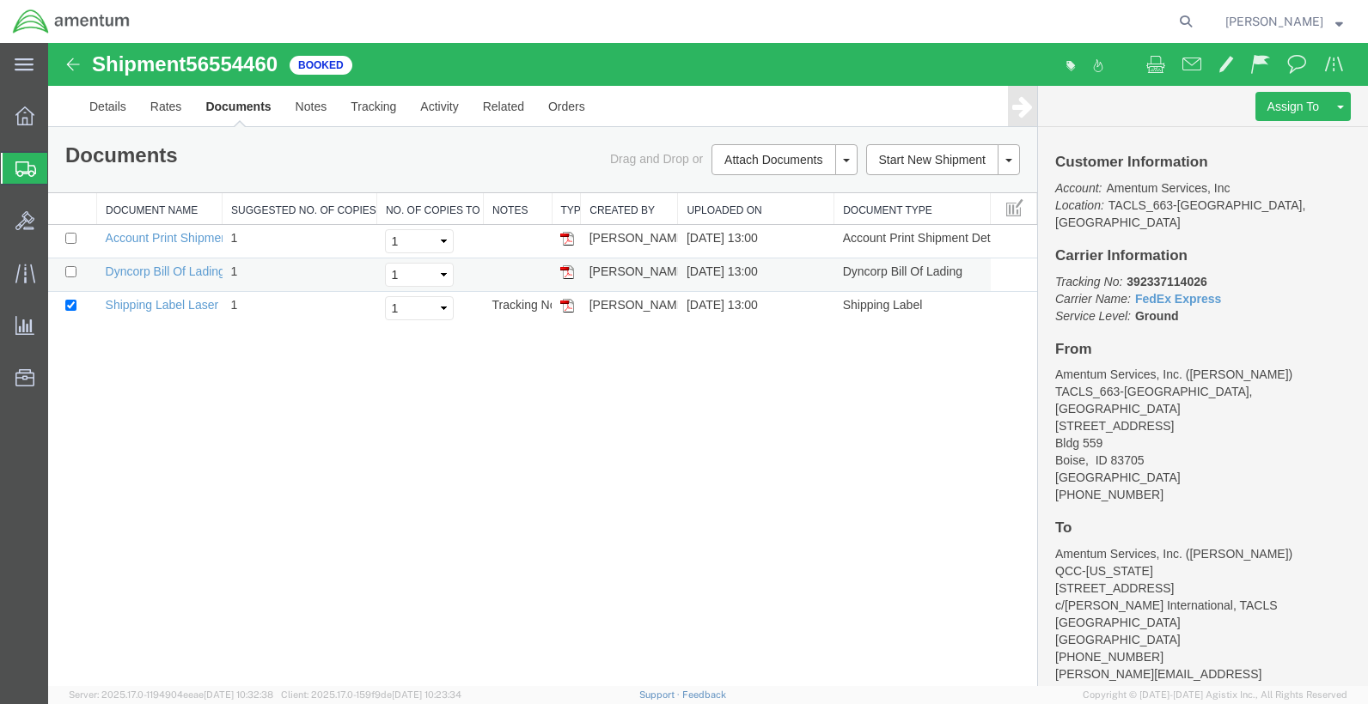
click at [567, 279] on img at bounding box center [567, 272] width 14 height 14
click at [19, 174] on icon at bounding box center [25, 168] width 21 height 15
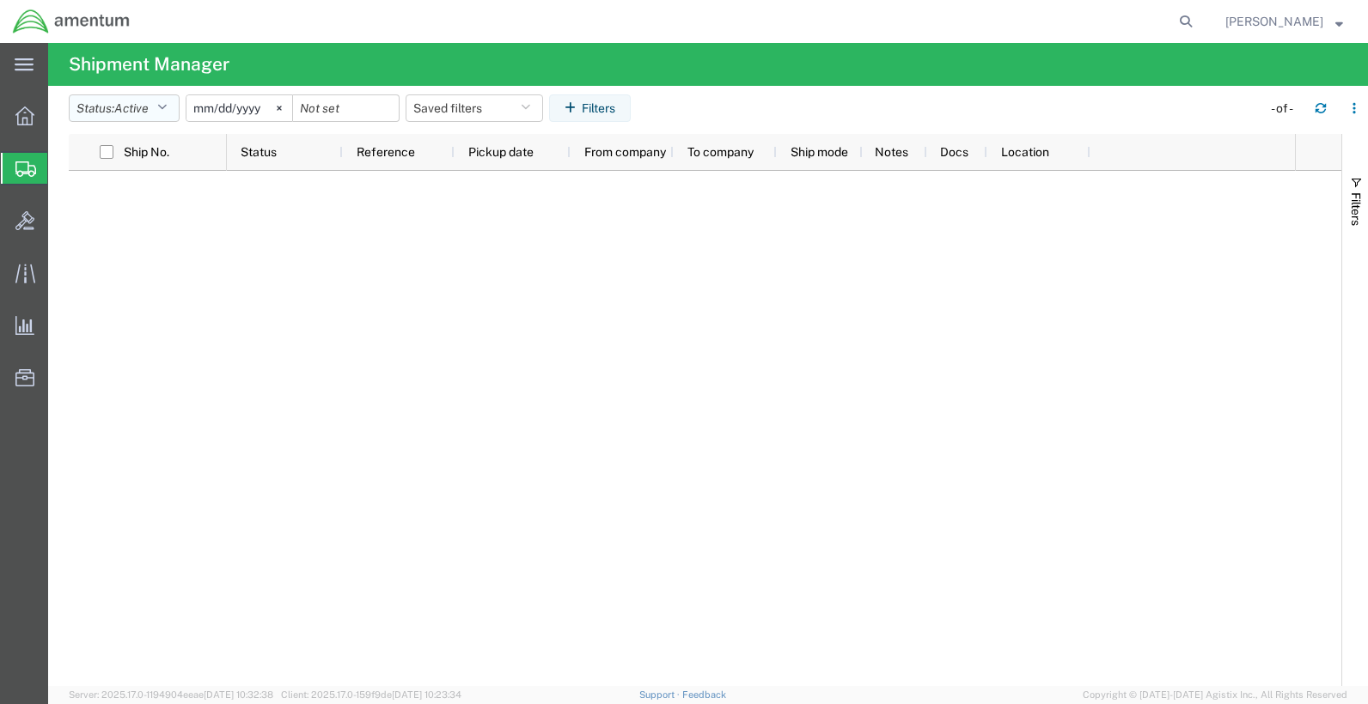
click at [161, 107] on button "Status: Active" at bounding box center [124, 107] width 111 height 27
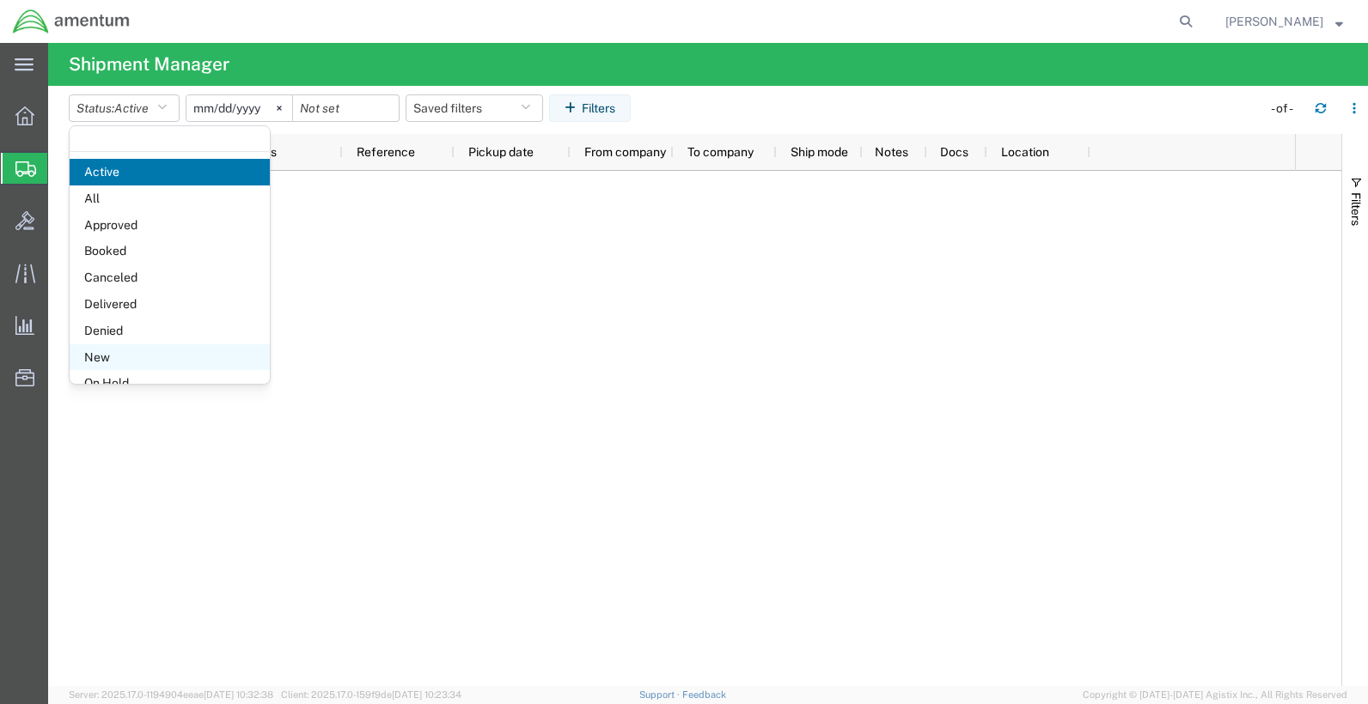
click at [106, 363] on span "New" at bounding box center [170, 357] width 200 height 27
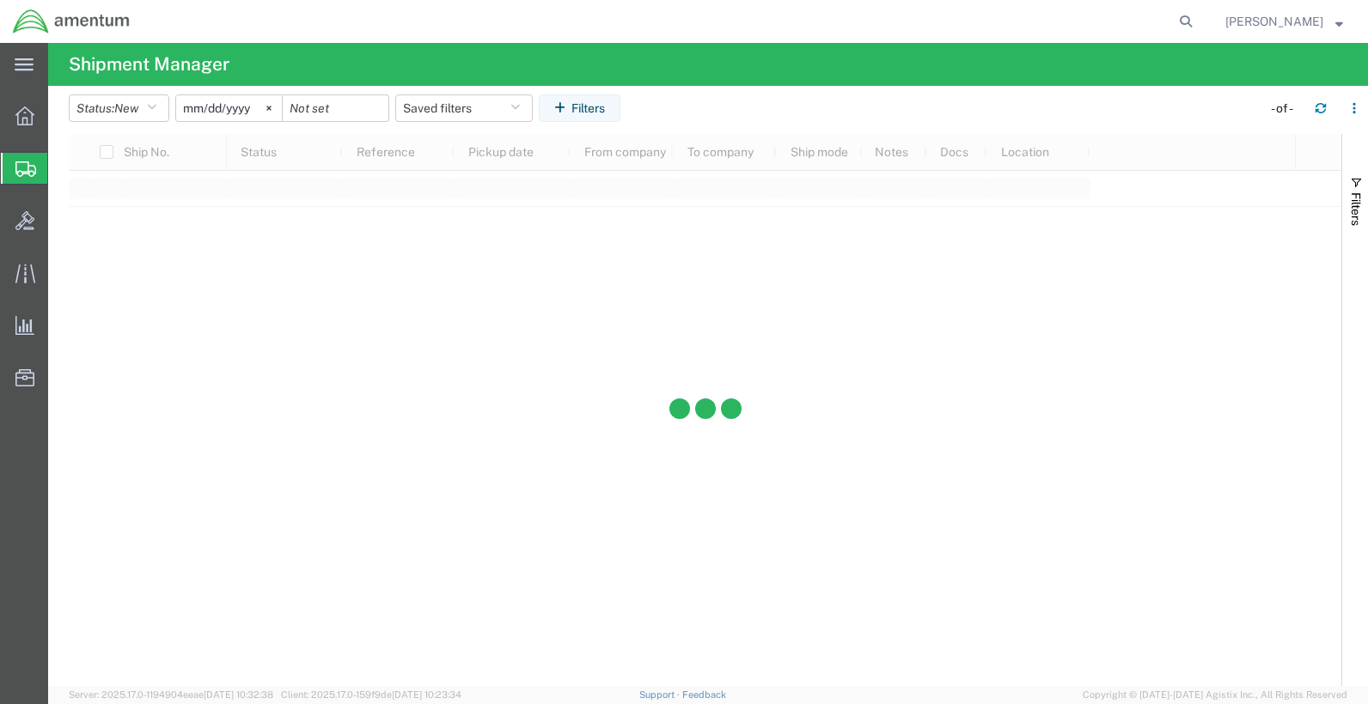
click at [140, 366] on div at bounding box center [705, 410] width 1272 height 552
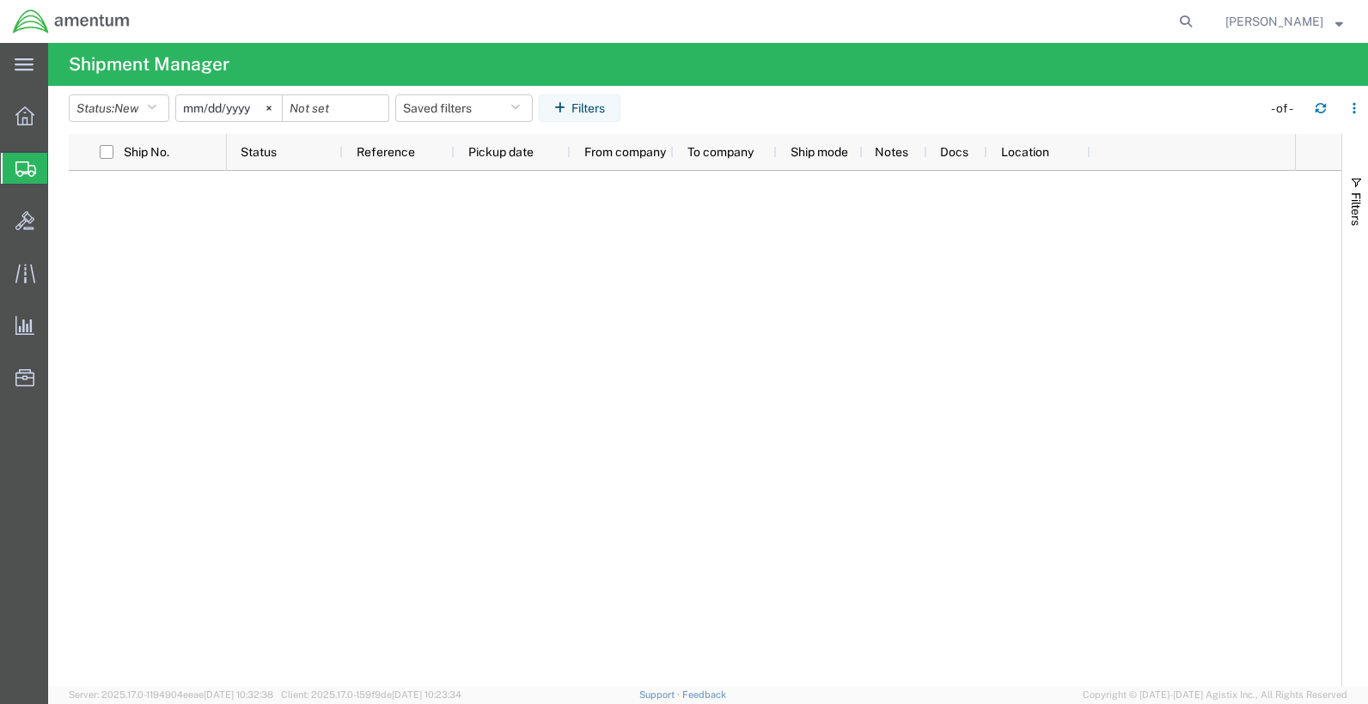
click at [25, 162] on icon at bounding box center [25, 168] width 21 height 15
click at [28, 130] on div at bounding box center [25, 116] width 48 height 34
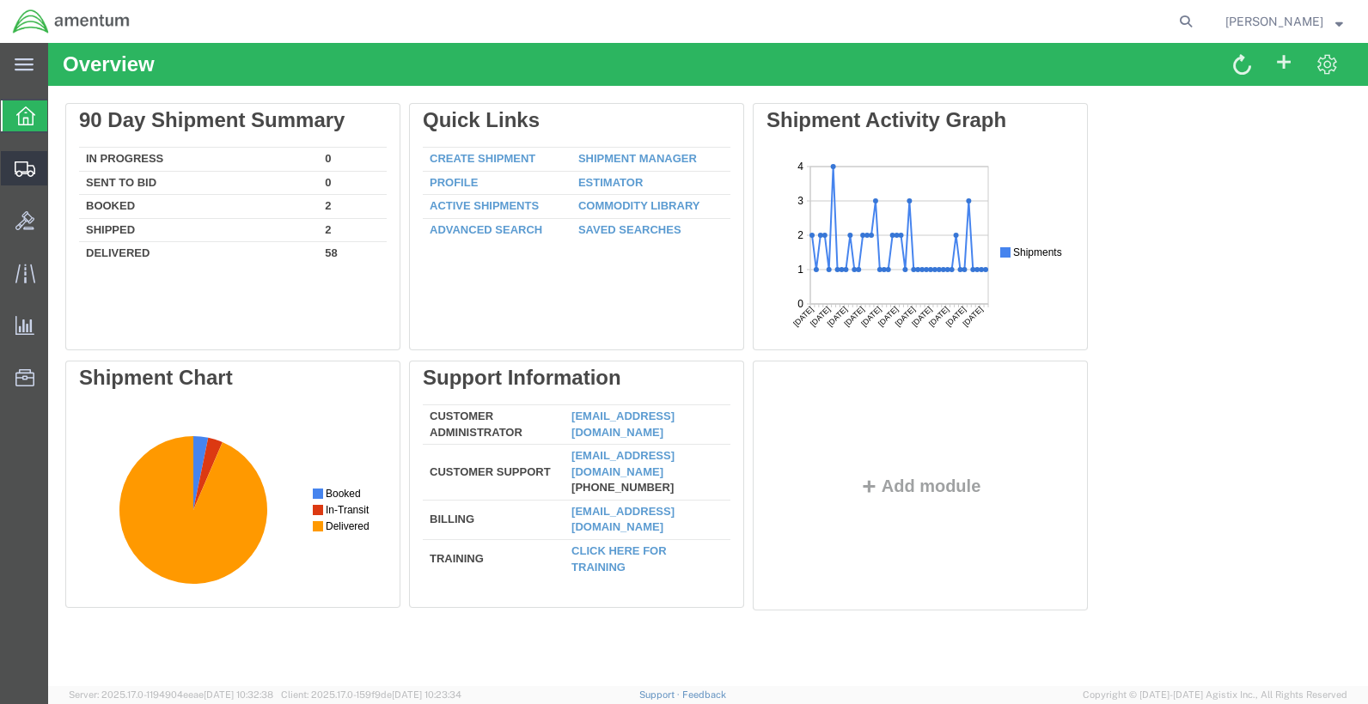
click at [28, 156] on div at bounding box center [25, 168] width 48 height 34
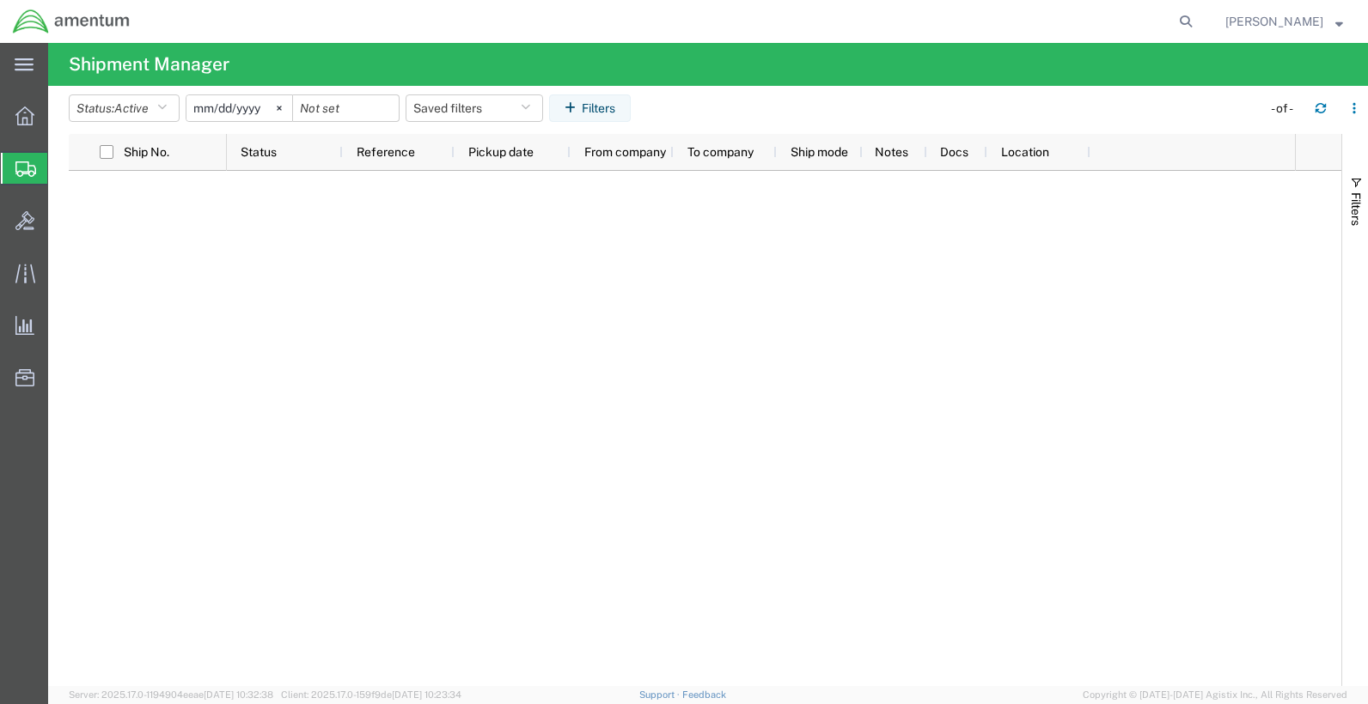
click at [188, 301] on div at bounding box center [705, 428] width 1272 height 515
click at [26, 127] on div at bounding box center [25, 116] width 48 height 34
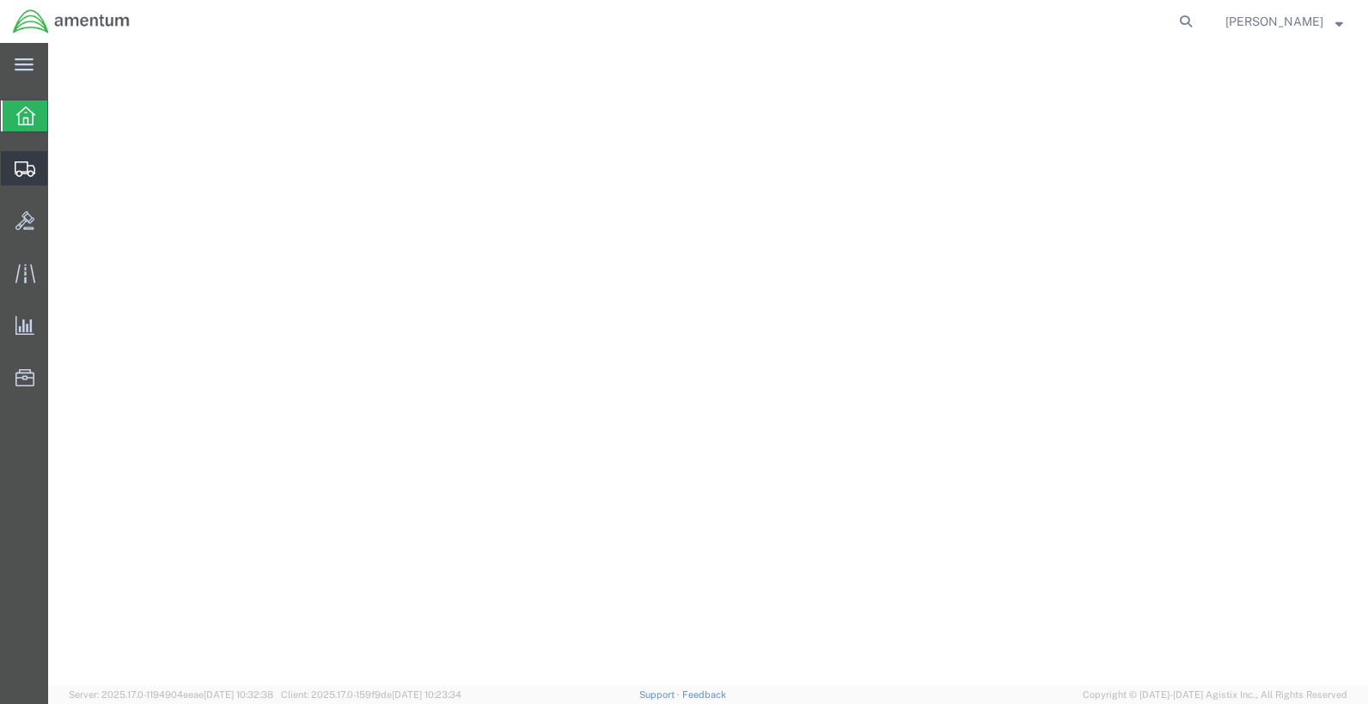
click at [26, 174] on icon at bounding box center [25, 168] width 21 height 15
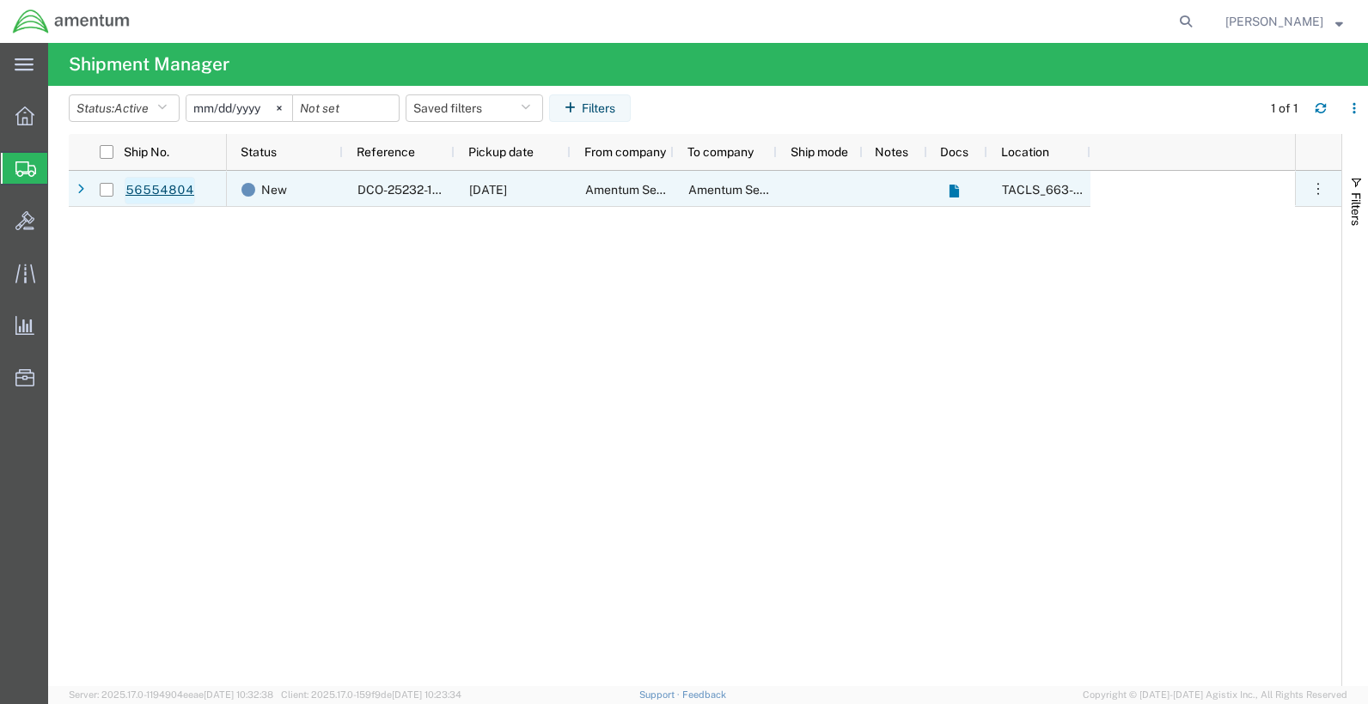
click at [159, 200] on link "56554804" at bounding box center [160, 190] width 70 height 27
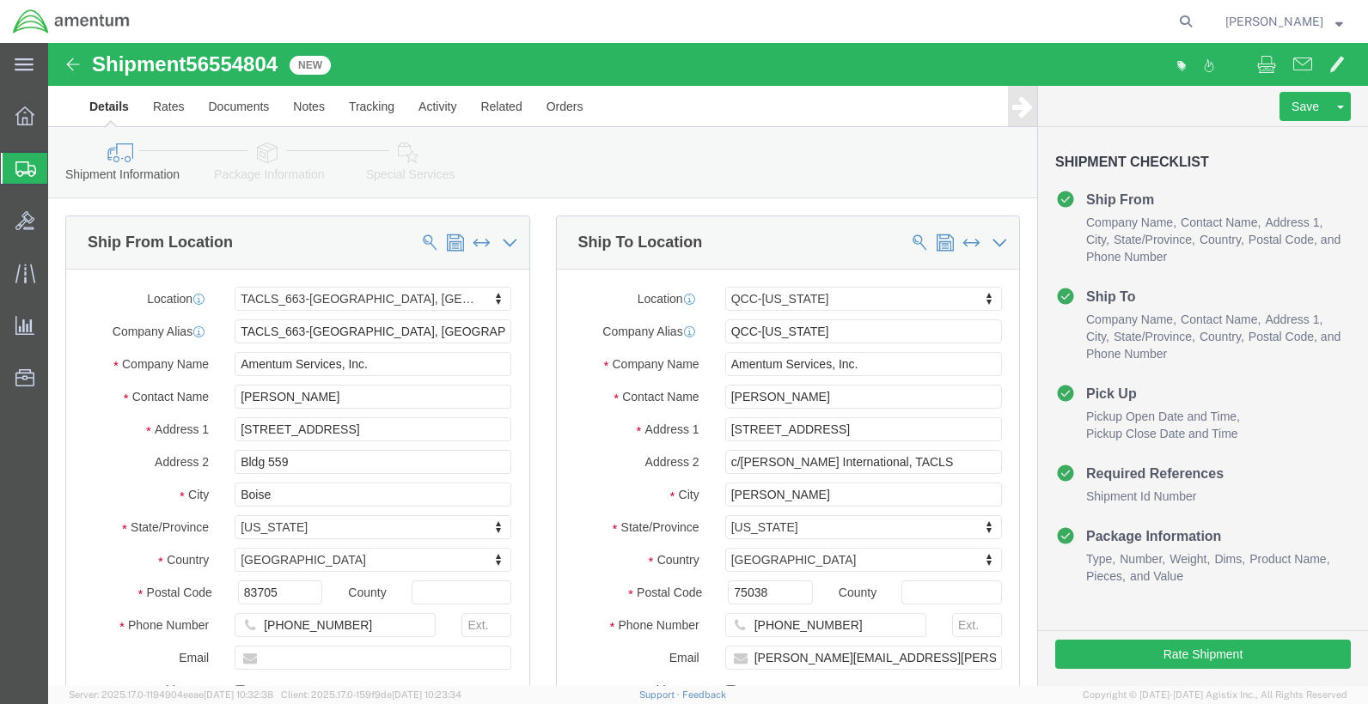
select select "42730"
select select "42668"
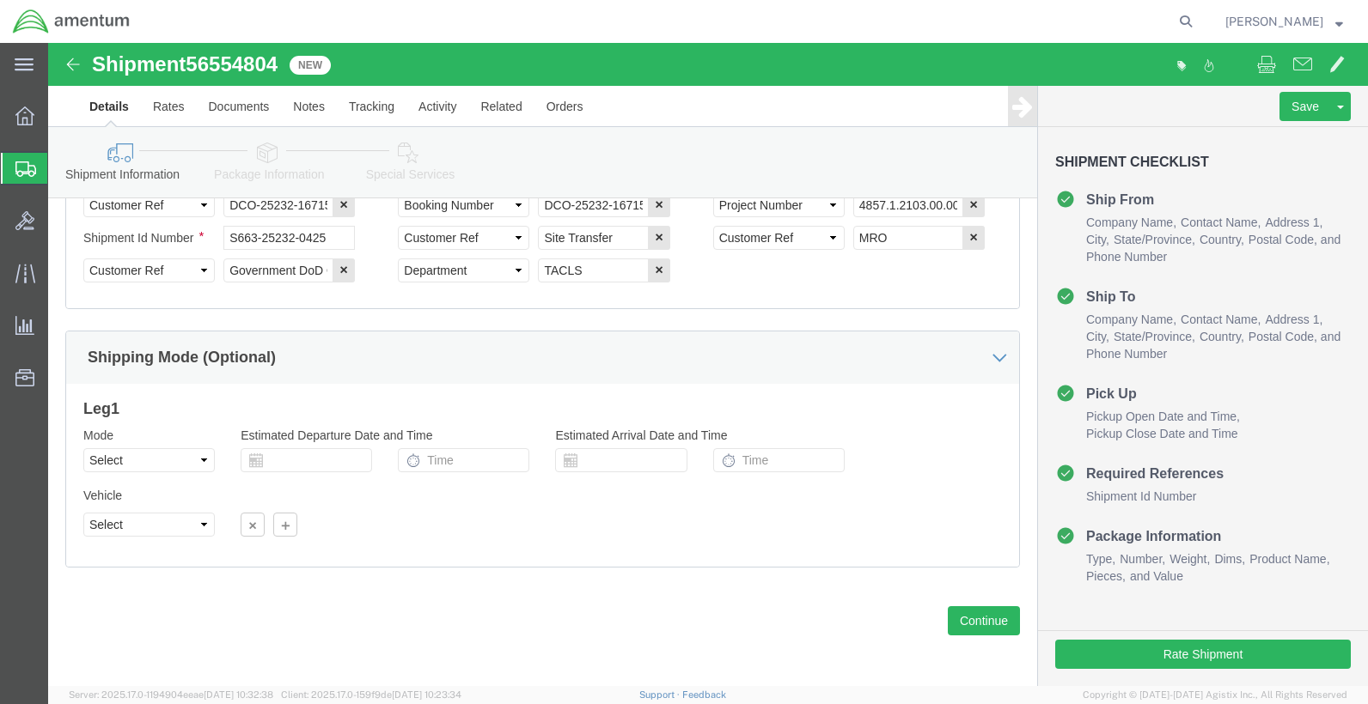
scroll to position [911, 0]
click button "Continue"
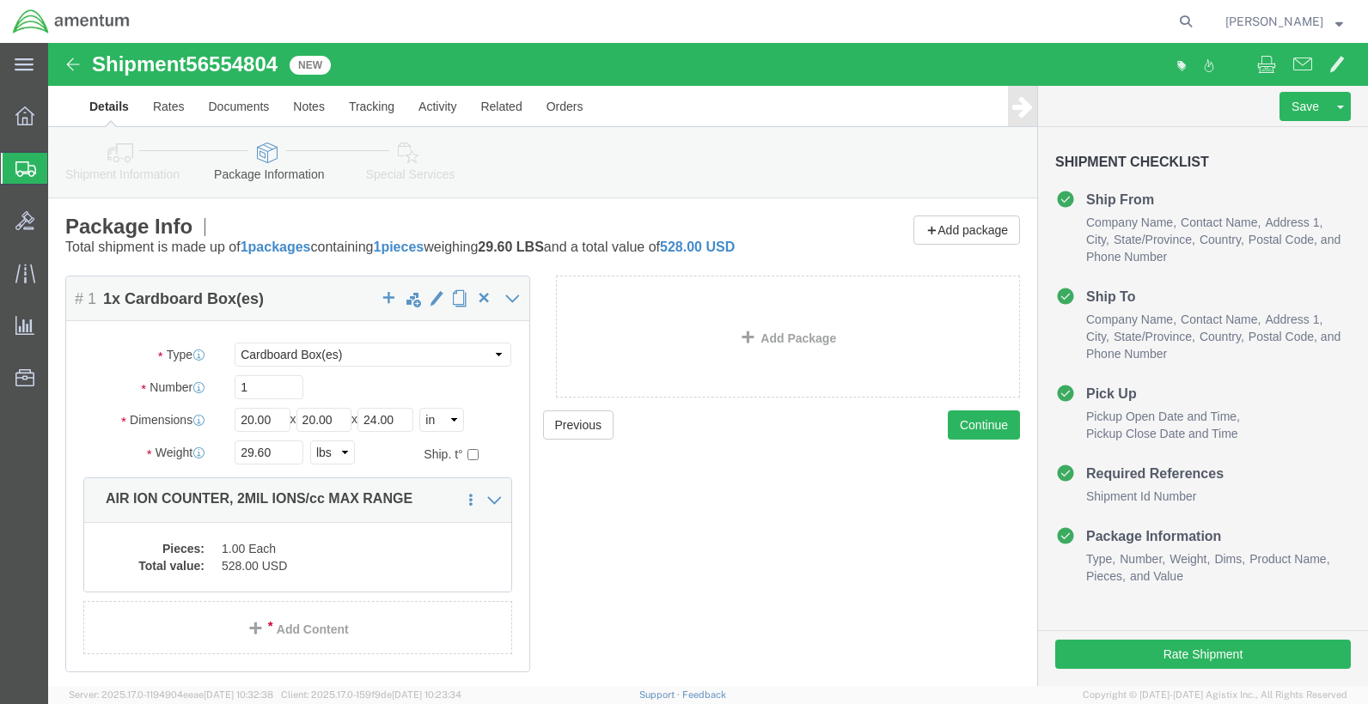
click link "Details"
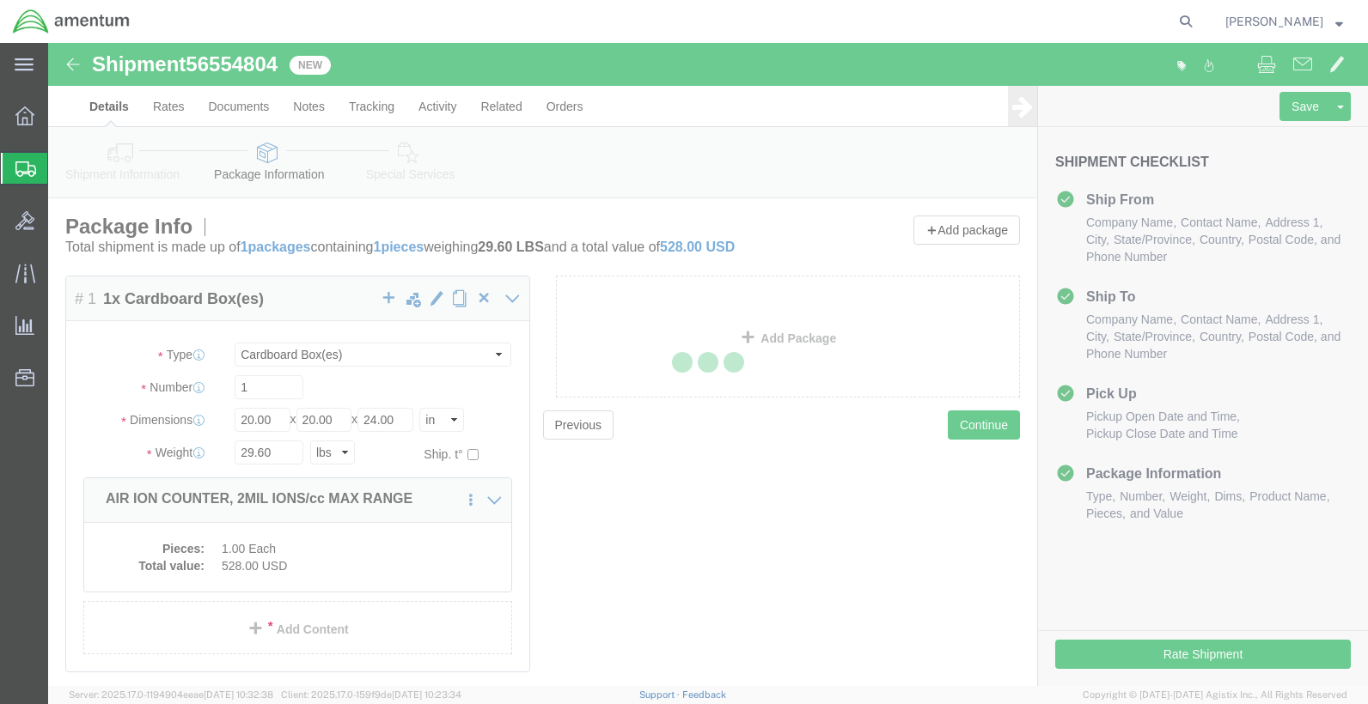
click at [27, 168] on icon at bounding box center [25, 168] width 21 height 15
select select "42730"
select select "42668"
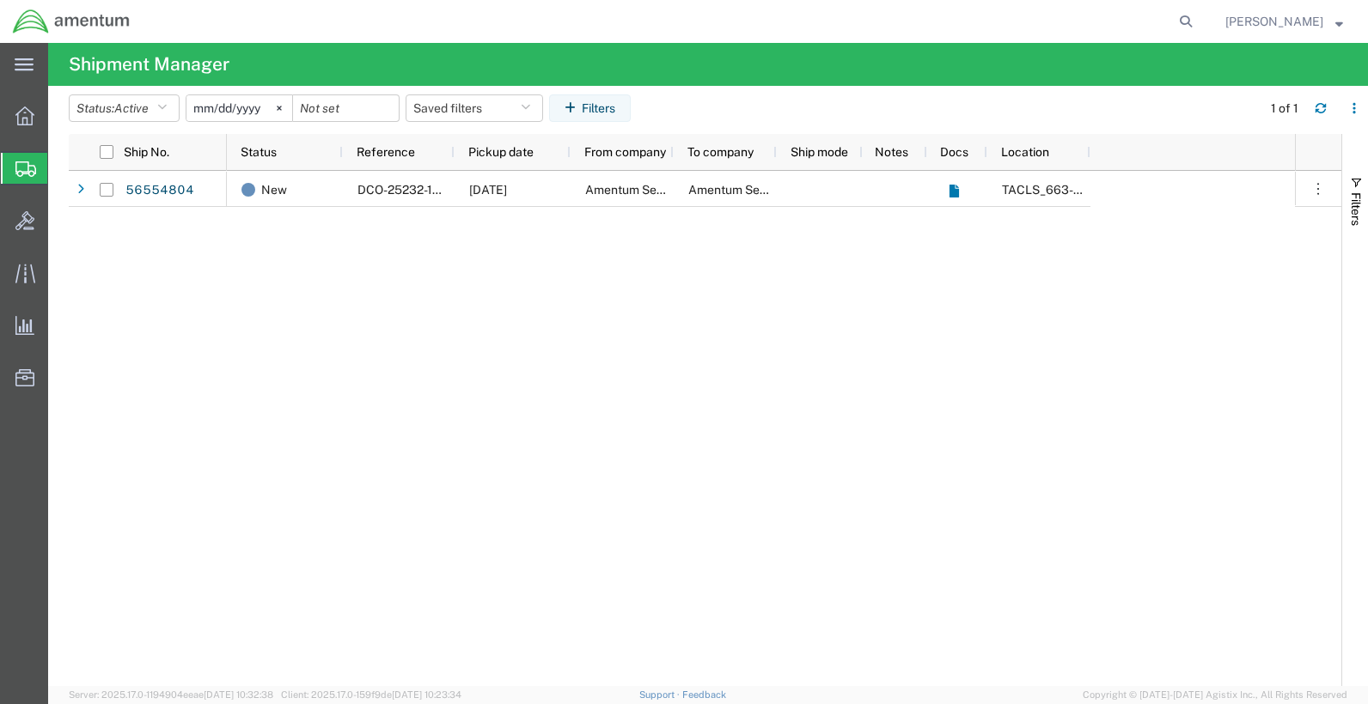
click at [760, 268] on div "New DCO-25232-167155 [DATE] Amentum Services, Inc. Amentum Services, Inc. TACLS…" at bounding box center [761, 428] width 1068 height 515
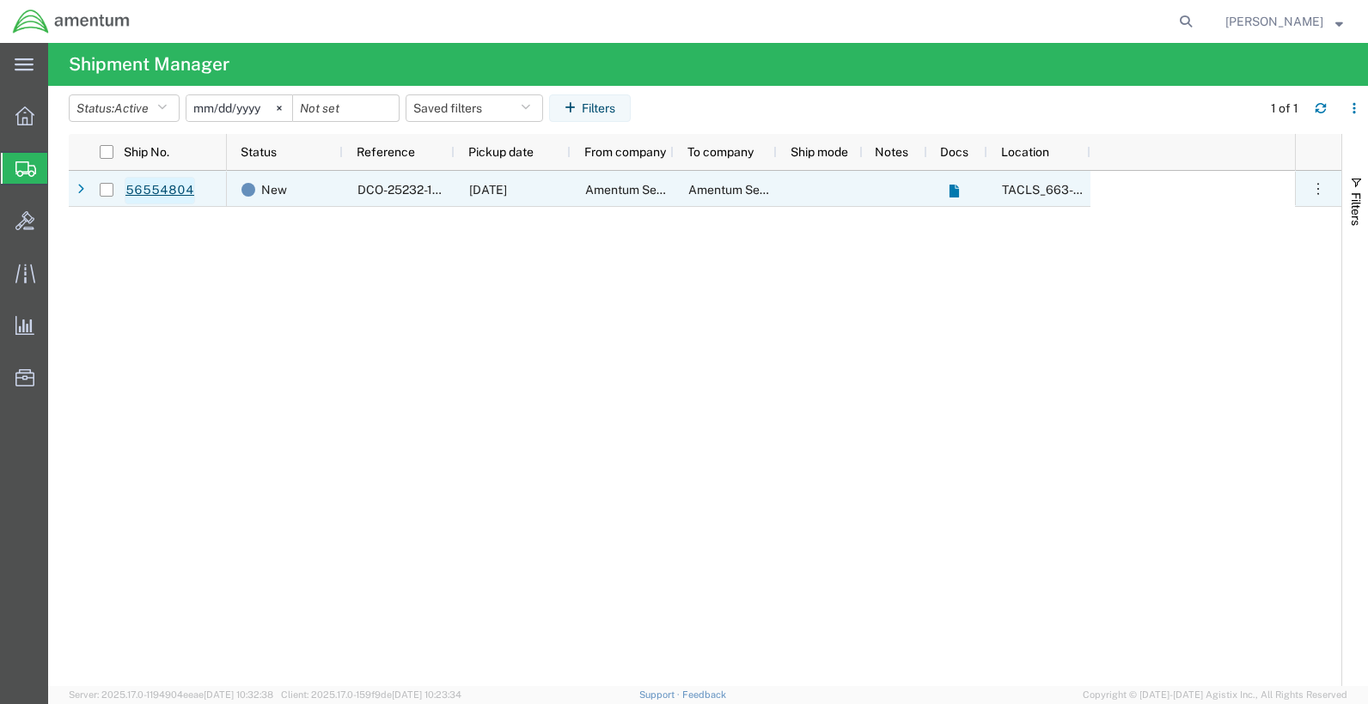
click at [136, 191] on link "56554804" at bounding box center [160, 190] width 70 height 27
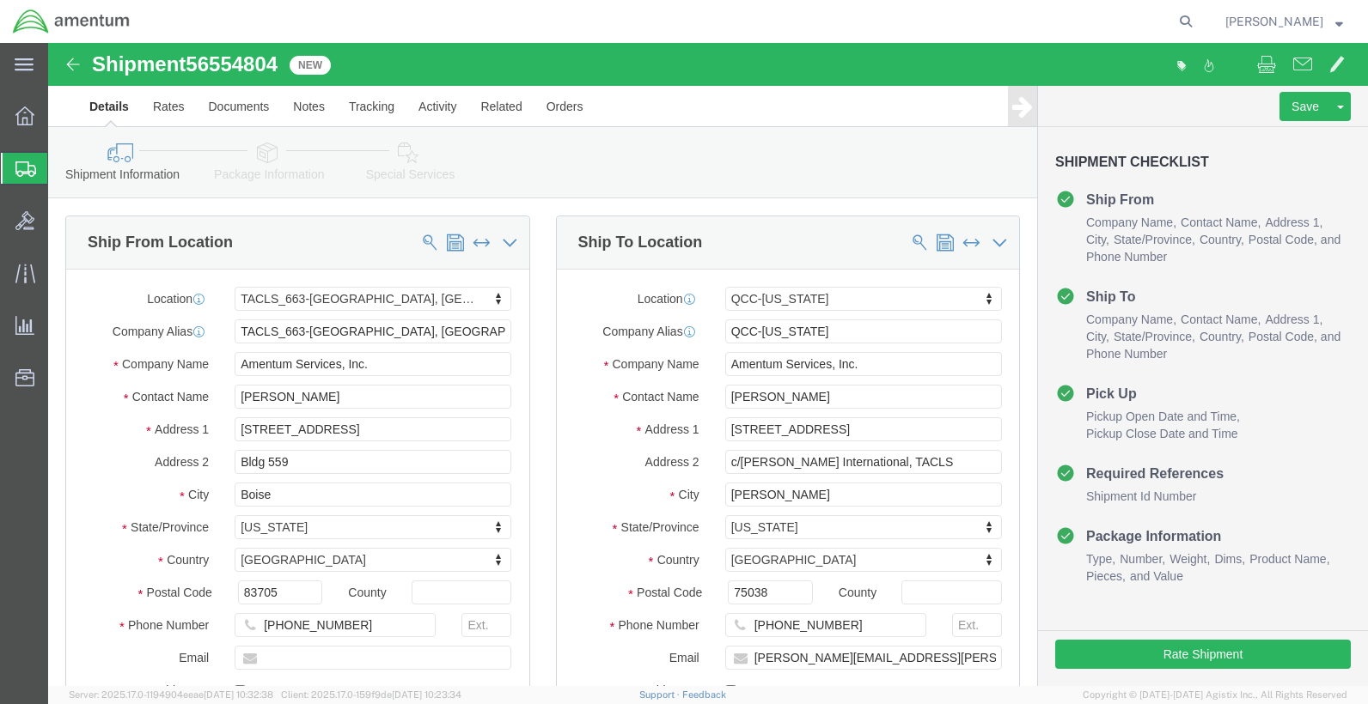
select select "42730"
select select "42668"
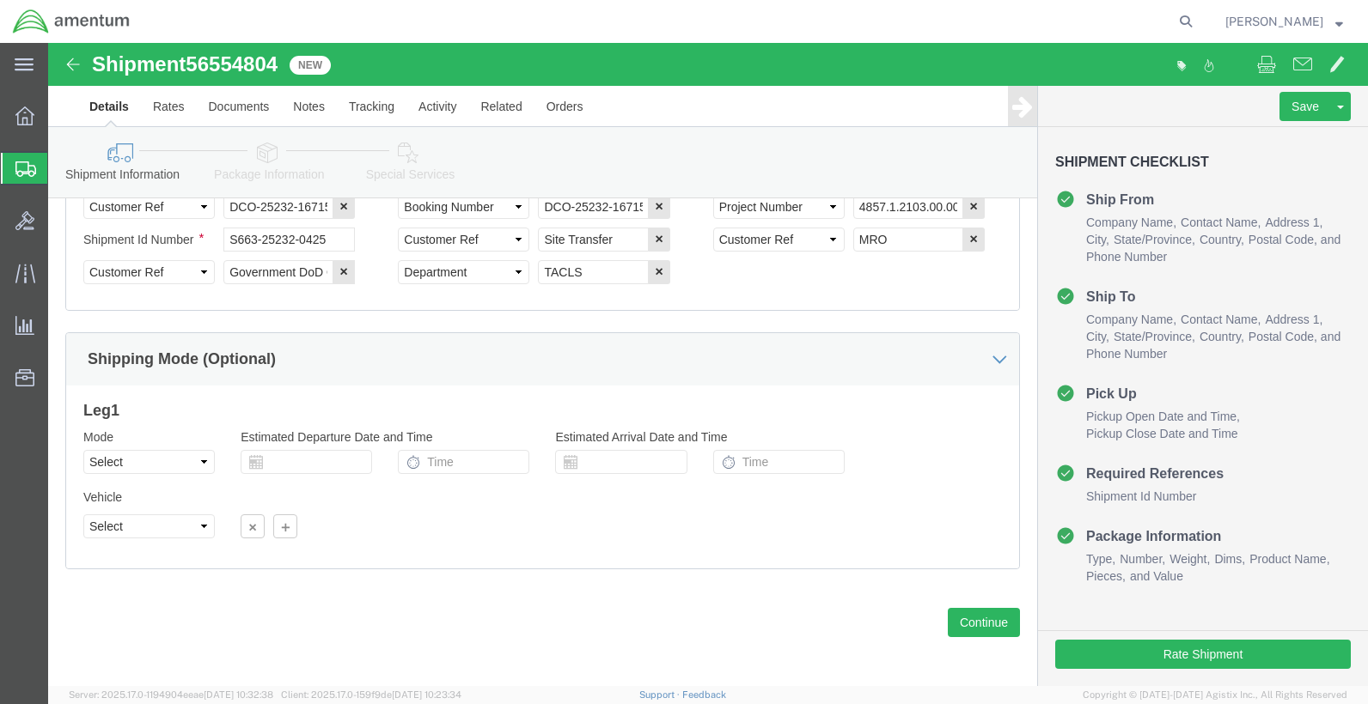
scroll to position [911, 0]
click button "Continue"
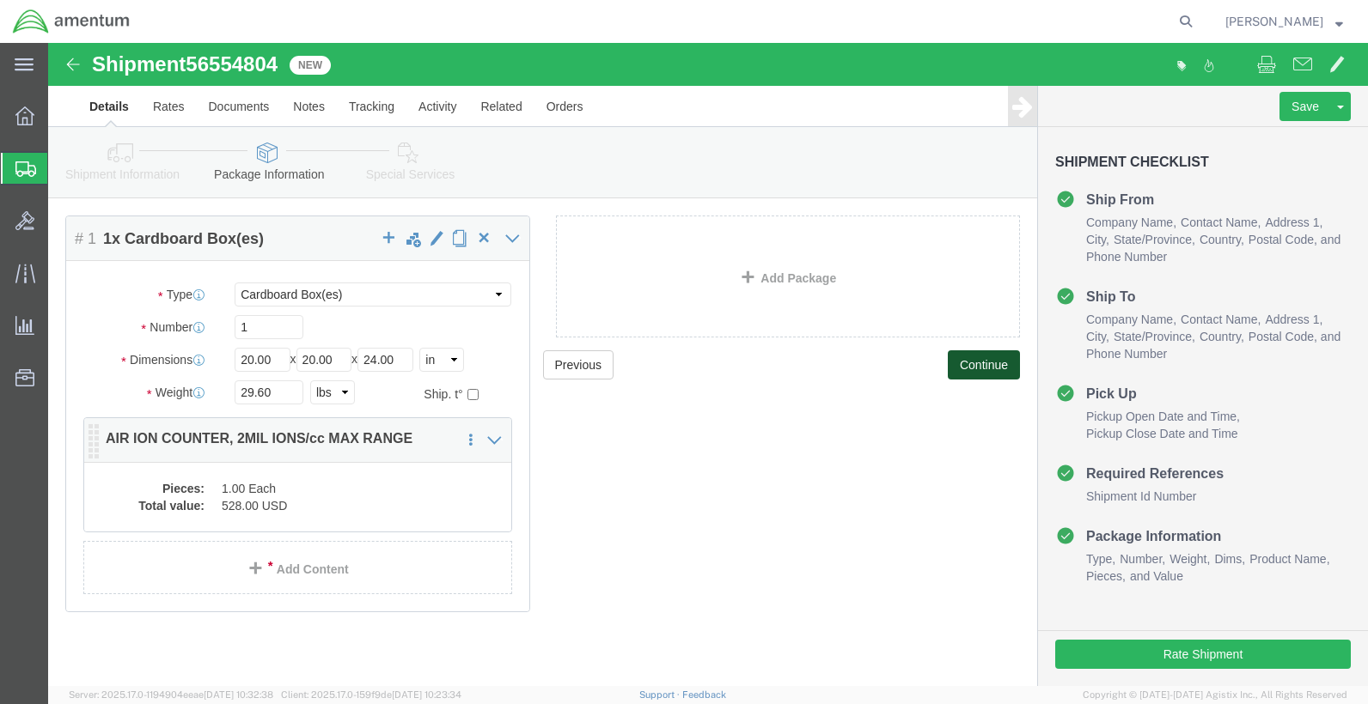
scroll to position [77, 0]
click link "Add Content"
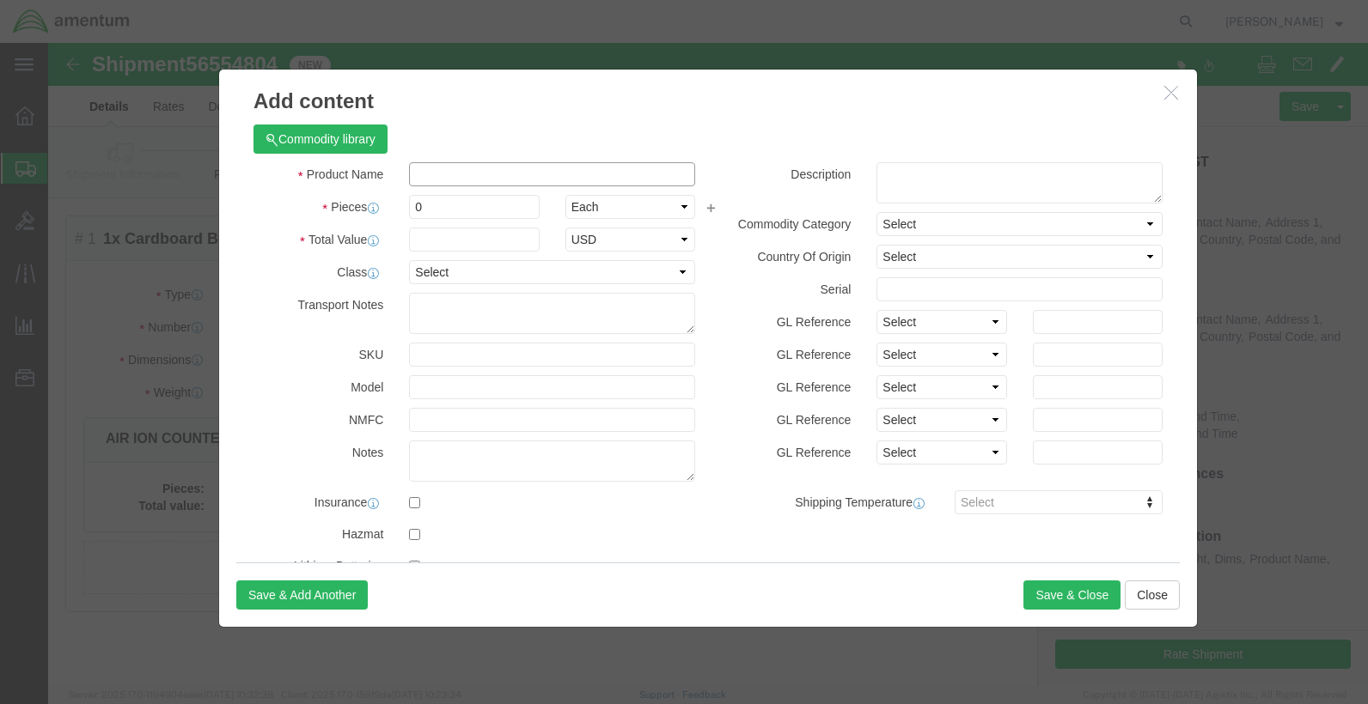
click input "text"
drag, startPoint x: 379, startPoint y: 127, endPoint x: 544, endPoint y: 131, distance: 165.0
click input "IONIZER UNIT"
click input "ION DISTROBUTION UNIT"
type input "ION DISTRIBUTION UNIT"
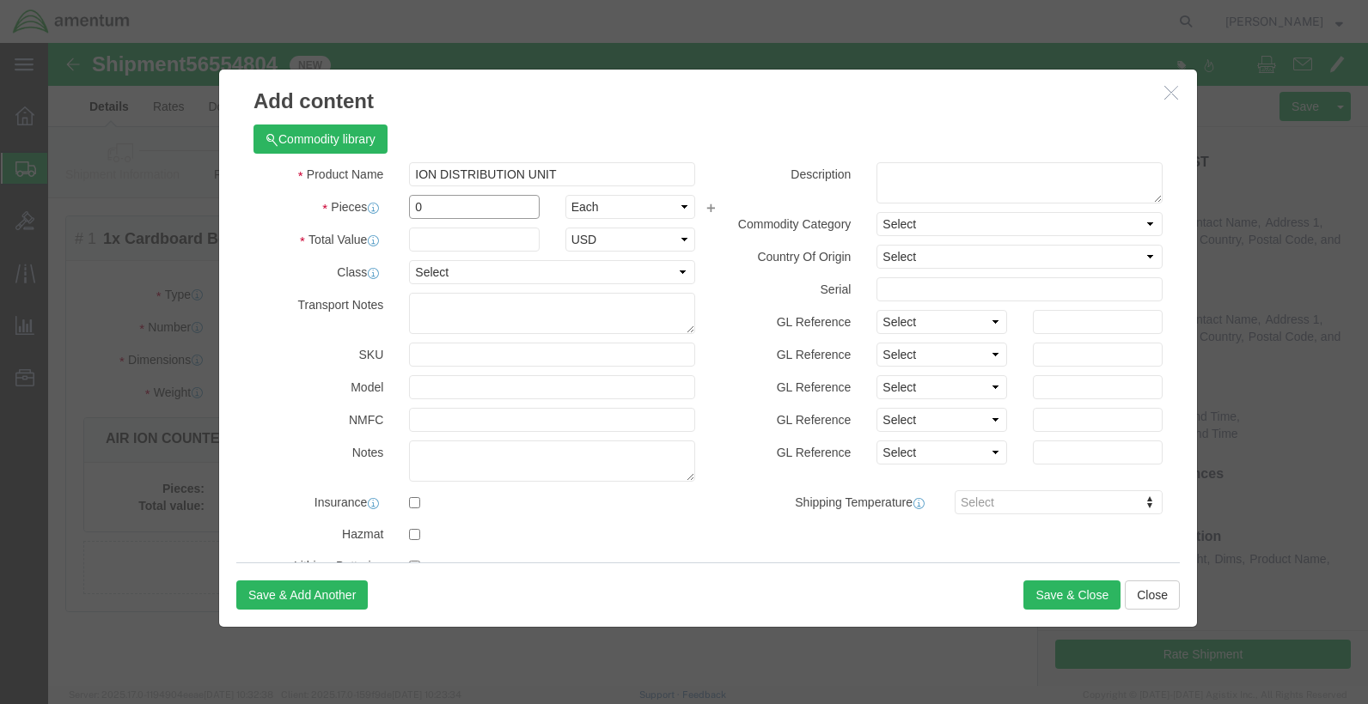
drag, startPoint x: 394, startPoint y: 157, endPoint x: 296, endPoint y: 151, distance: 98.1
click div "Pieces 0 Select Bag Barrels 100Board Feet Bottle Box Blister Pack Carats Can Ca…"
type input "1"
click input "text"
type input "5840.00"
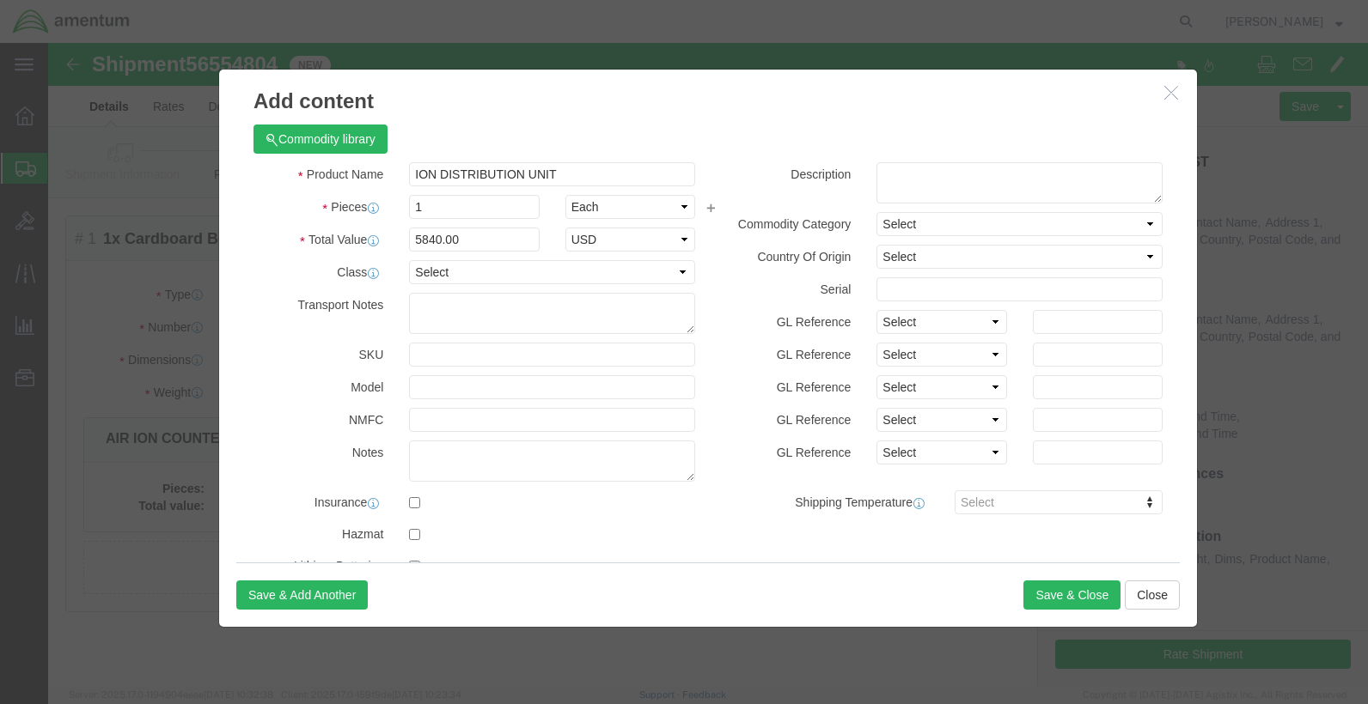
click label "Transport Notes"
click button "Save & Close"
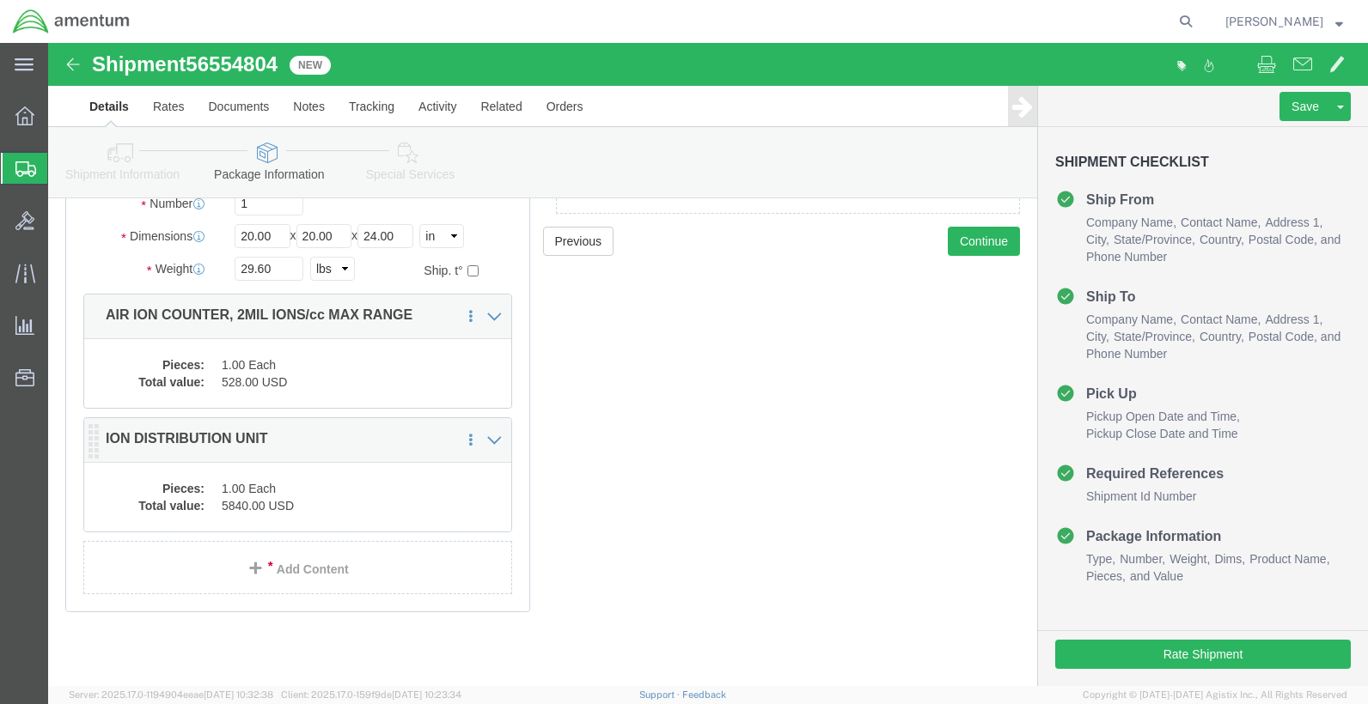
scroll to position [201, 0]
click button "Continue"
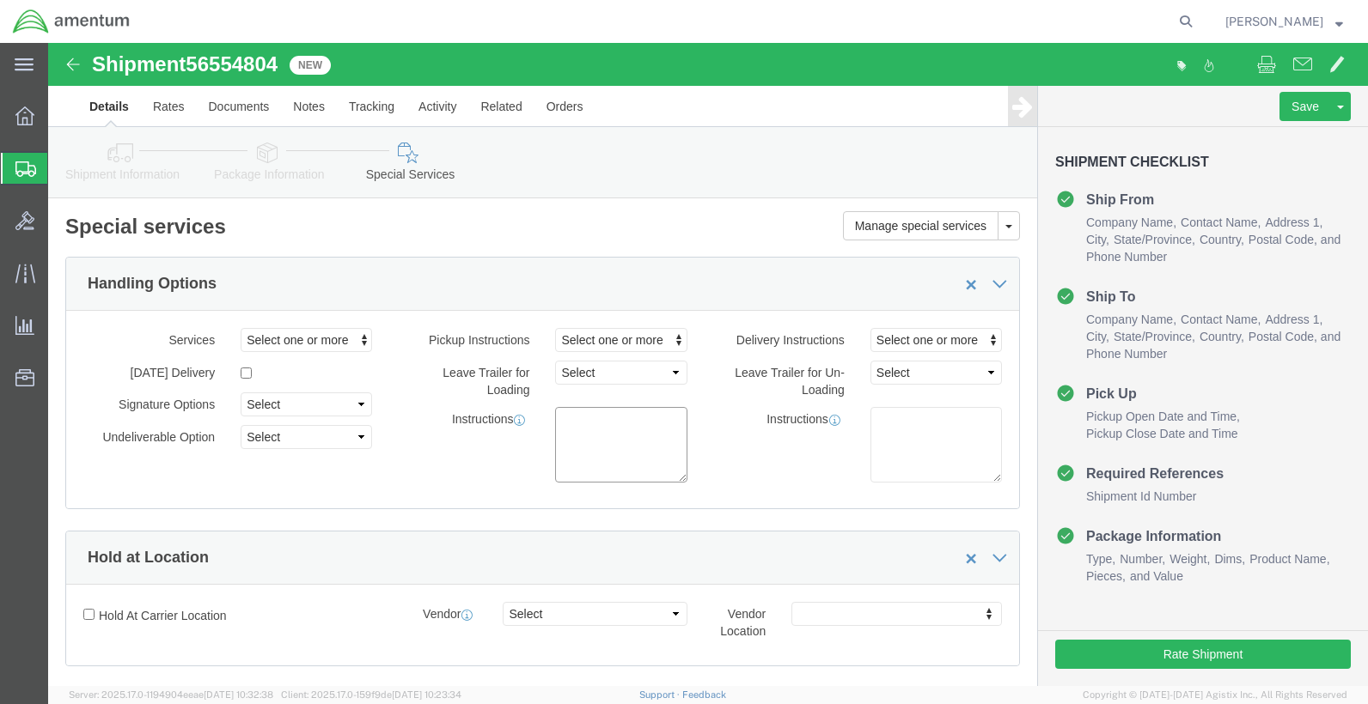
click textarea
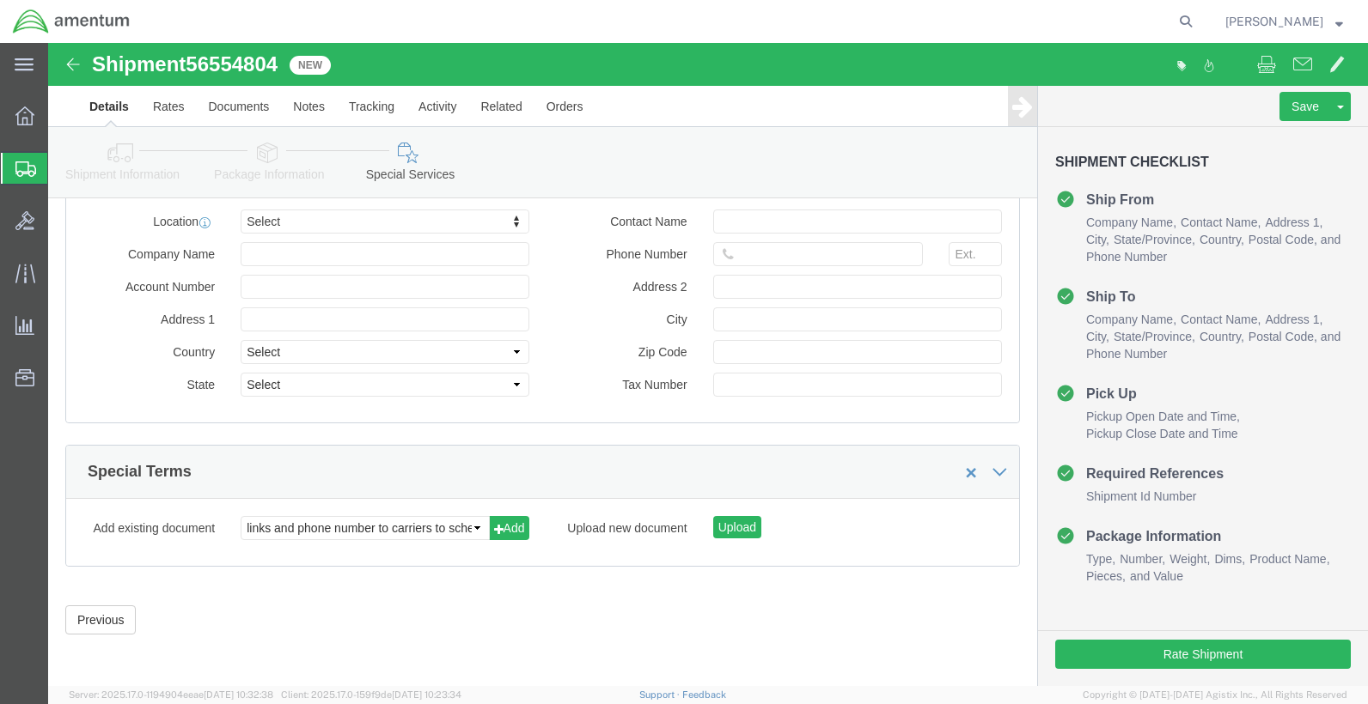
scroll to position [1704, 0]
type textarea "INSIDE HANGER PICKUP, [GEOGRAPHIC_DATA]."
click button "Rate Shipment"
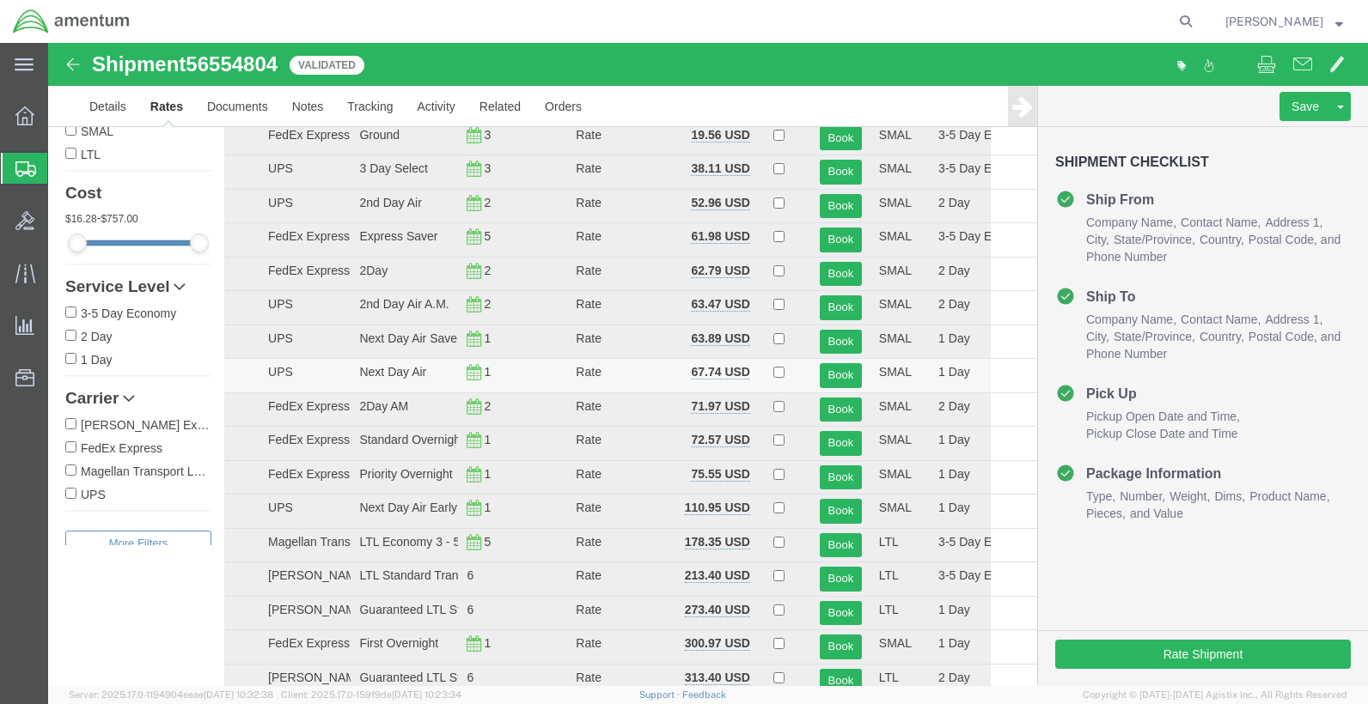
scroll to position [0, 0]
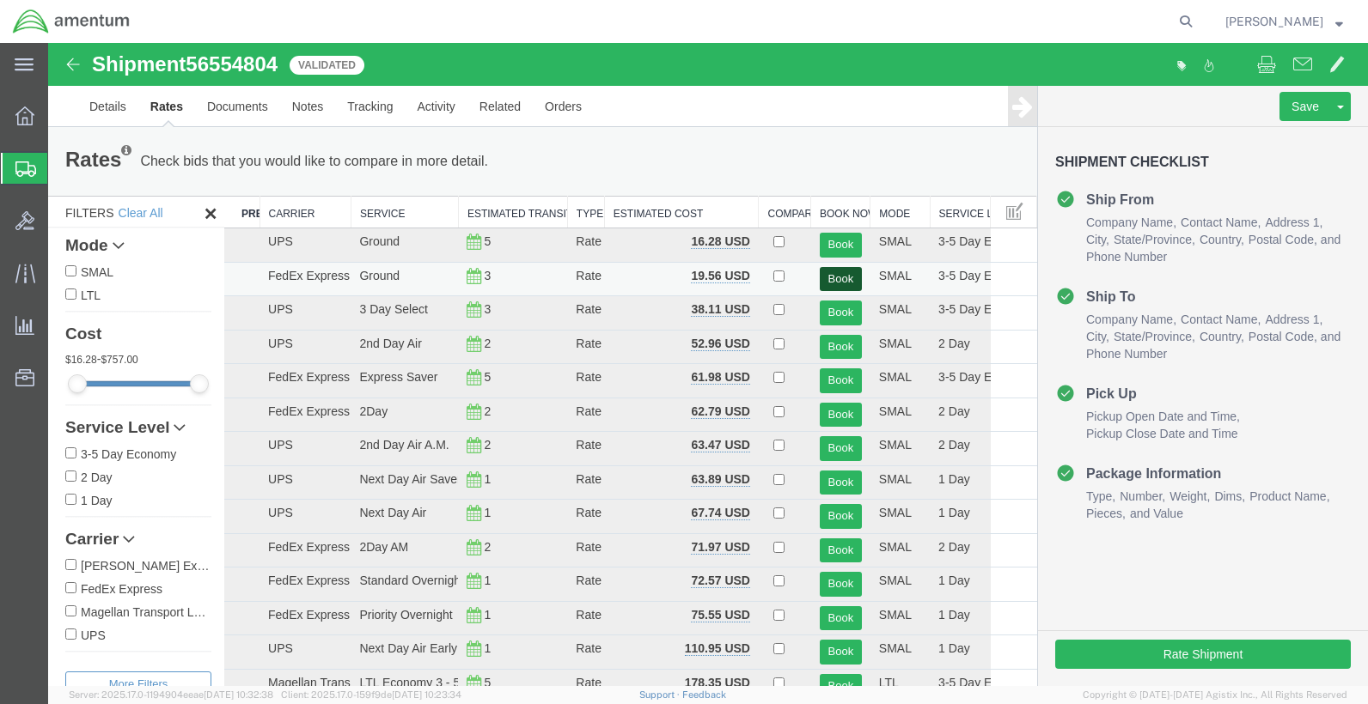
click at [826, 274] on button "Book" at bounding box center [840, 279] width 42 height 25
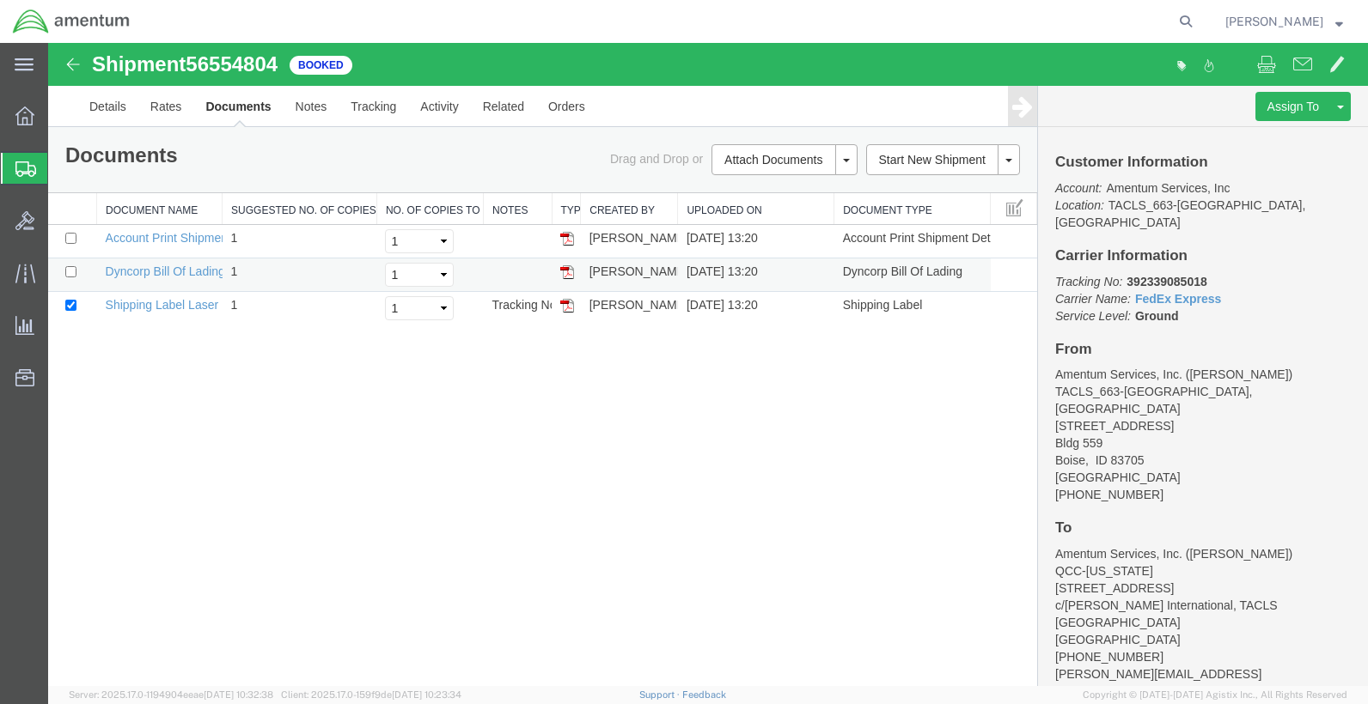
click at [571, 273] on img at bounding box center [567, 272] width 14 height 14
drag, startPoint x: 568, startPoint y: 307, endPoint x: 593, endPoint y: 300, distance: 25.8
click at [568, 307] on img at bounding box center [567, 306] width 14 height 14
drag, startPoint x: 563, startPoint y: 305, endPoint x: 539, endPoint y: 44, distance: 262.2
click at [563, 305] on img at bounding box center [567, 306] width 14 height 14
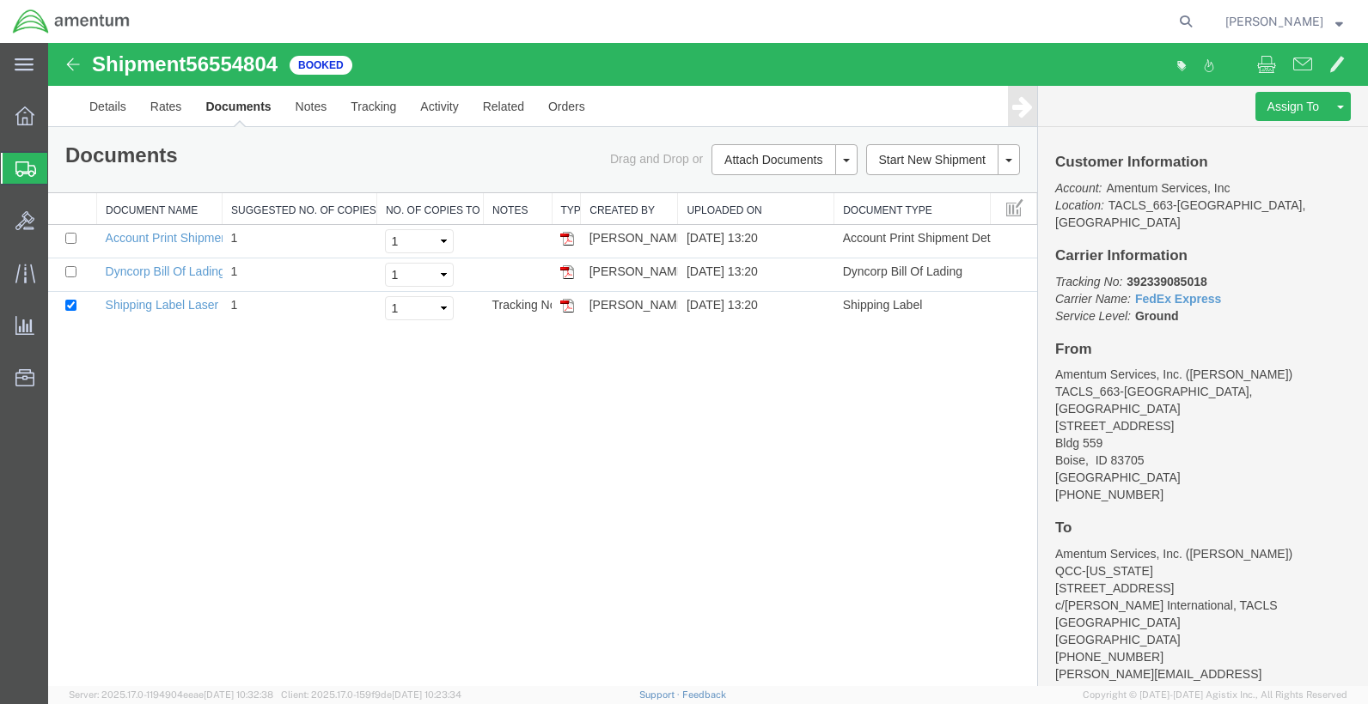
click at [458, 350] on div "Shipment 56554804 3 of 3 Booked Details Rates Documents Notes Tracking Activity…" at bounding box center [707, 364] width 1319 height 643
